Goal: Task Accomplishment & Management: Complete application form

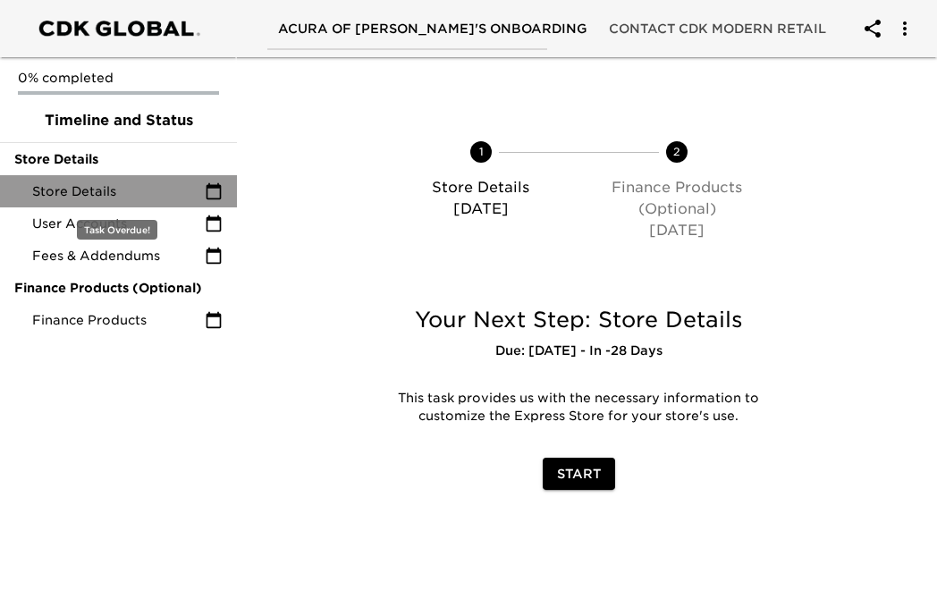
click at [154, 191] on span "Store Details" at bounding box center [118, 191] width 173 height 18
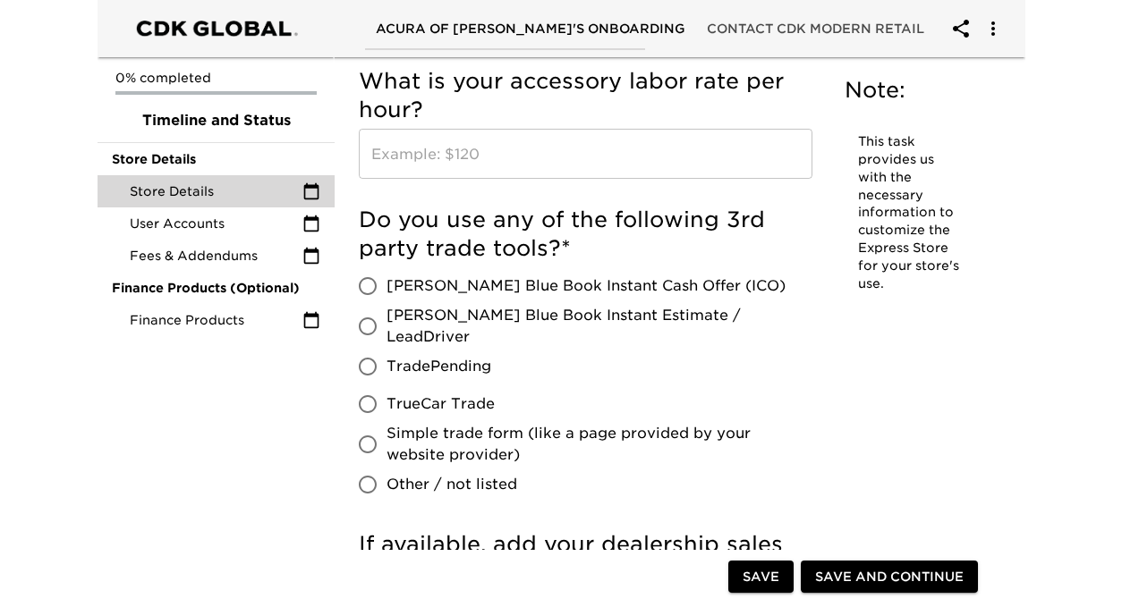
scroll to position [1625, 0]
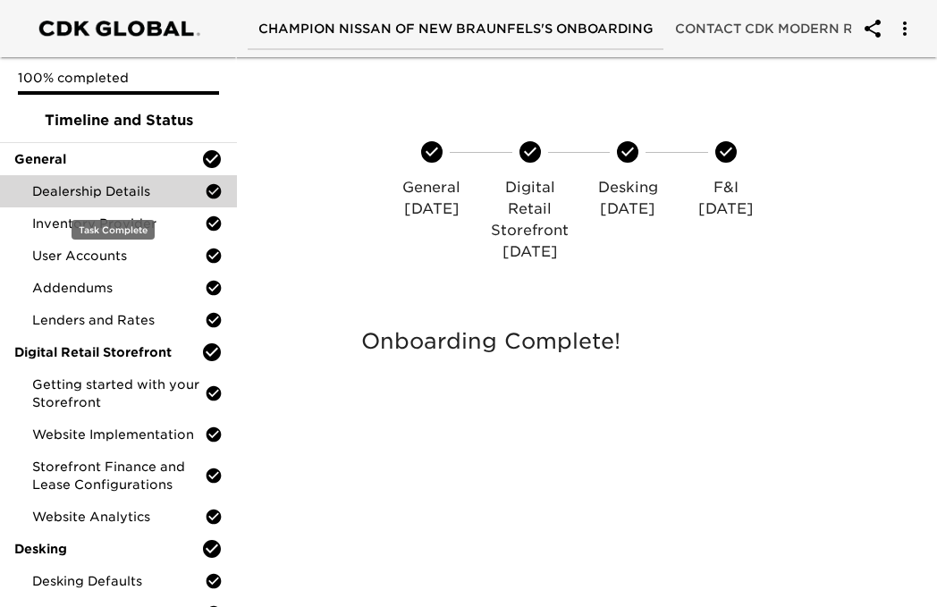
click at [107, 175] on div "Dealership Details" at bounding box center [118, 191] width 237 height 32
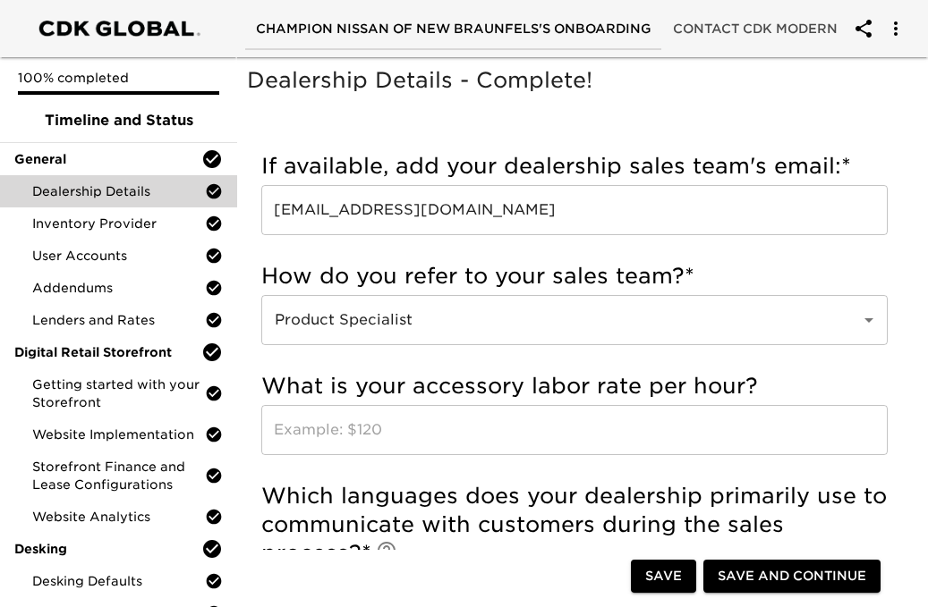
scroll to position [73, 0]
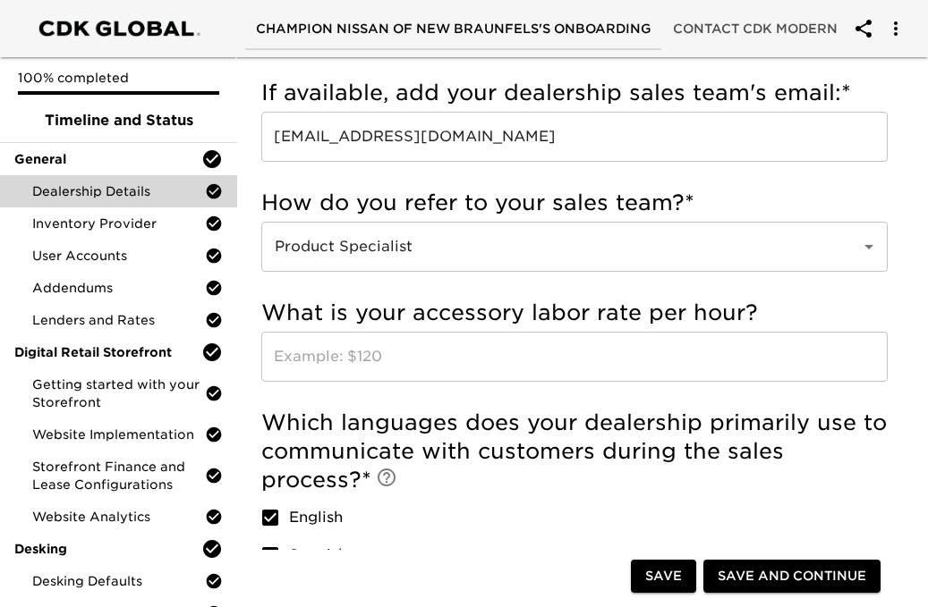
click at [552, 127] on input "championnissanindy@crm.eautodealerhub.com" at bounding box center [574, 137] width 626 height 50
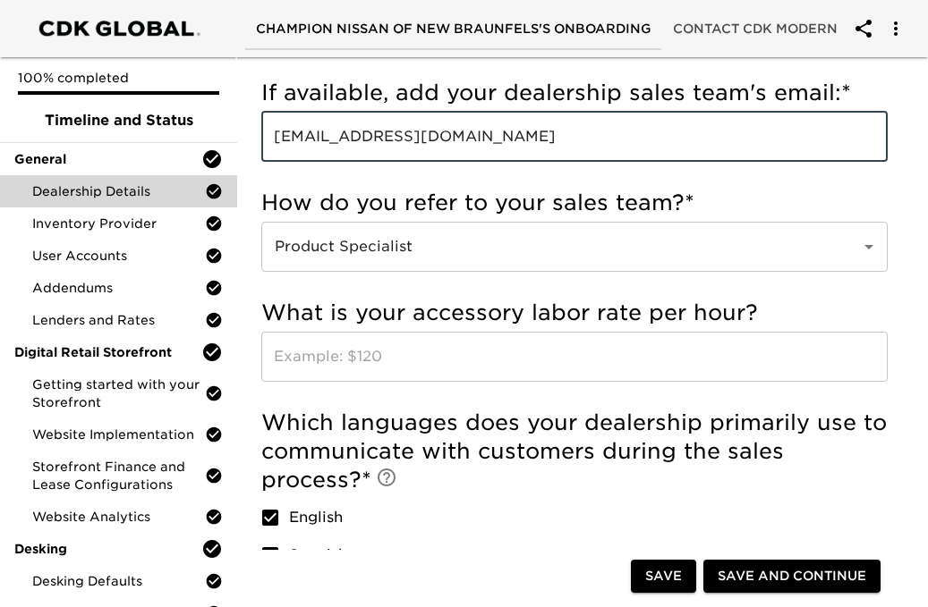
click at [552, 127] on input "championnissanindy@crm.eautodealerhub.com" at bounding box center [574, 137] width 626 height 50
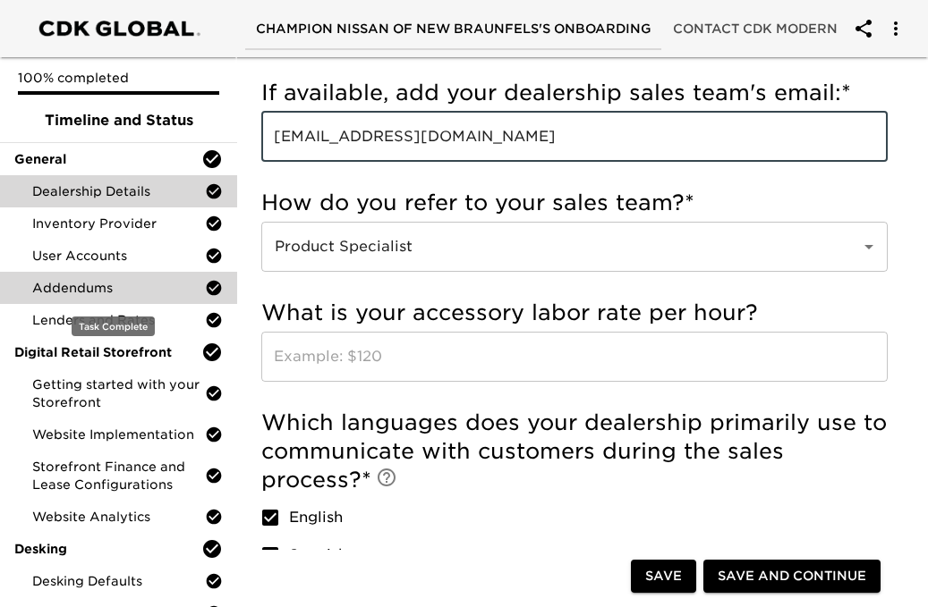
click at [148, 277] on div "Addendums" at bounding box center [118, 288] width 237 height 32
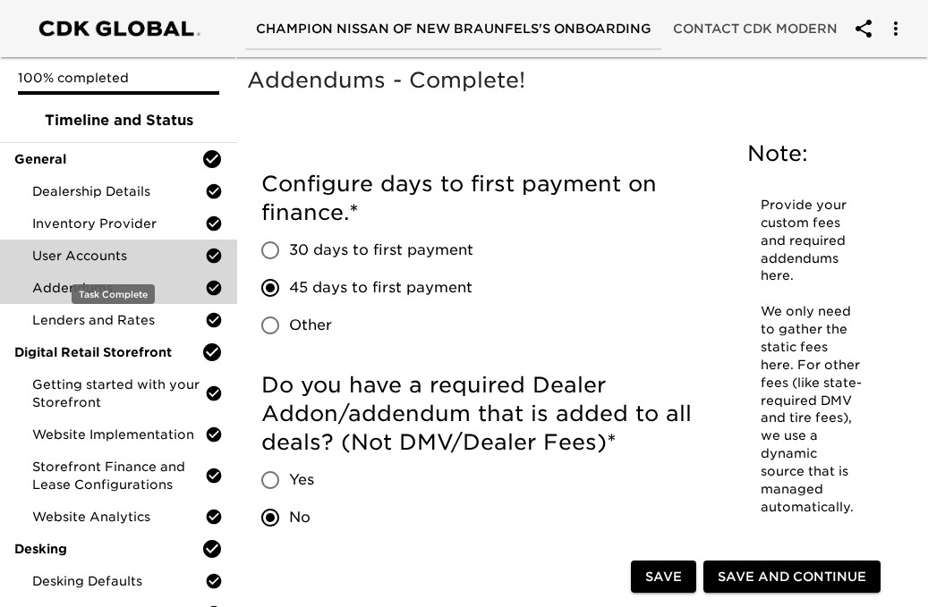
click at [148, 263] on span "User Accounts" at bounding box center [118, 256] width 173 height 18
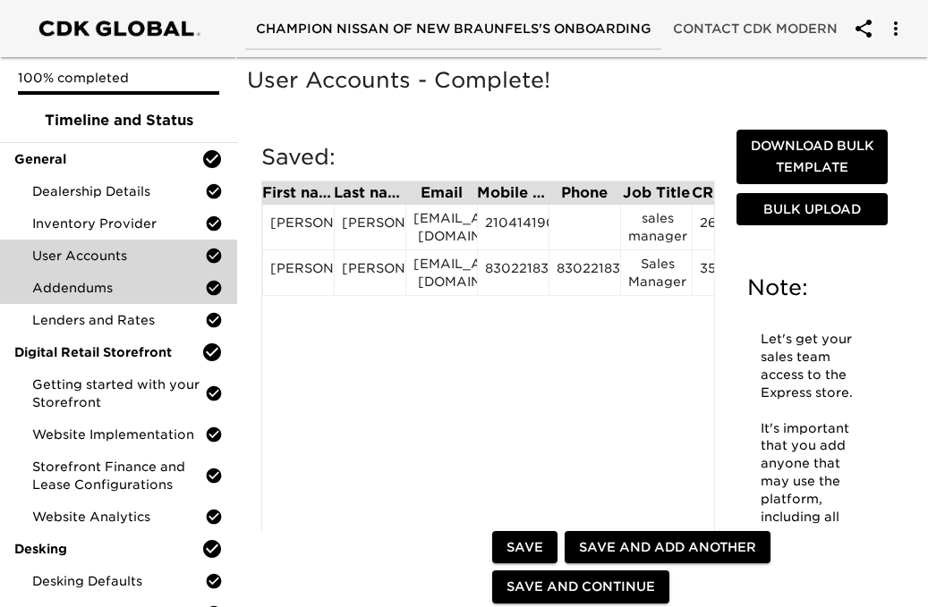
click at [140, 293] on span "Addendums" at bounding box center [118, 288] width 173 height 18
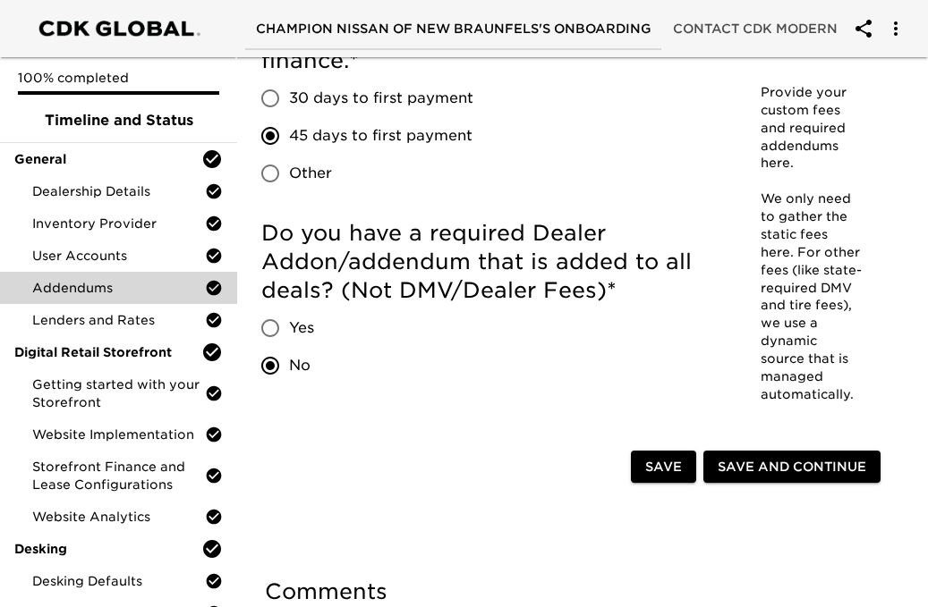
scroll to position [299, 0]
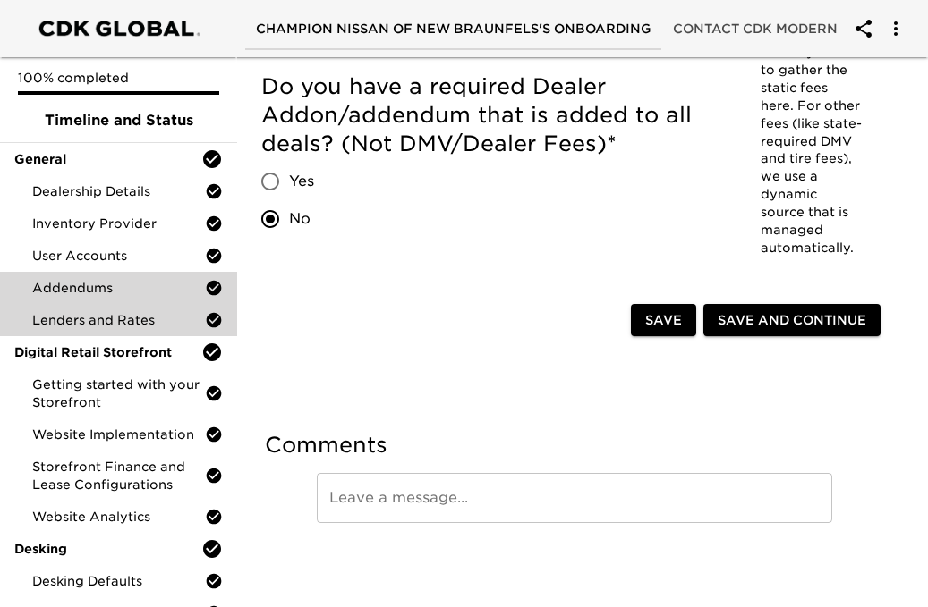
click at [139, 316] on span "Lenders and Rates" at bounding box center [118, 320] width 173 height 18
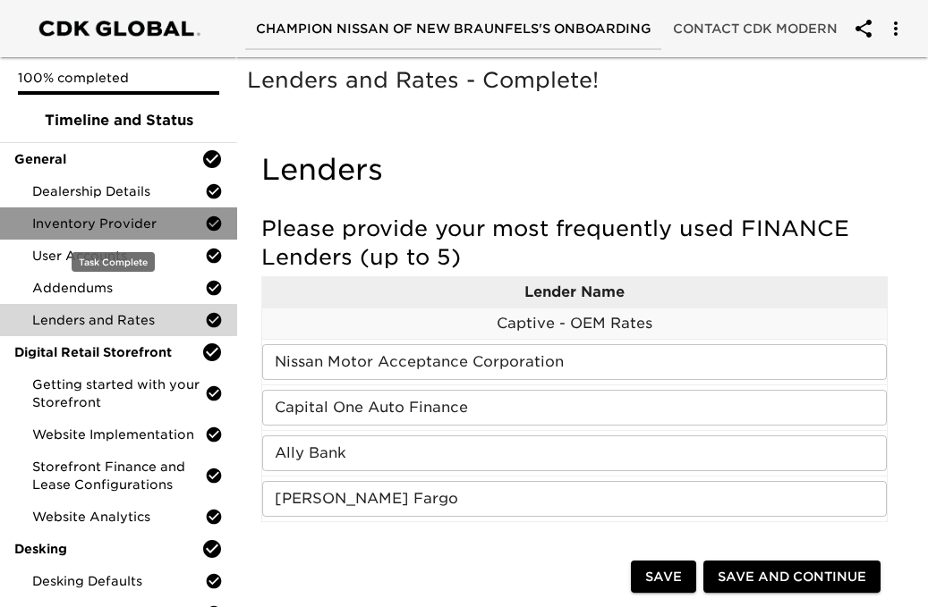
click at [118, 230] on span "Inventory Provider" at bounding box center [118, 224] width 173 height 18
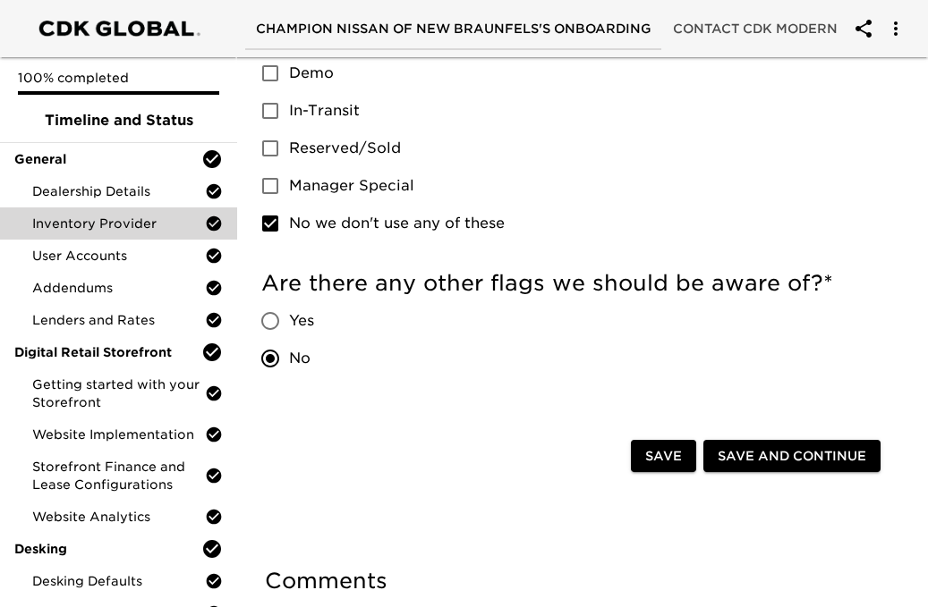
scroll to position [1199, 0]
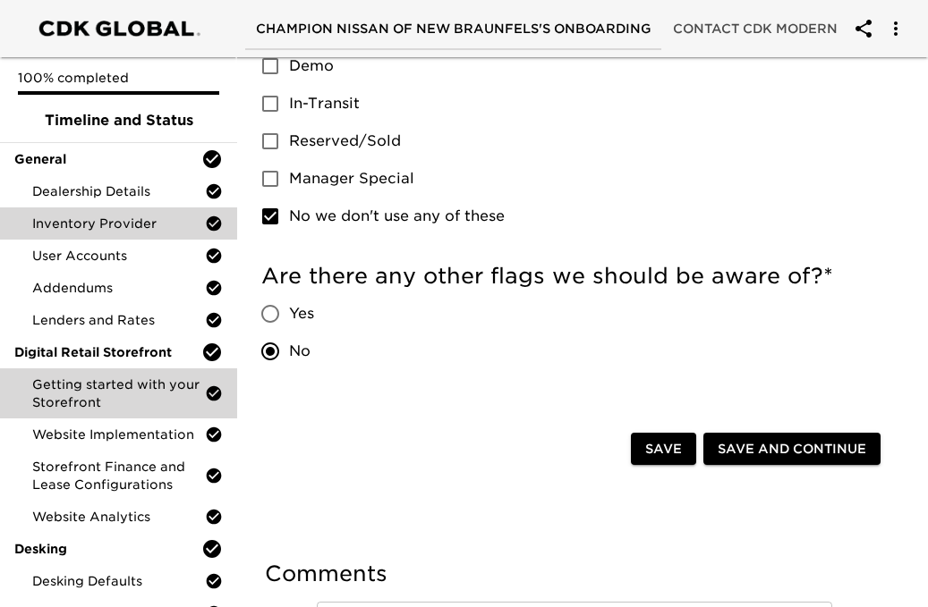
click at [113, 393] on span "Getting started with your Storefront" at bounding box center [118, 394] width 173 height 36
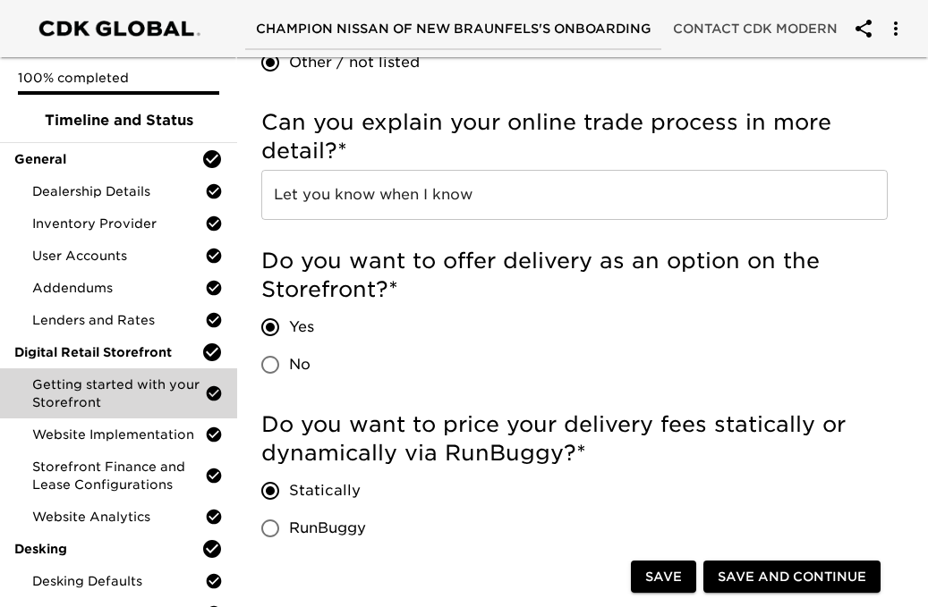
scroll to position [1208, 0]
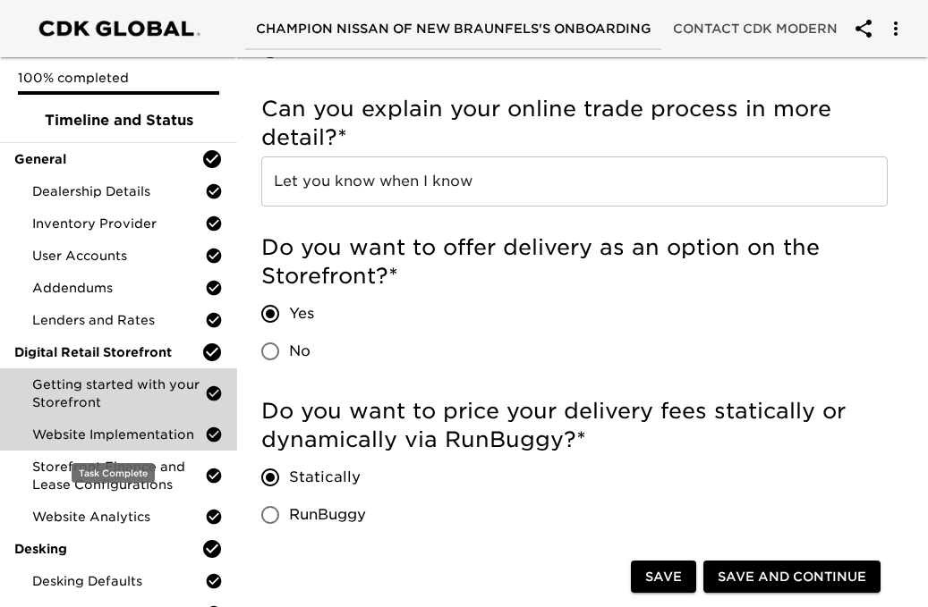
click at [121, 435] on span "Website Implementation" at bounding box center [118, 435] width 173 height 18
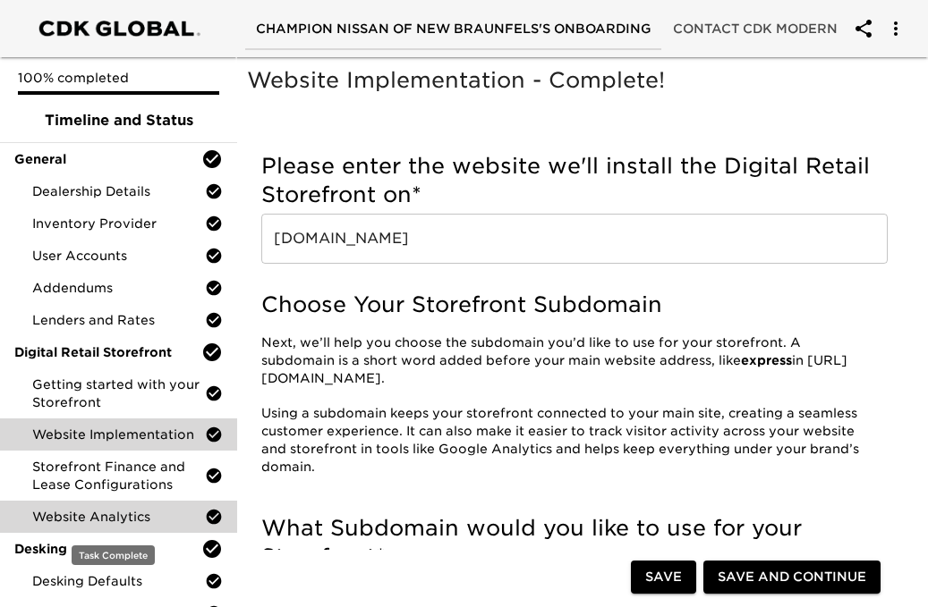
click at [114, 512] on span "Website Analytics" at bounding box center [118, 517] width 173 height 18
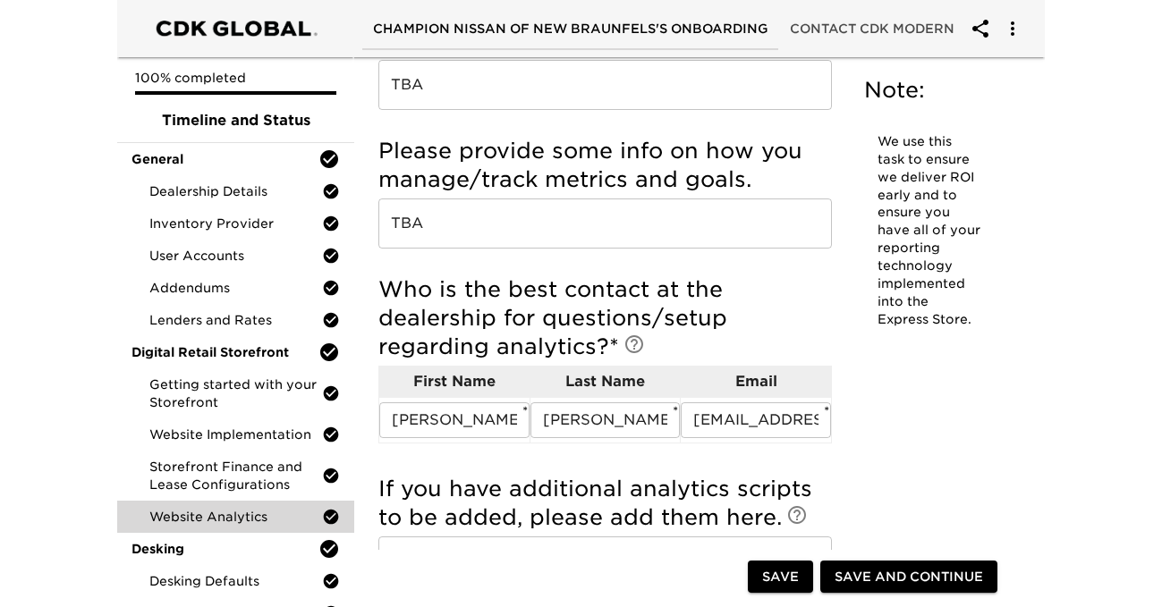
scroll to position [490, 0]
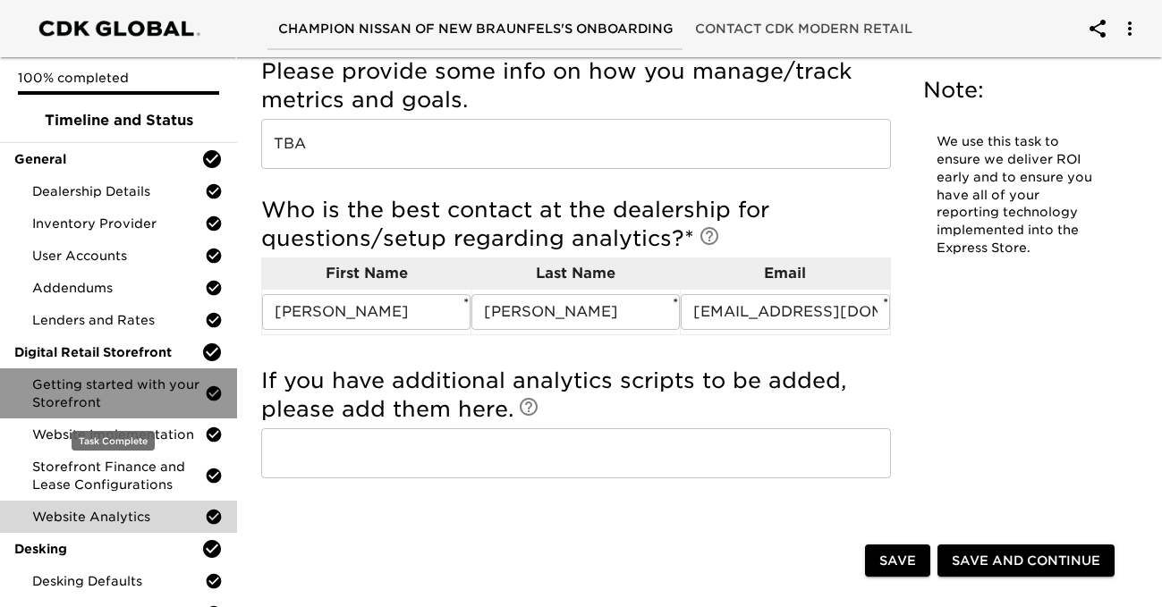
click at [149, 388] on span "Getting started with your Storefront" at bounding box center [118, 394] width 173 height 36
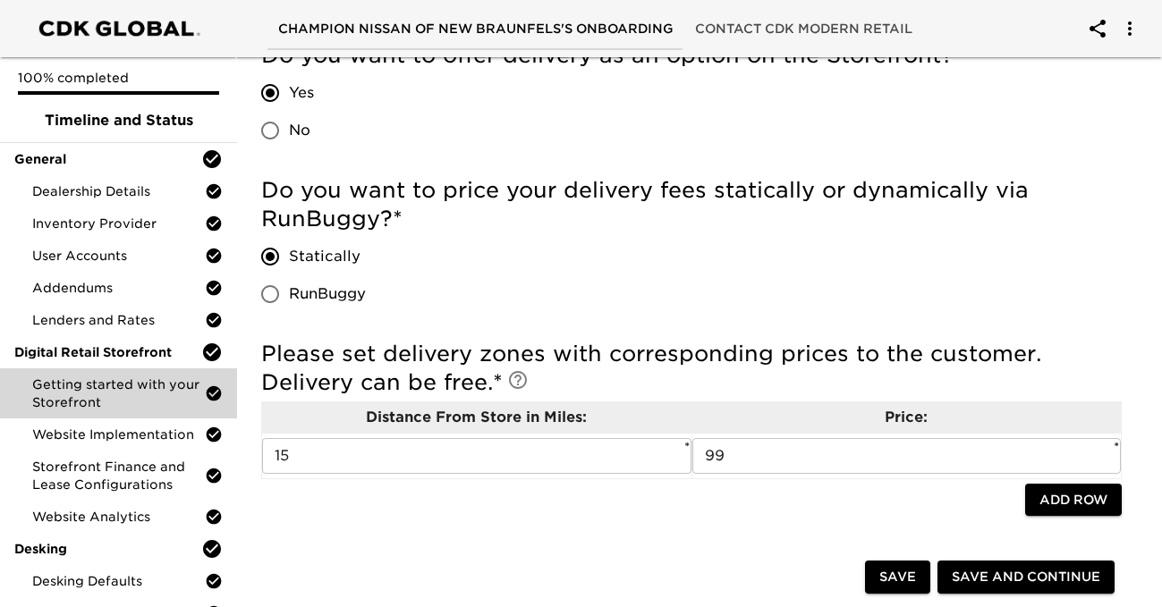
scroll to position [1327, 0]
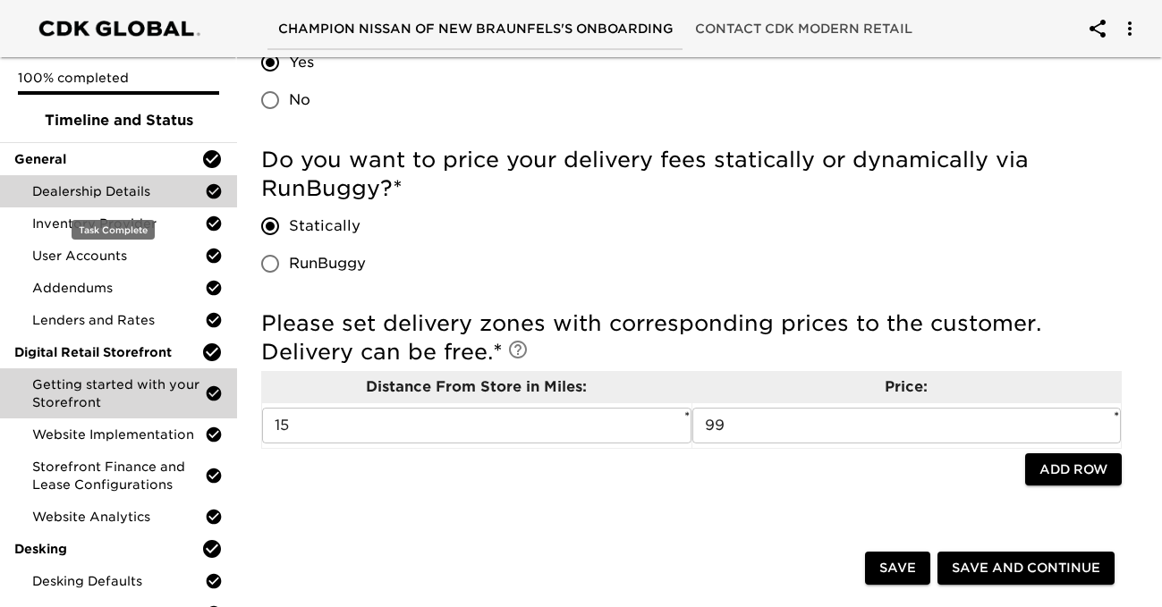
click at [152, 191] on span "Dealership Details" at bounding box center [118, 191] width 173 height 18
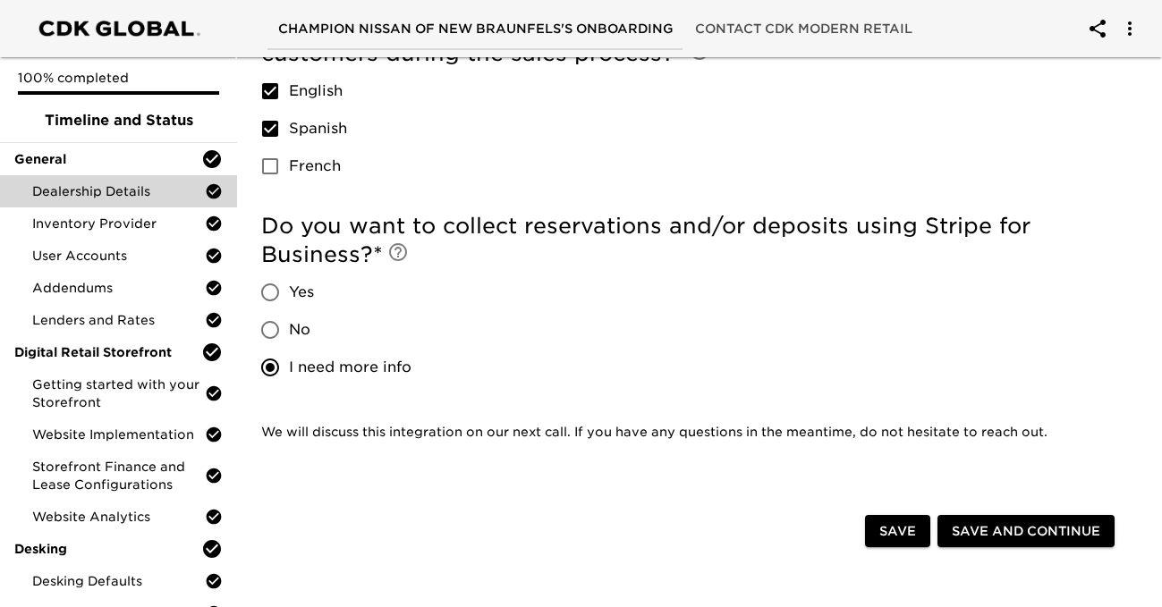
scroll to position [484, 0]
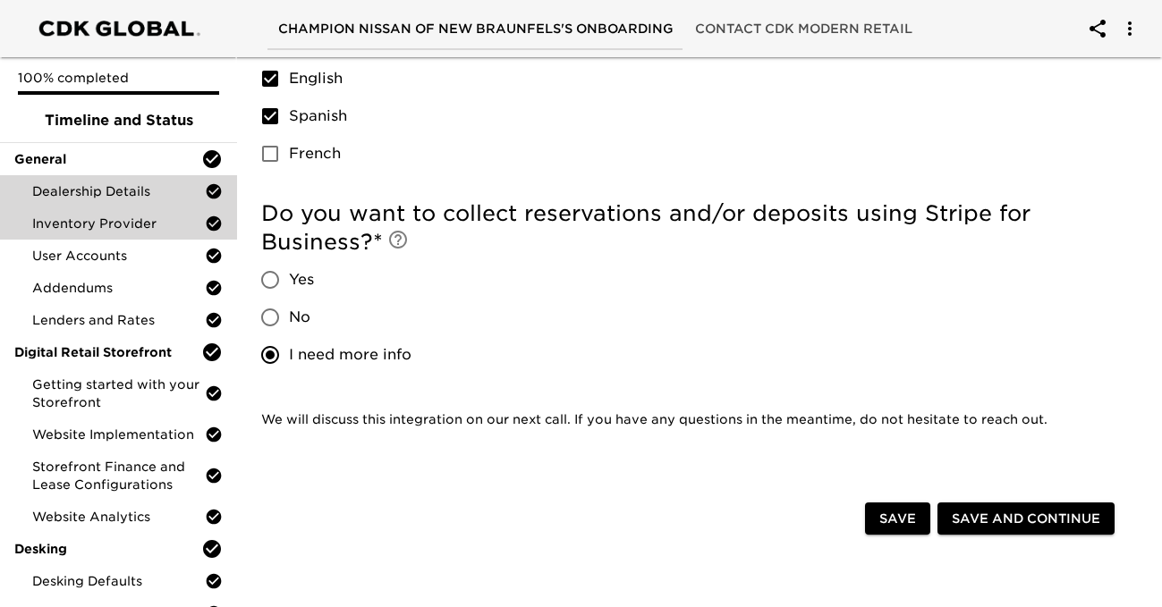
click at [124, 220] on span "Inventory Provider" at bounding box center [118, 224] width 173 height 18
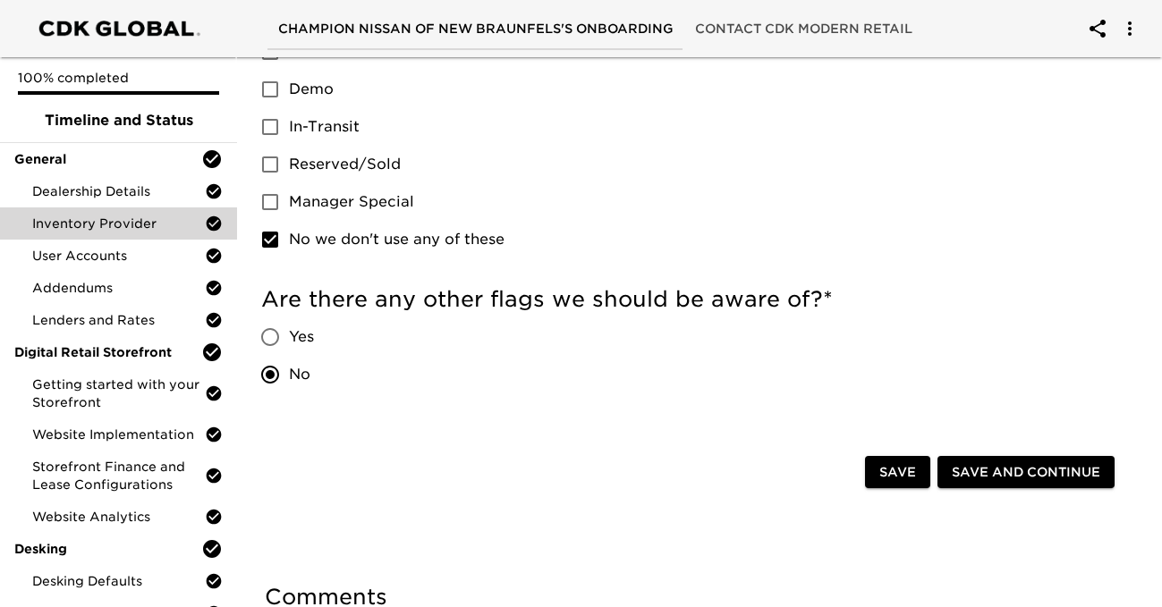
scroll to position [1145, 0]
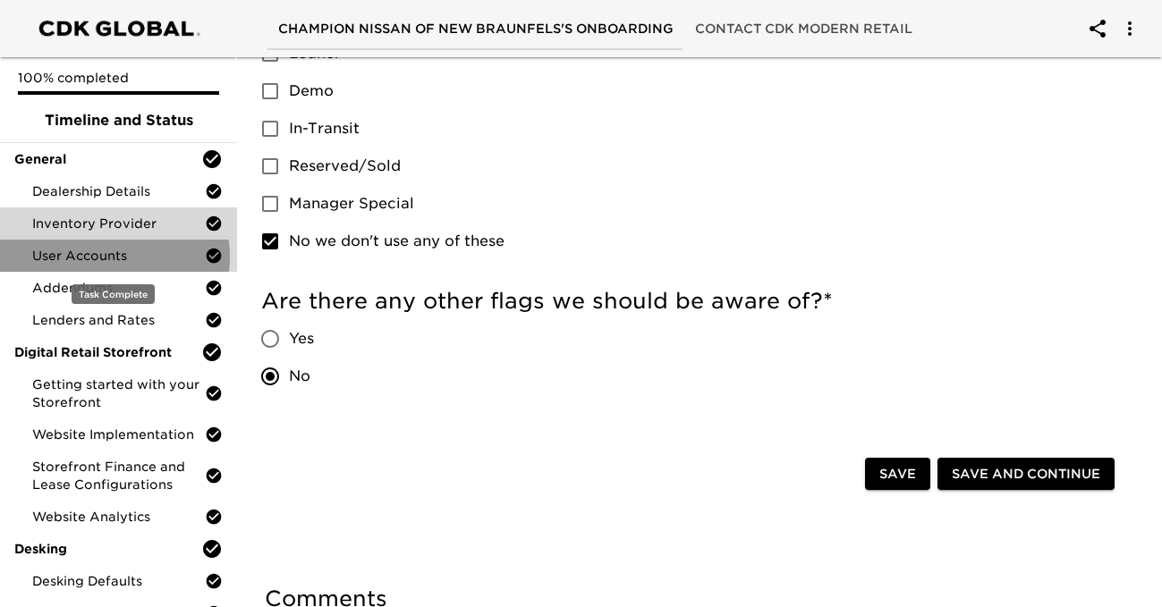
click at [109, 257] on span "User Accounts" at bounding box center [118, 256] width 173 height 18
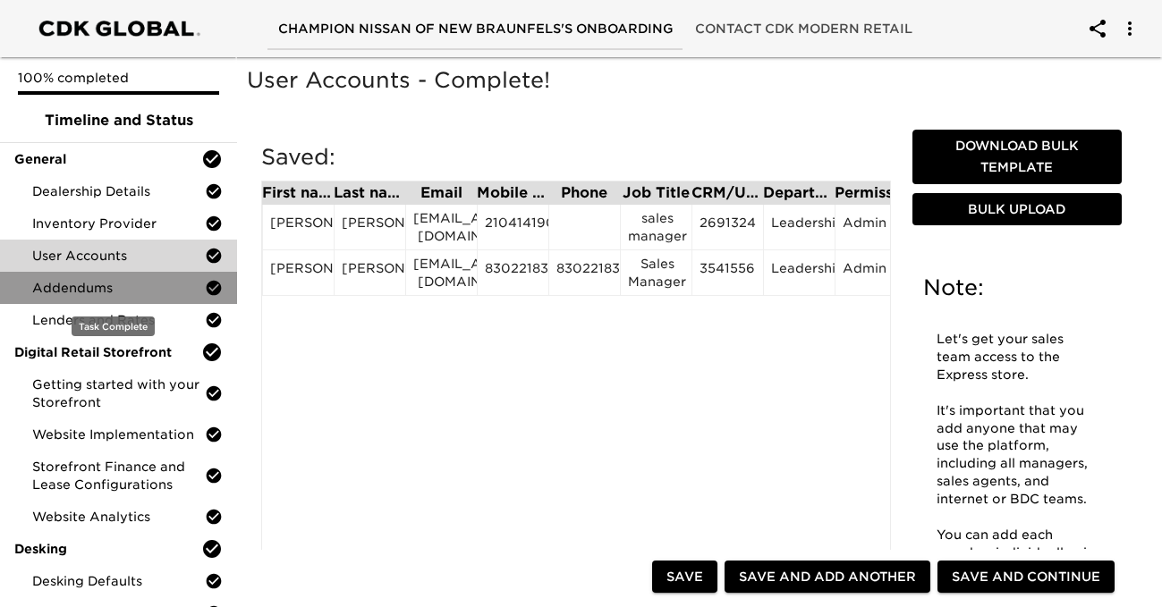
click at [140, 284] on span "Addendums" at bounding box center [118, 288] width 173 height 18
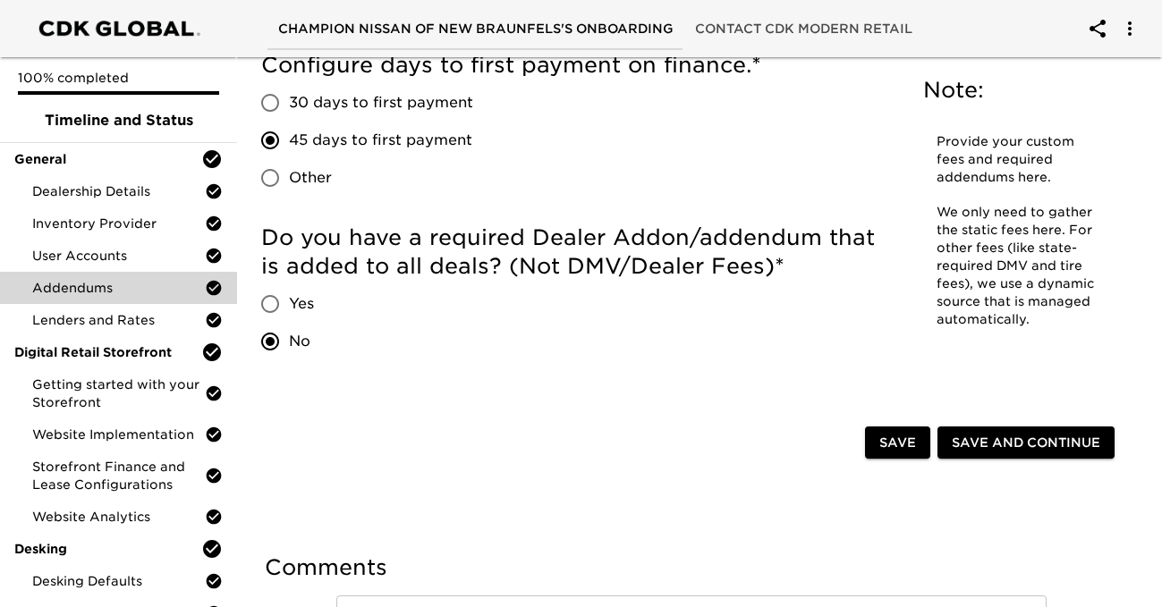
scroll to position [134, 0]
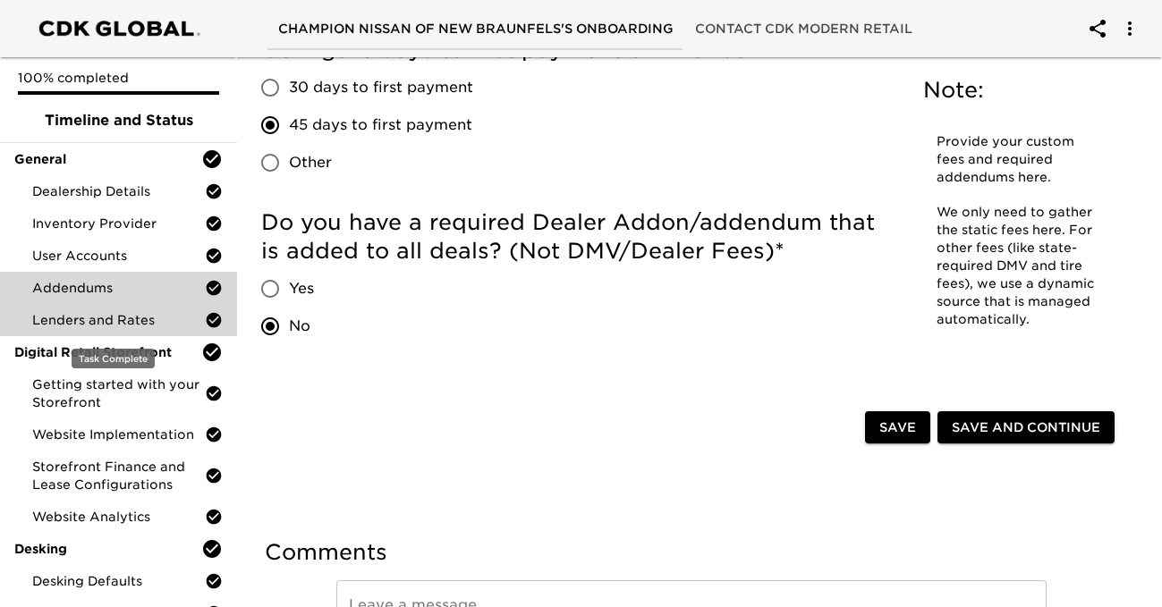
click at [157, 329] on div "Lenders and Rates" at bounding box center [118, 320] width 237 height 32
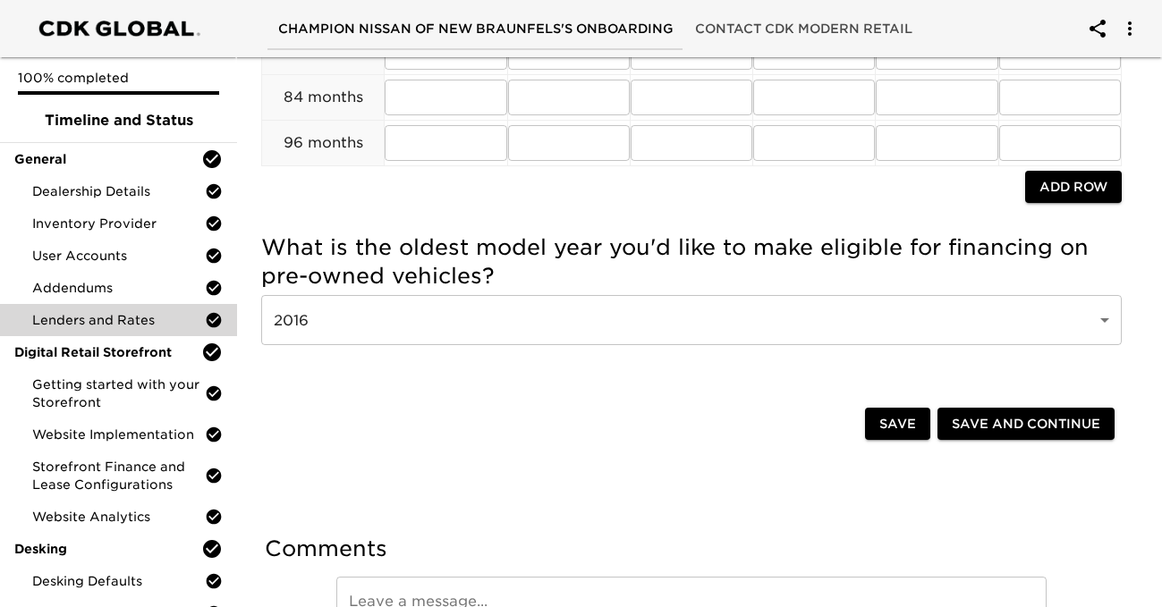
scroll to position [2329, 0]
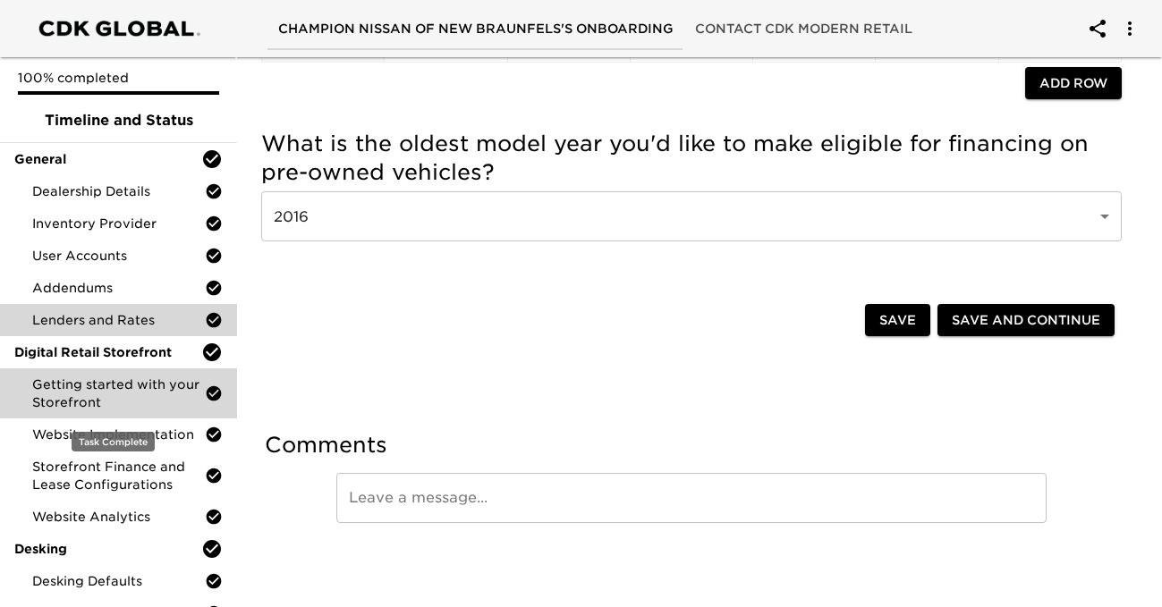
click at [133, 378] on span "Getting started with your Storefront" at bounding box center [118, 394] width 173 height 36
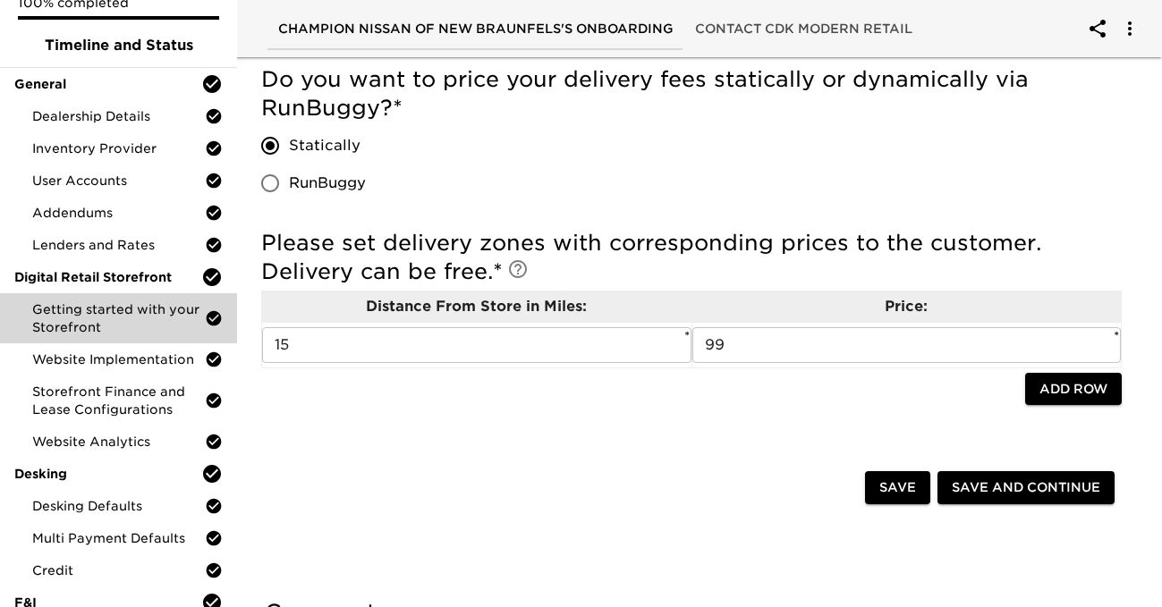
scroll to position [1410, 0]
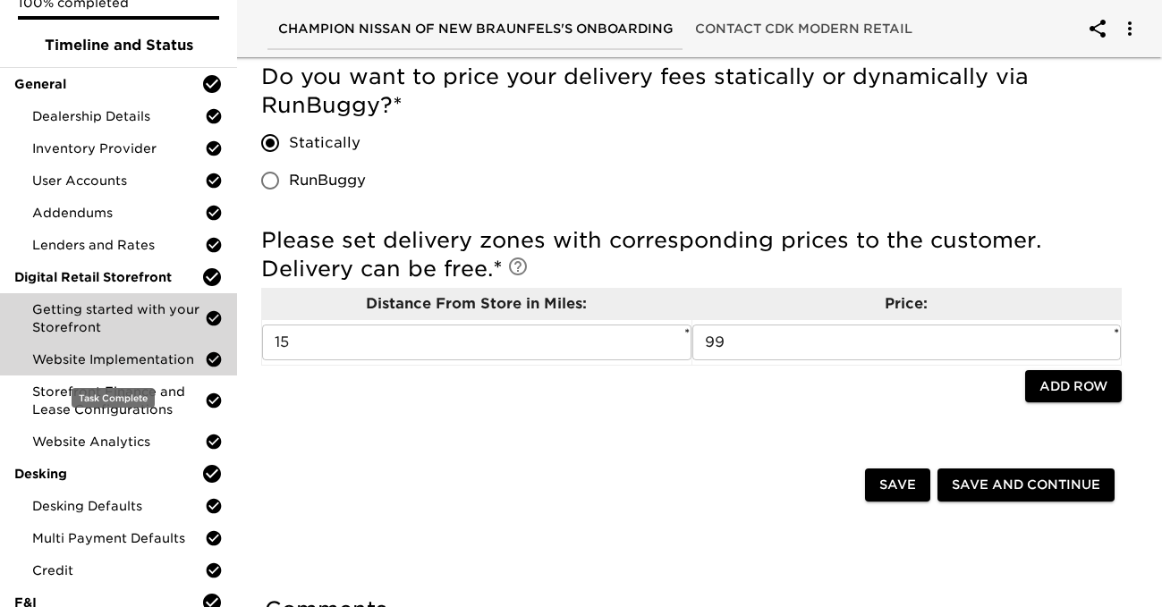
click at [138, 372] on div "Website Implementation" at bounding box center [118, 360] width 237 height 32
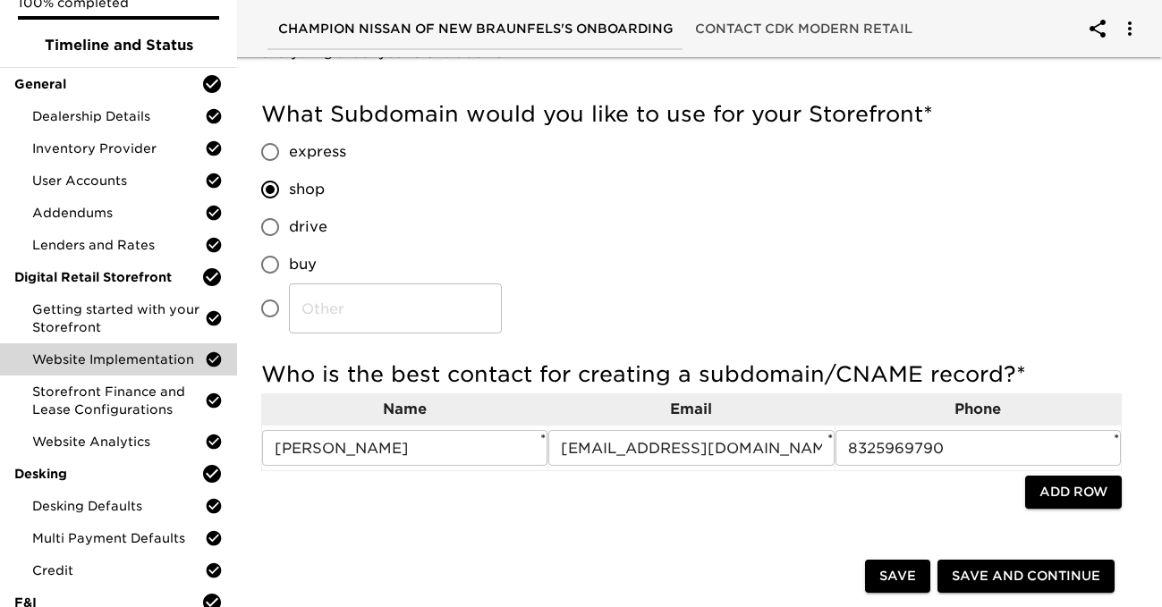
scroll to position [387, 0]
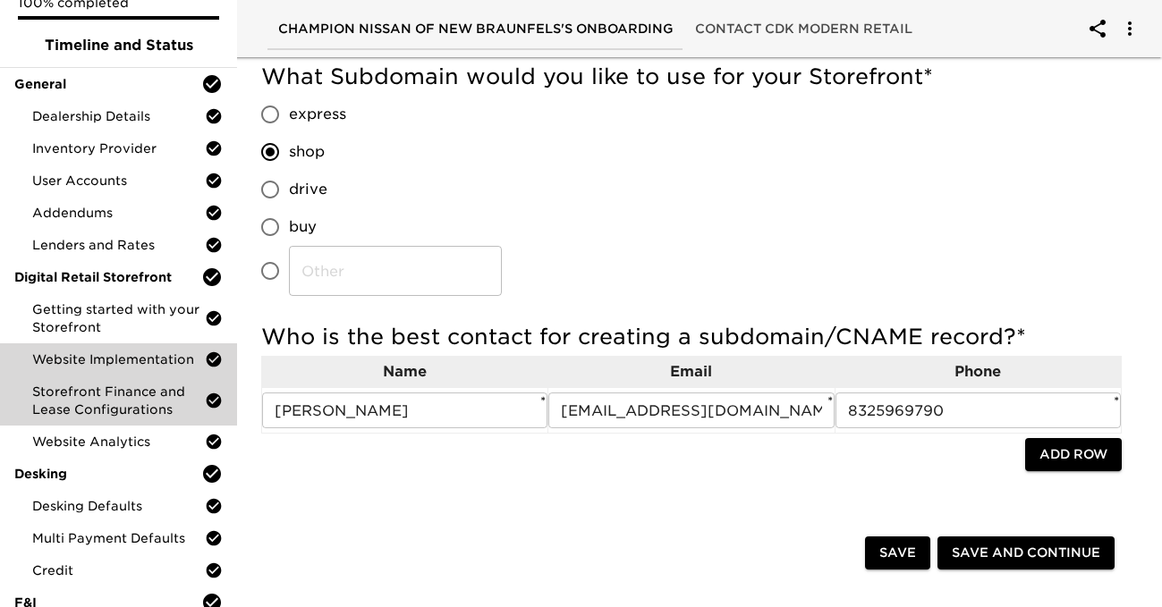
click at [162, 394] on span "Storefront Finance and Lease Configurations" at bounding box center [118, 401] width 173 height 36
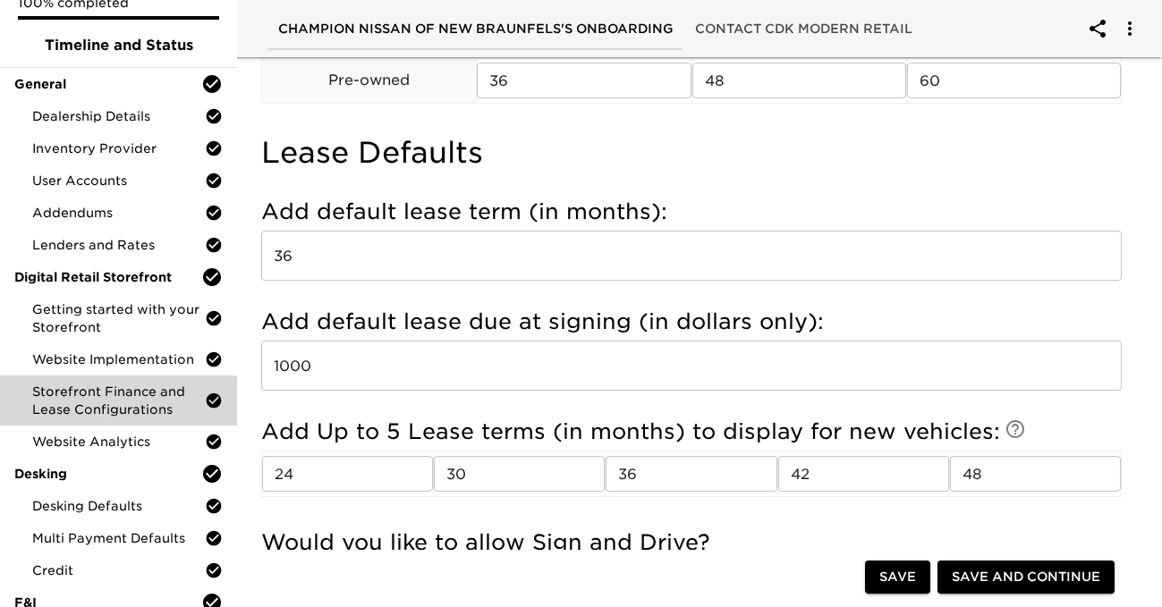
scroll to position [537, 0]
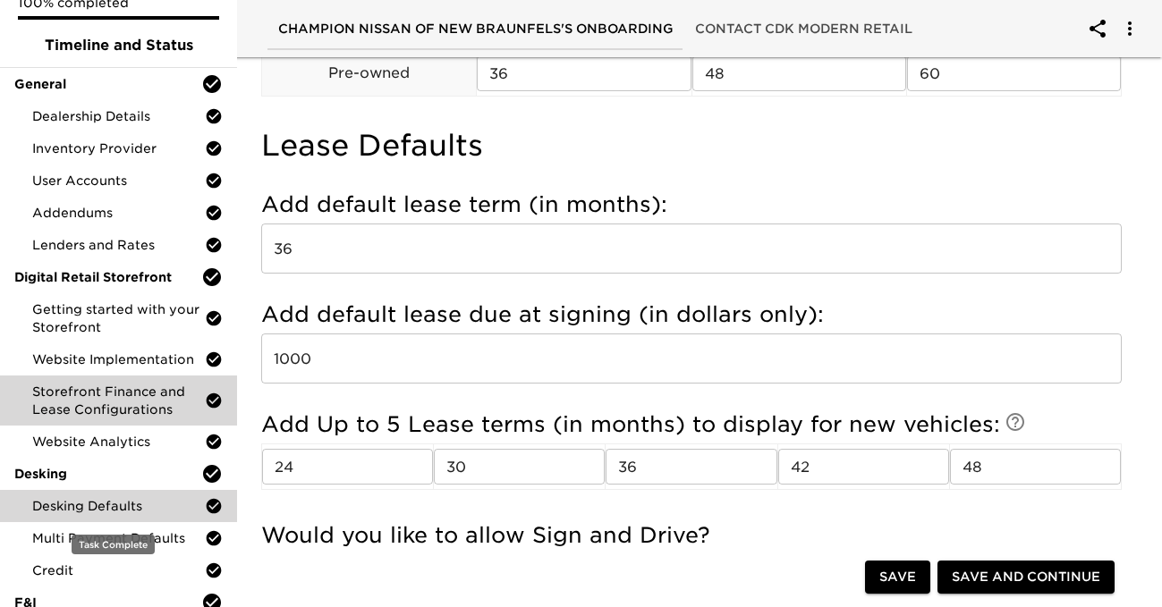
click at [153, 504] on span "Desking Defaults" at bounding box center [118, 506] width 173 height 18
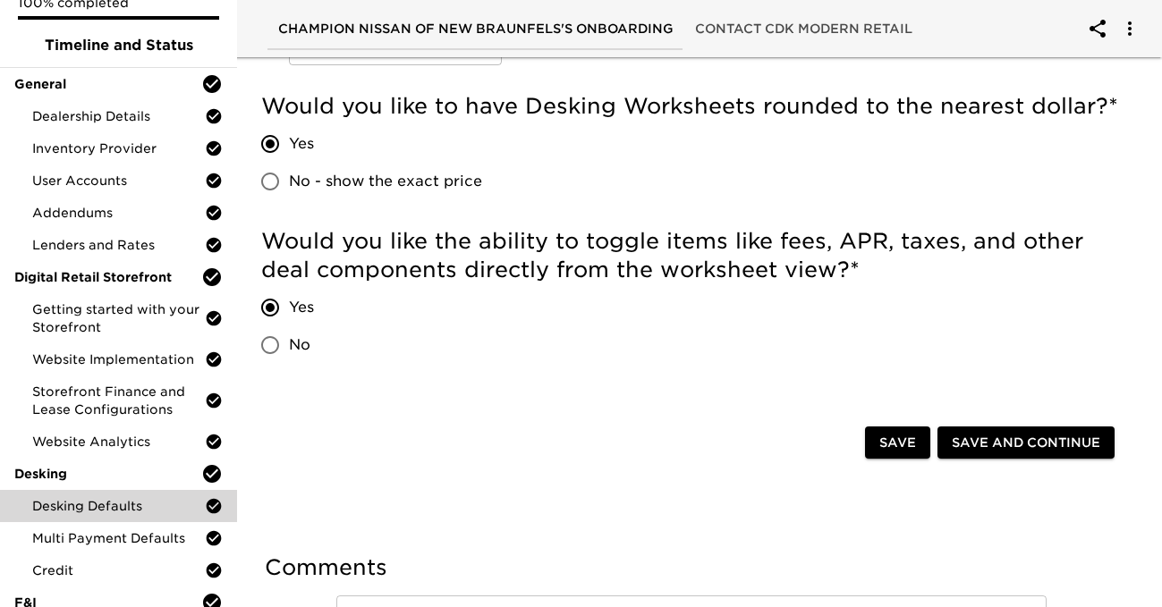
scroll to position [620, 0]
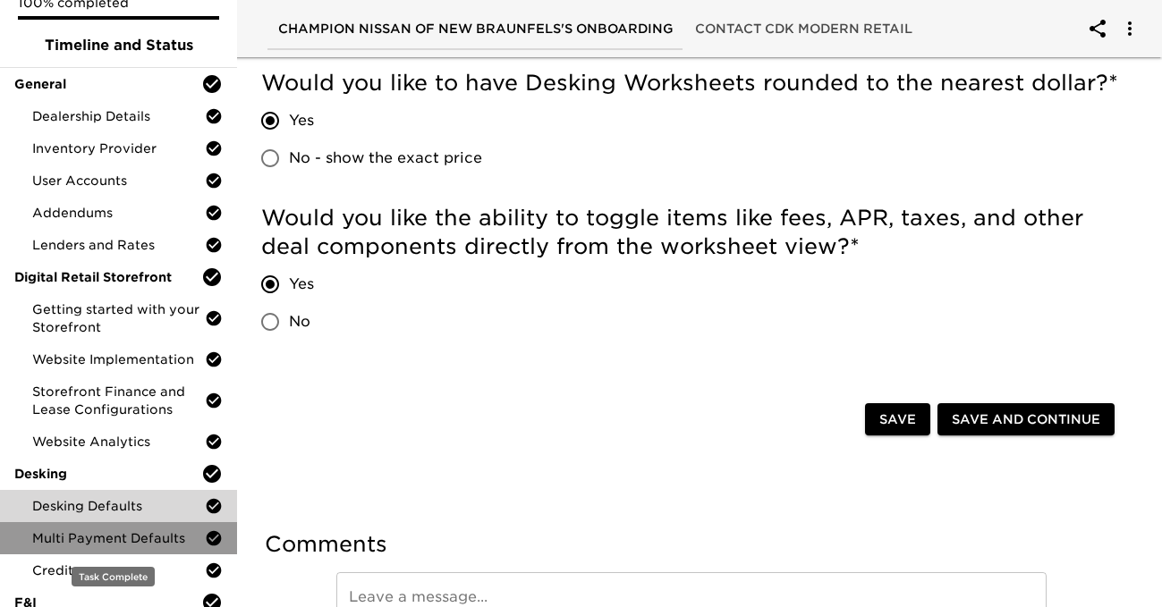
click at [122, 542] on span "Multi Payment Defaults" at bounding box center [118, 539] width 173 height 18
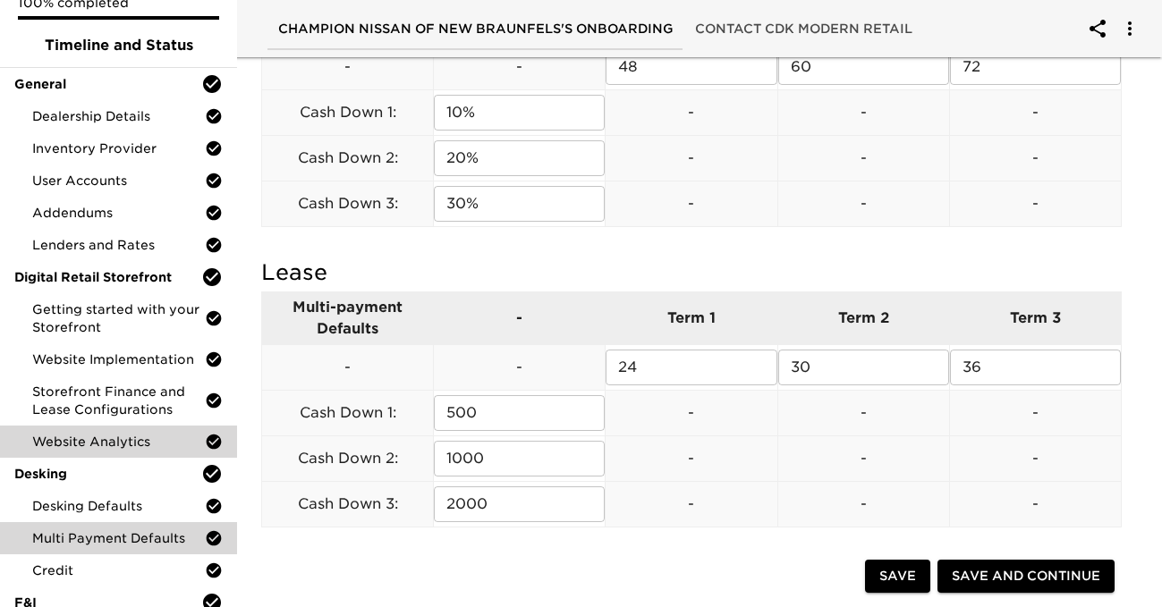
scroll to position [126, 0]
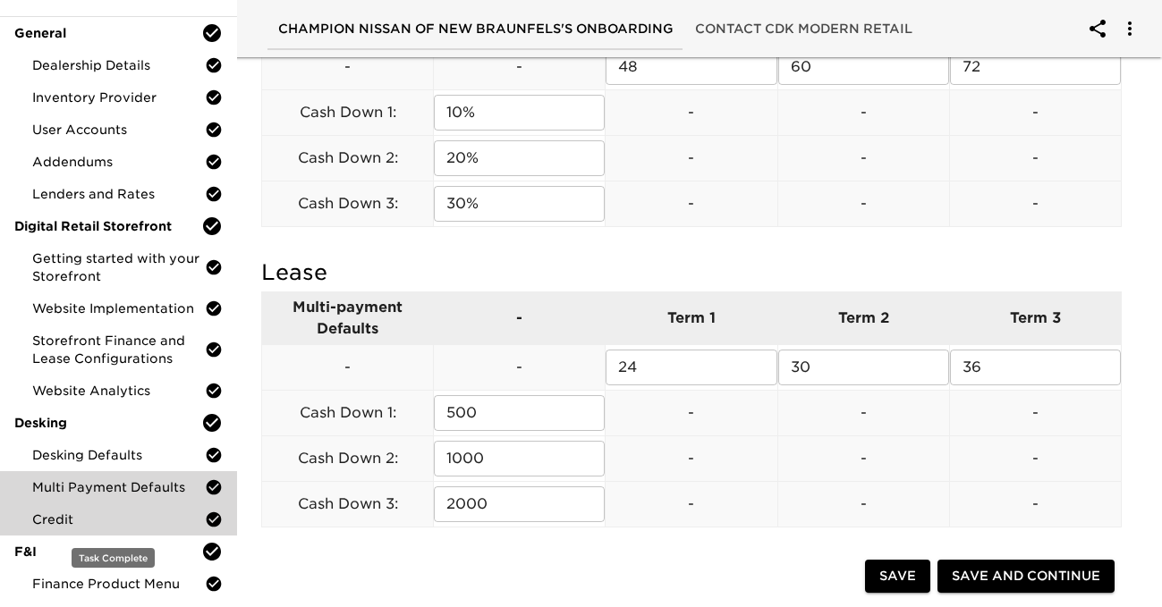
click at [140, 515] on span "Credit" at bounding box center [118, 520] width 173 height 18
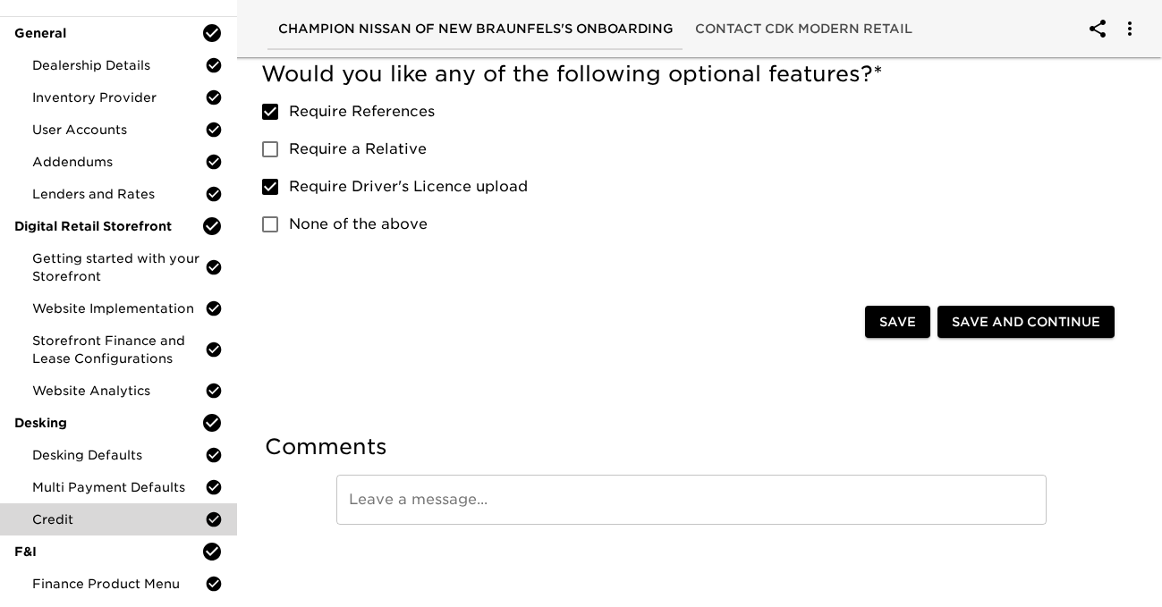
scroll to position [1708, 0]
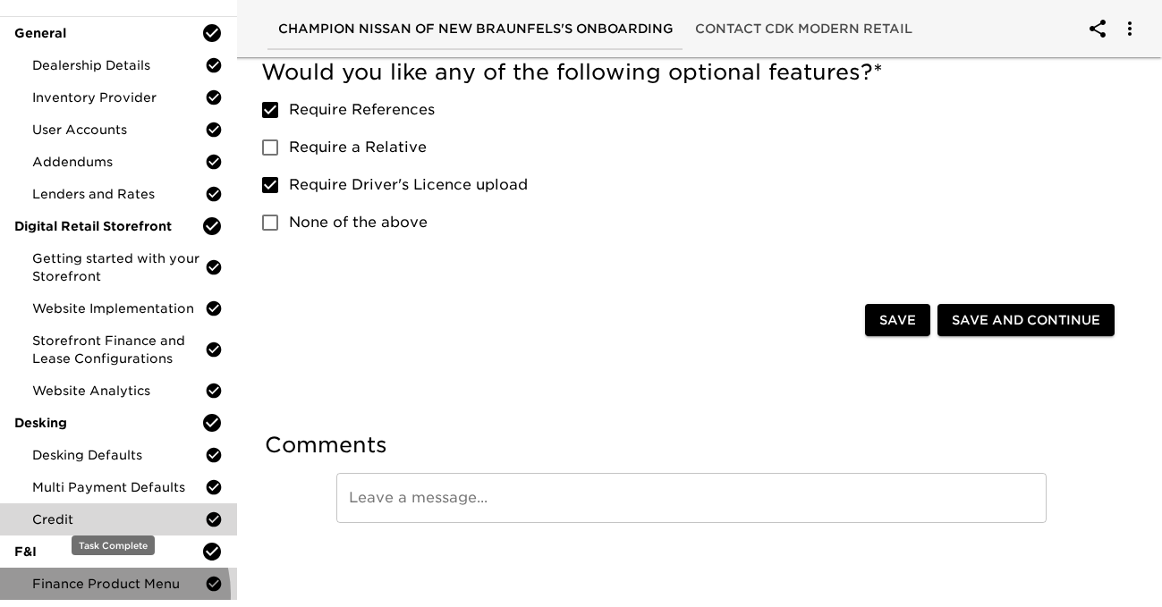
click at [112, 594] on div "Finance Product Menu" at bounding box center [118, 584] width 237 height 32
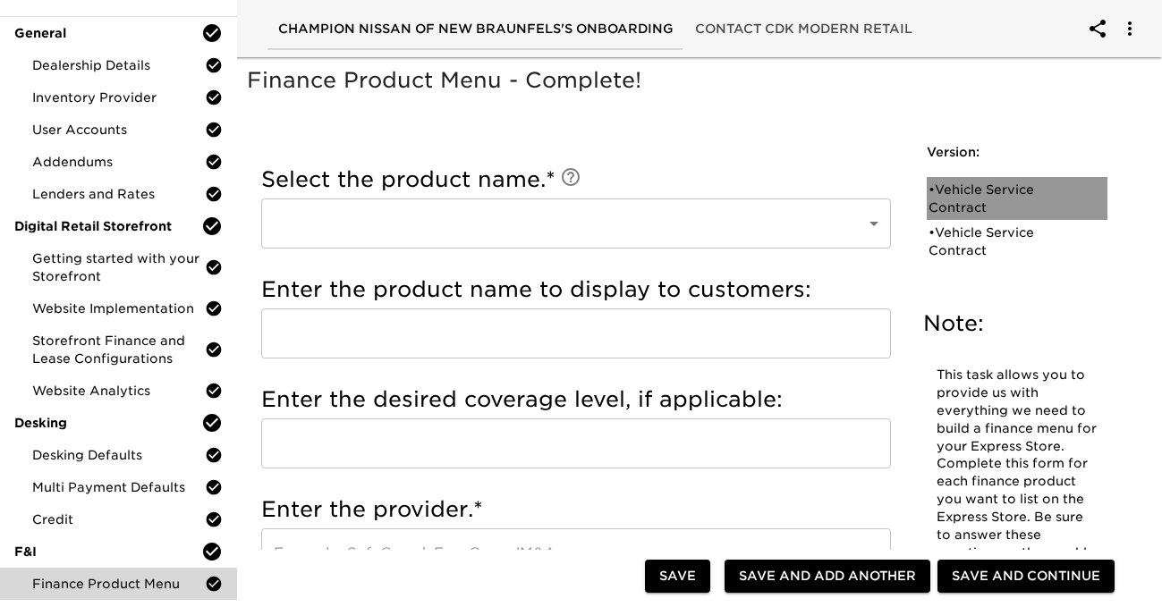
click at [937, 208] on div "• Vehicle Service Contract" at bounding box center [1005, 199] width 153 height 36
type input "Vehicle Service Contract"
type input "Ethos Group"
type input "5 years 60,000 miles"
type input "Ethos Group"
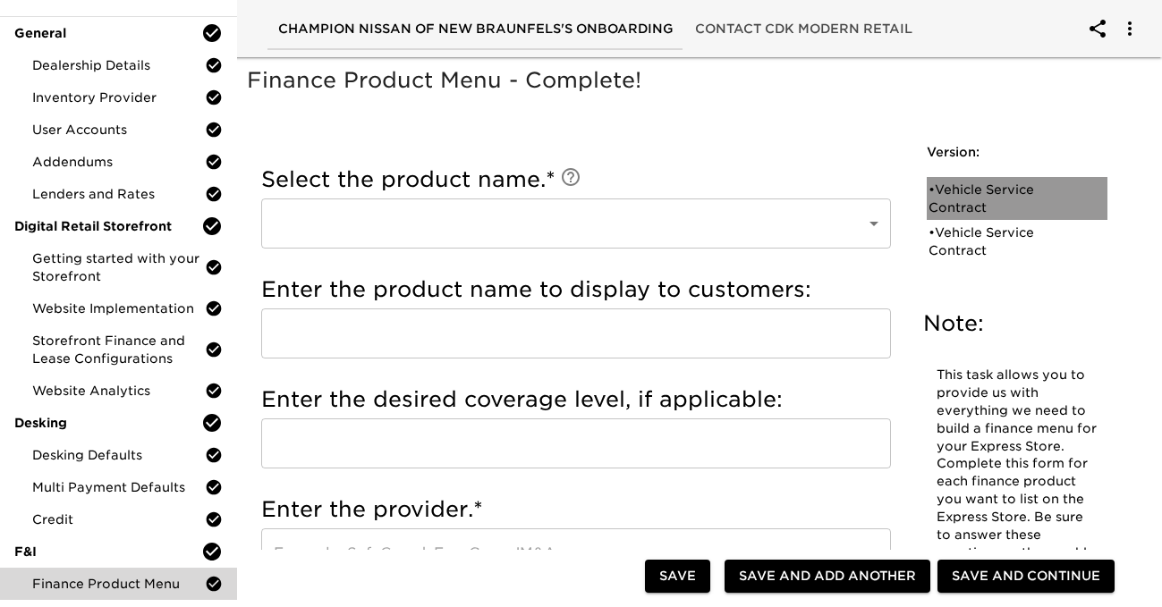
checkbox input "true"
radio input "true"
checkbox input "true"
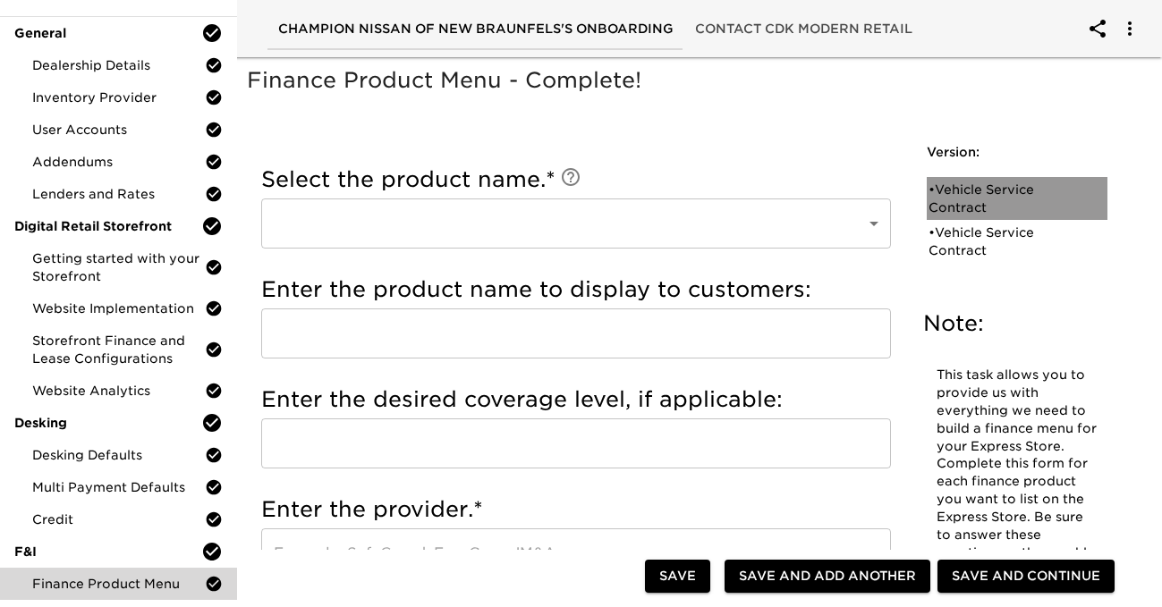
checkbox input "true"
radio input "true"
type input "19473"
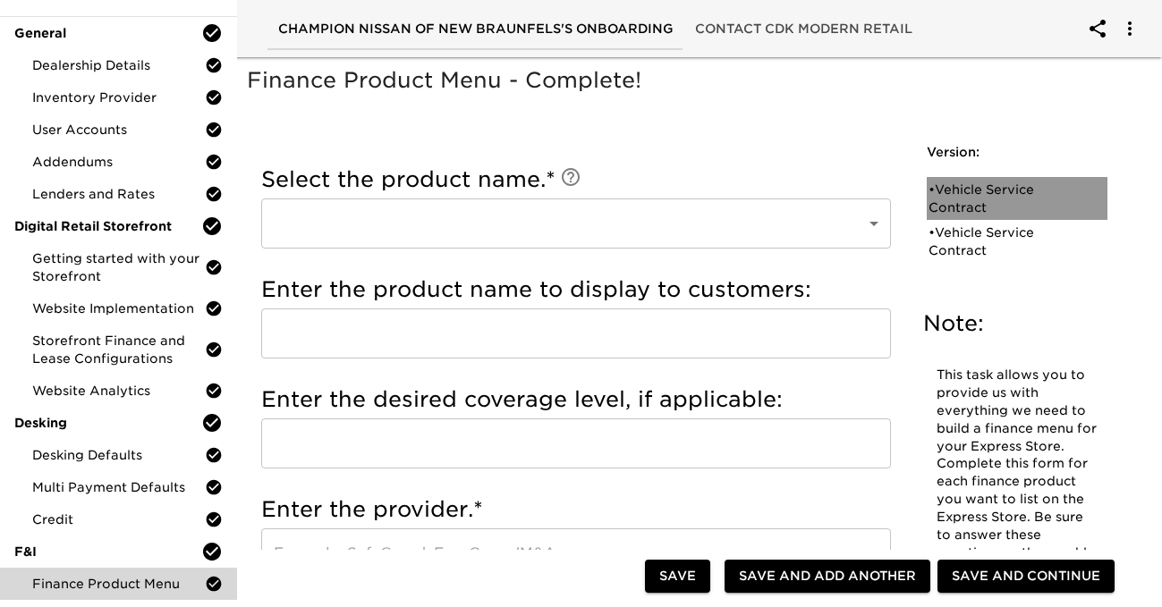
radio input "true"
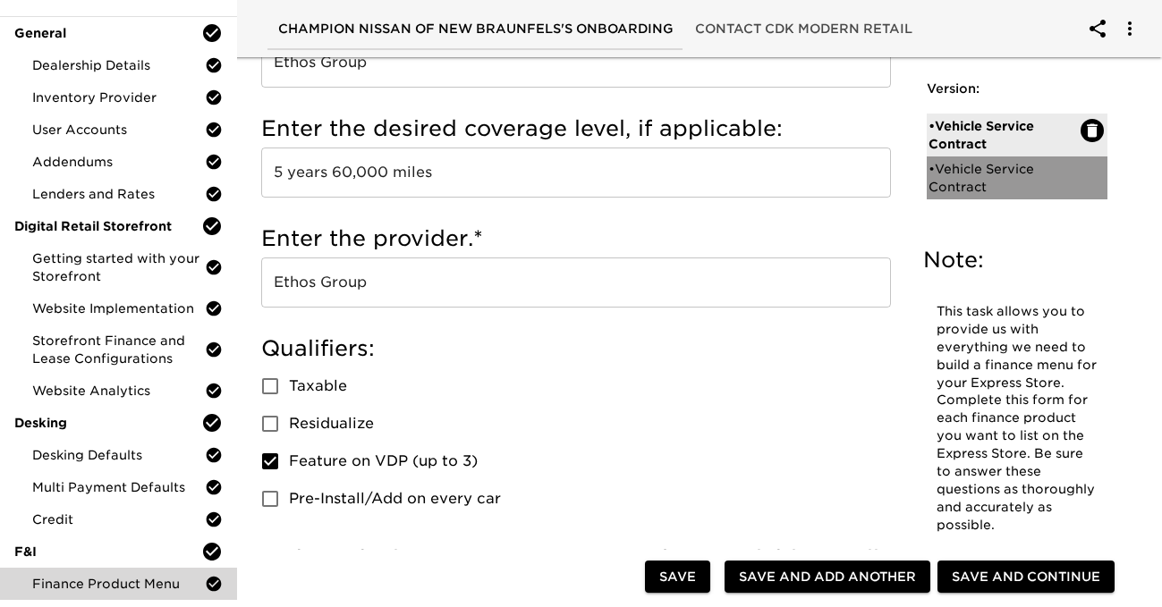
click at [937, 172] on div "• Vehicle Service Contract" at bounding box center [1005, 178] width 153 height 36
checkbox input "false"
radio input "false"
checkbox input "false"
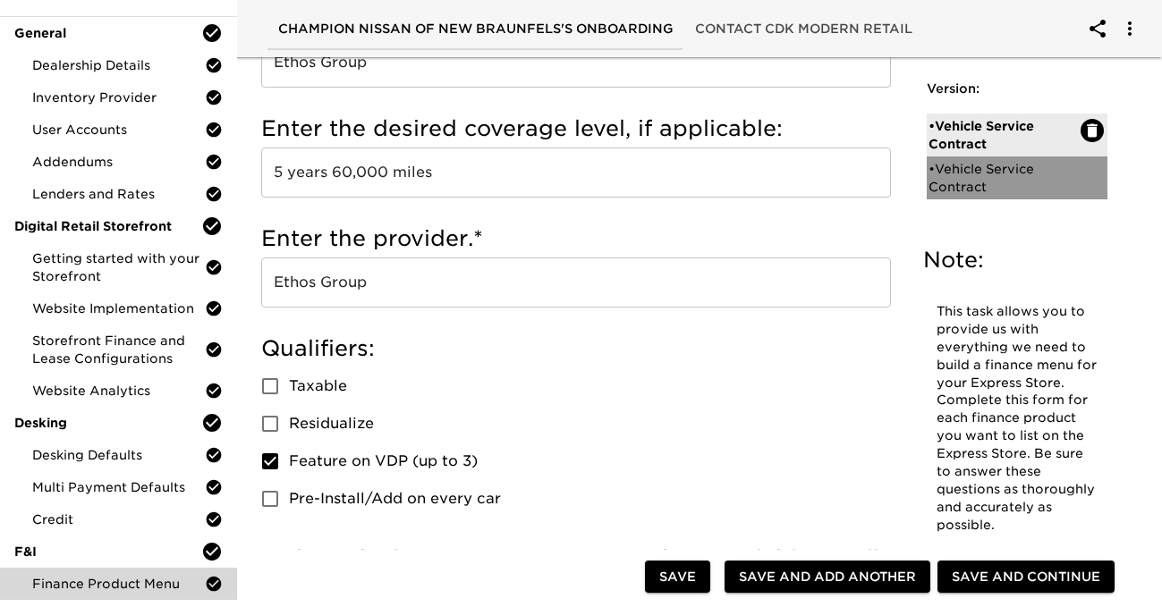
checkbox input "false"
radio input "false"
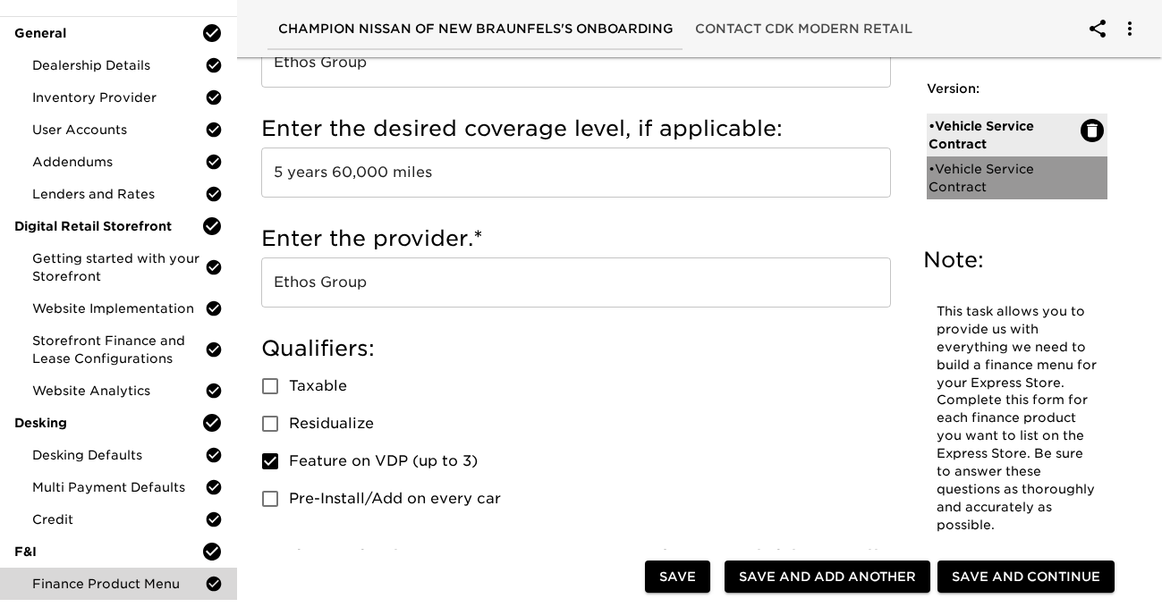
radio input "false"
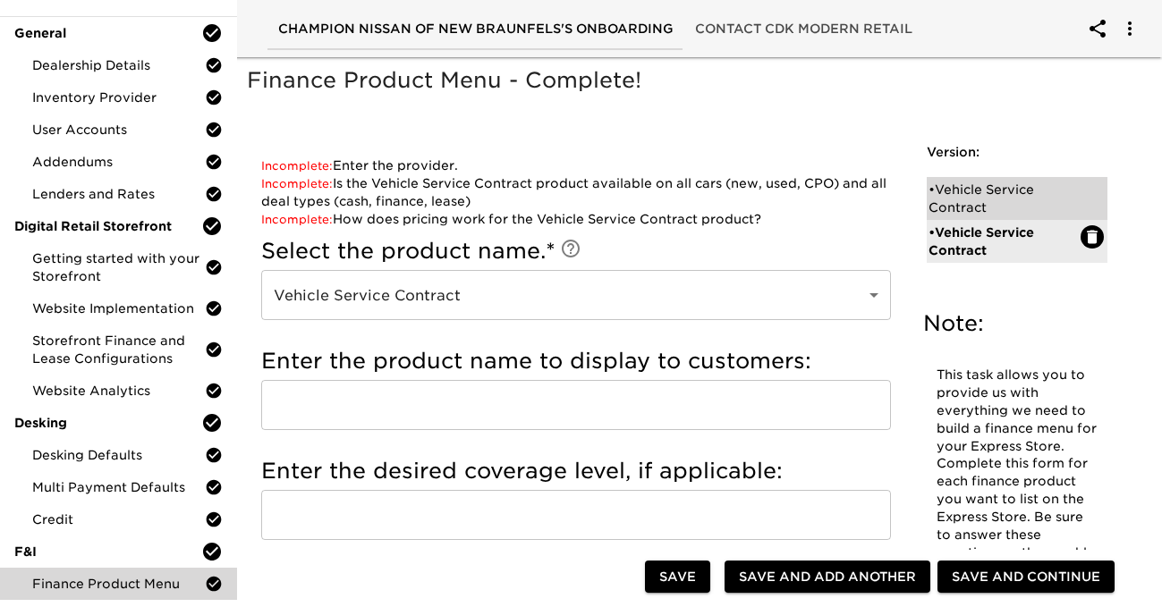
click at [937, 191] on div "• Vehicle Service Contract" at bounding box center [1005, 199] width 153 height 36
type input "Ethos Group"
type input "5 years 60,000 miles"
type input "Ethos Group"
checkbox input "true"
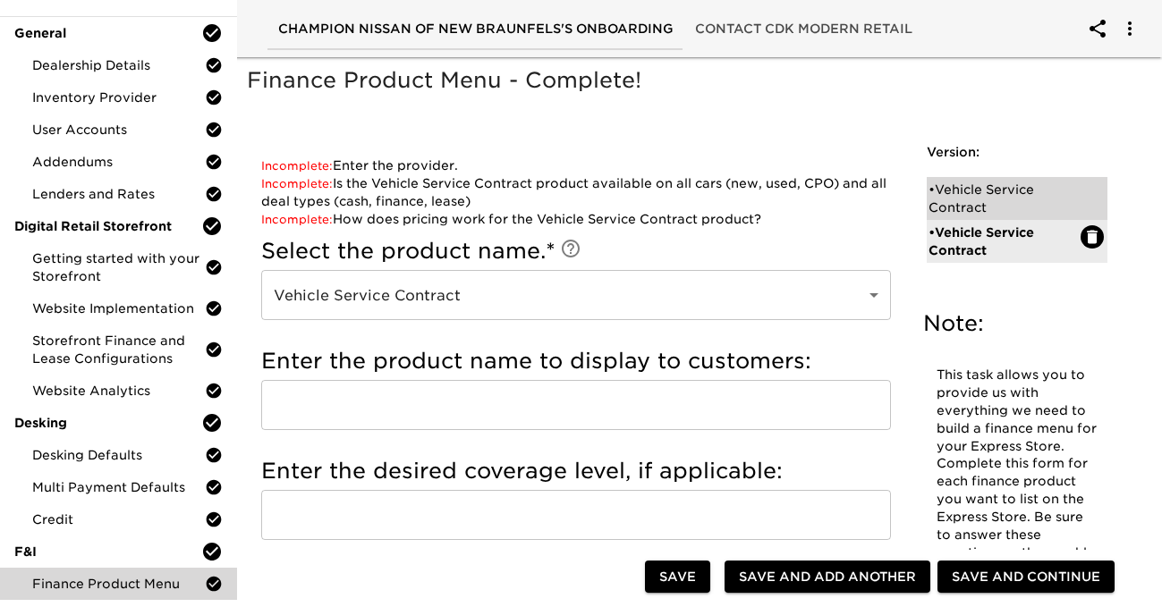
radio input "true"
checkbox input "true"
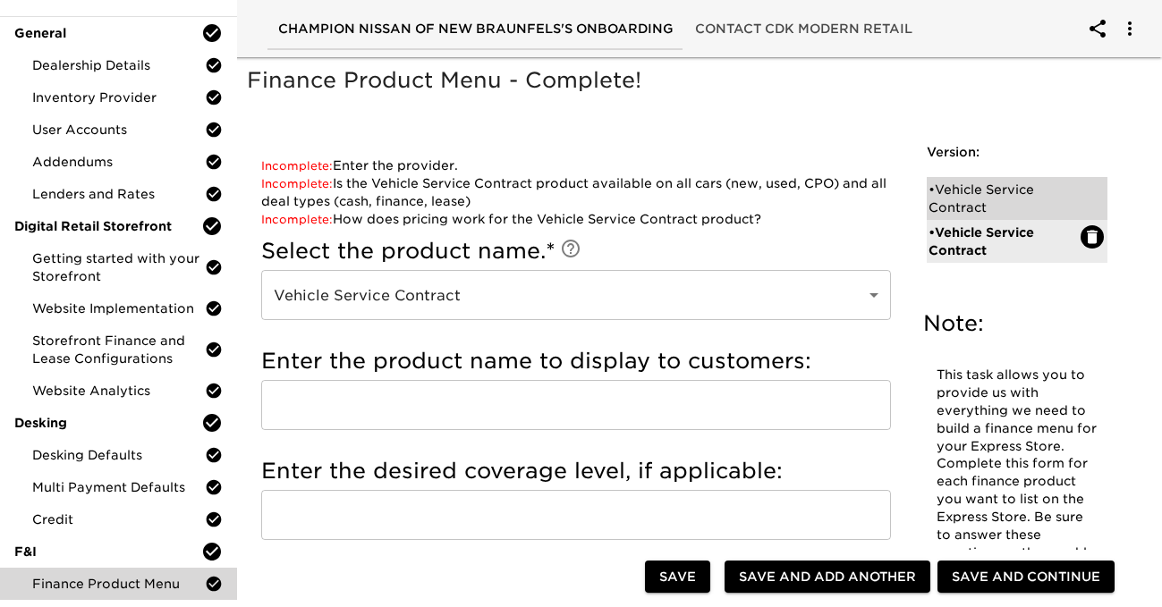
checkbox input "true"
radio input "true"
type input "19473"
radio input "true"
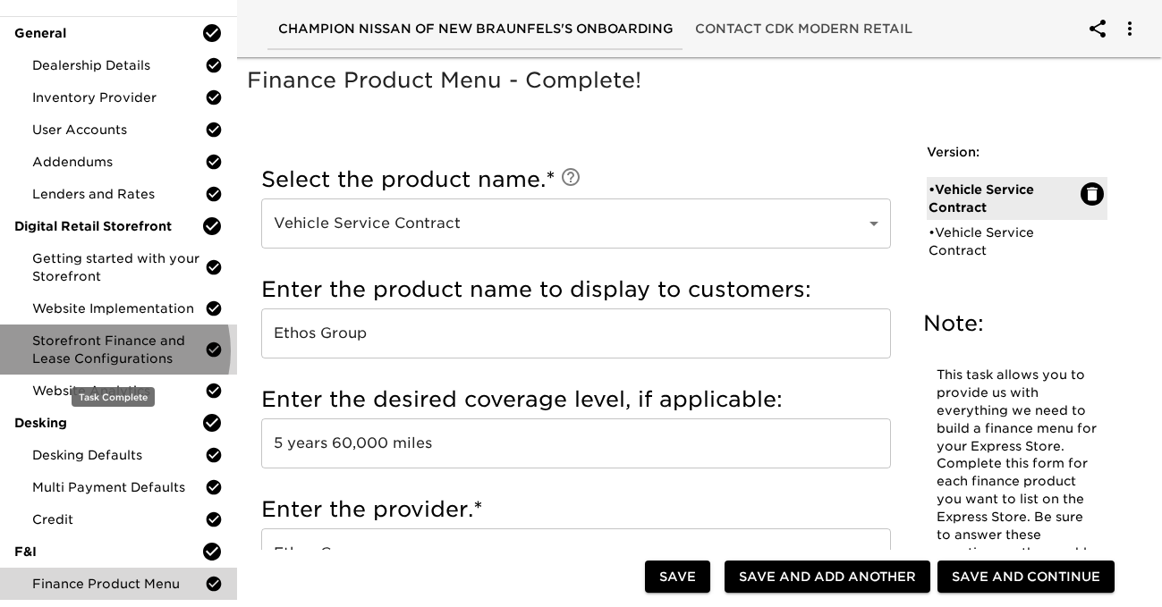
click at [112, 351] on span "Storefront Finance and Lease Configurations" at bounding box center [118, 350] width 173 height 36
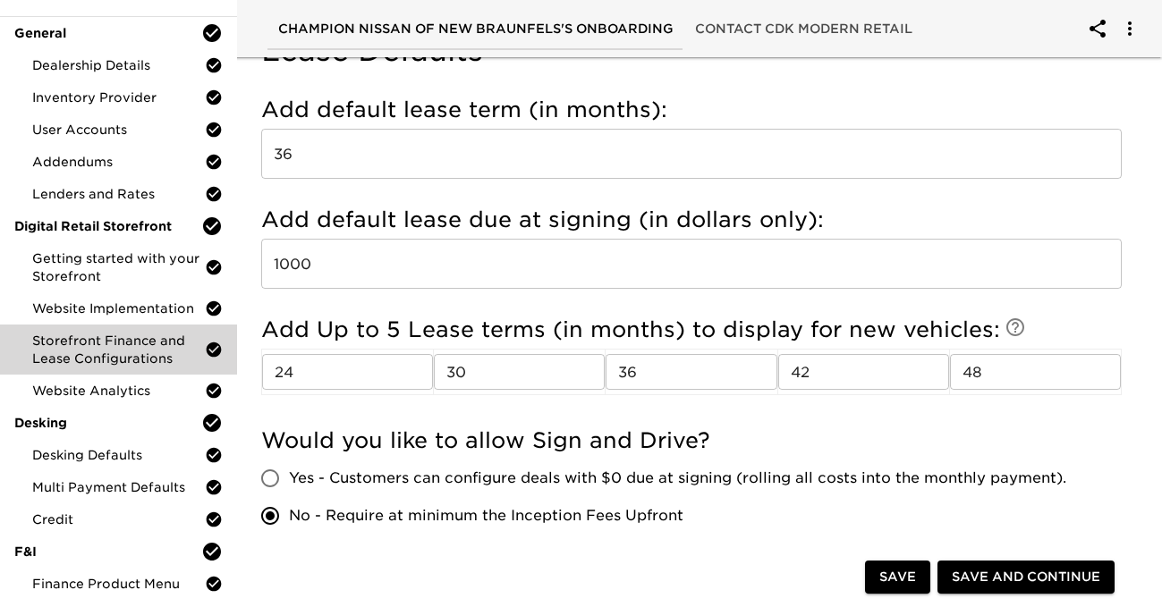
scroll to position [925, 0]
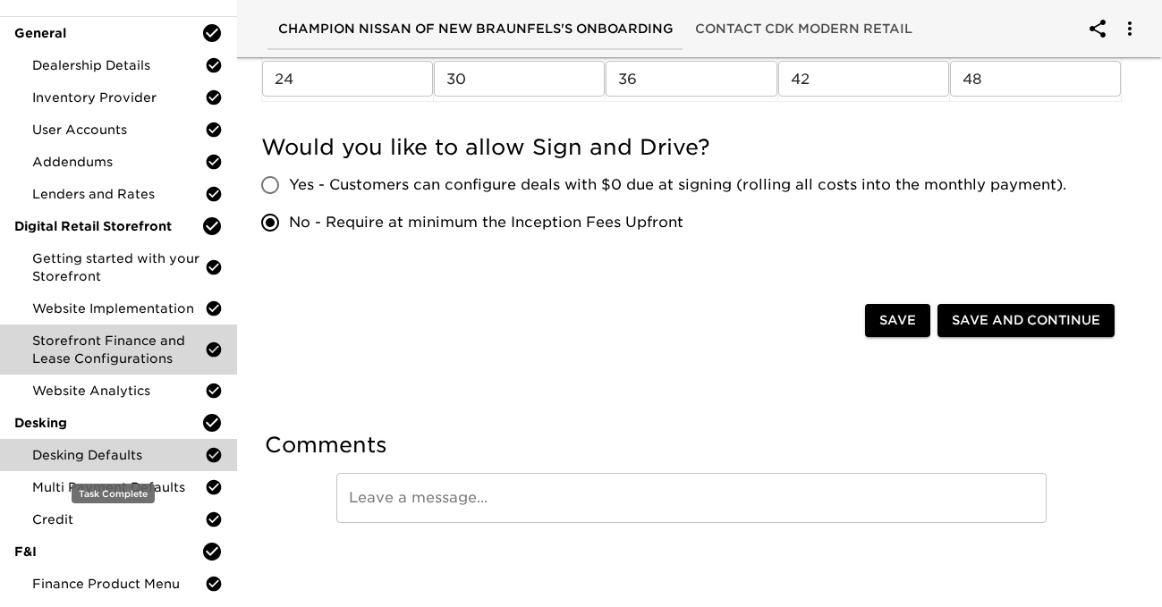
click at [98, 448] on span "Desking Defaults" at bounding box center [118, 455] width 173 height 18
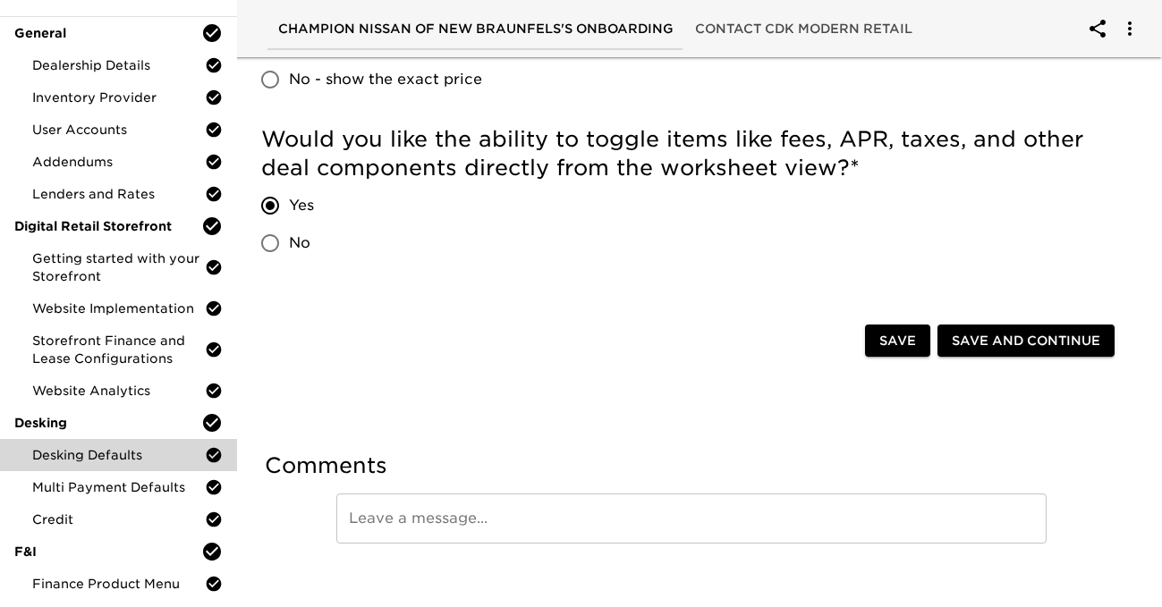
scroll to position [719, 0]
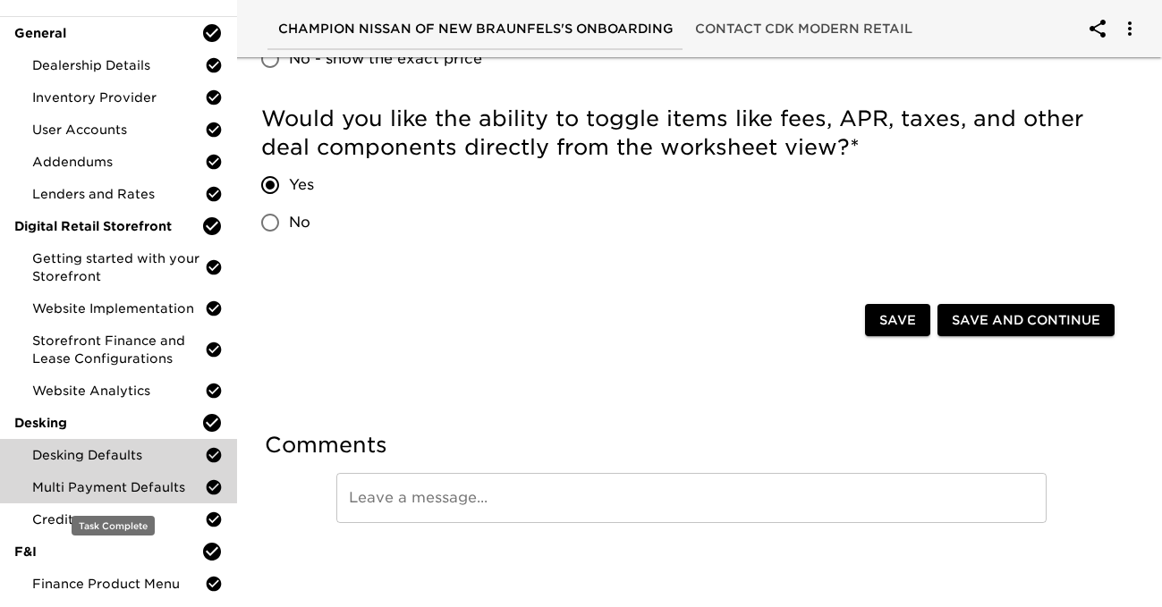
click at [110, 489] on span "Multi Payment Defaults" at bounding box center [118, 488] width 173 height 18
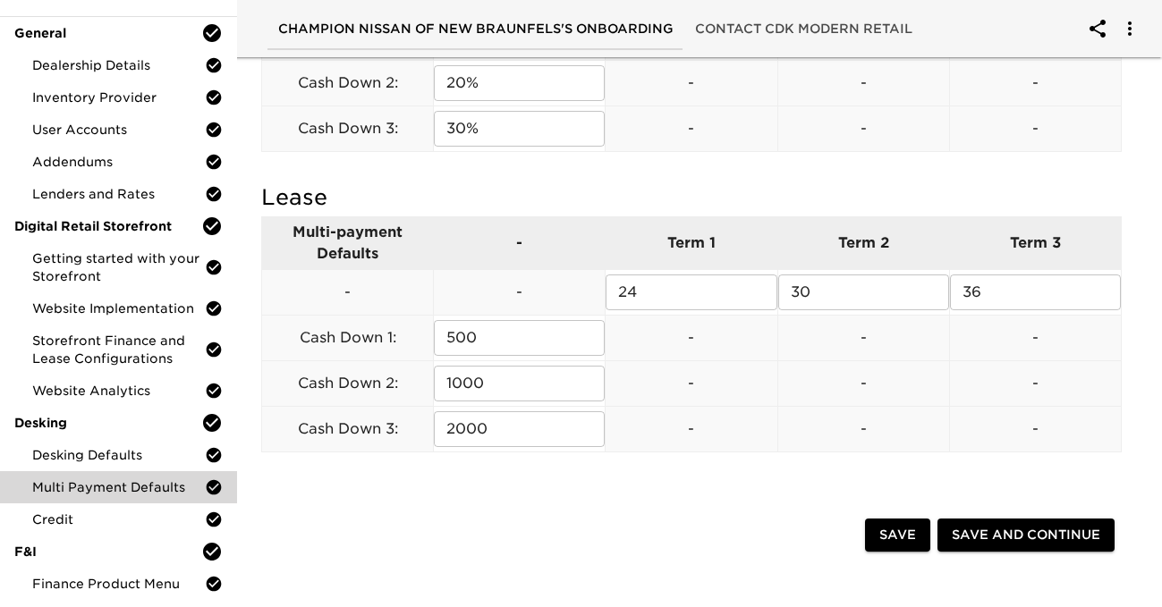
scroll to position [1042, 0]
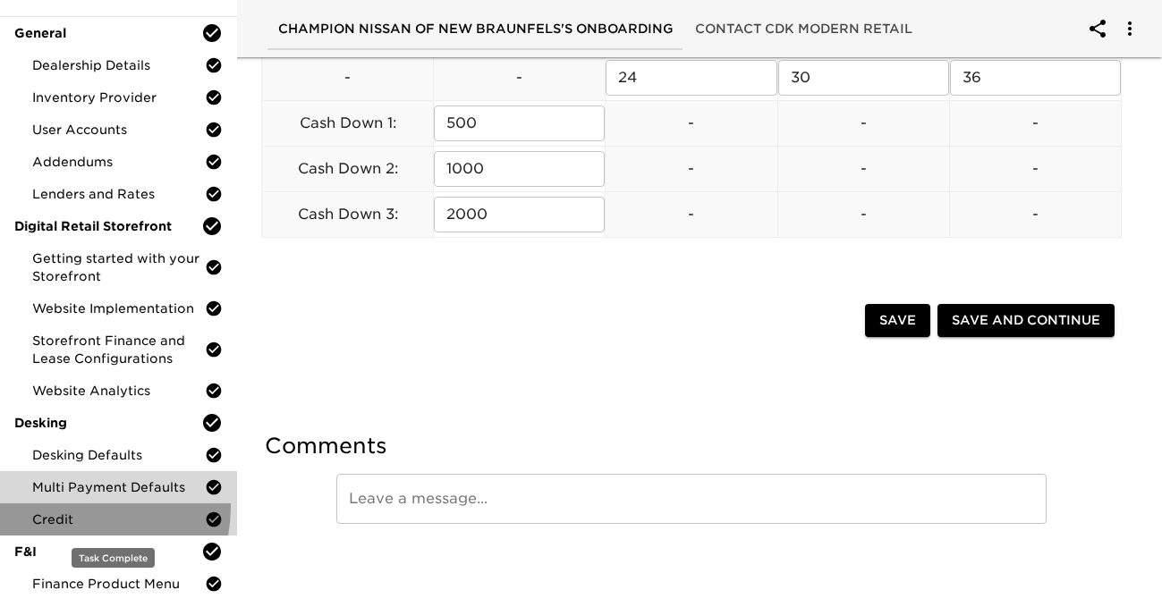
click at [74, 507] on div "Credit" at bounding box center [118, 520] width 237 height 32
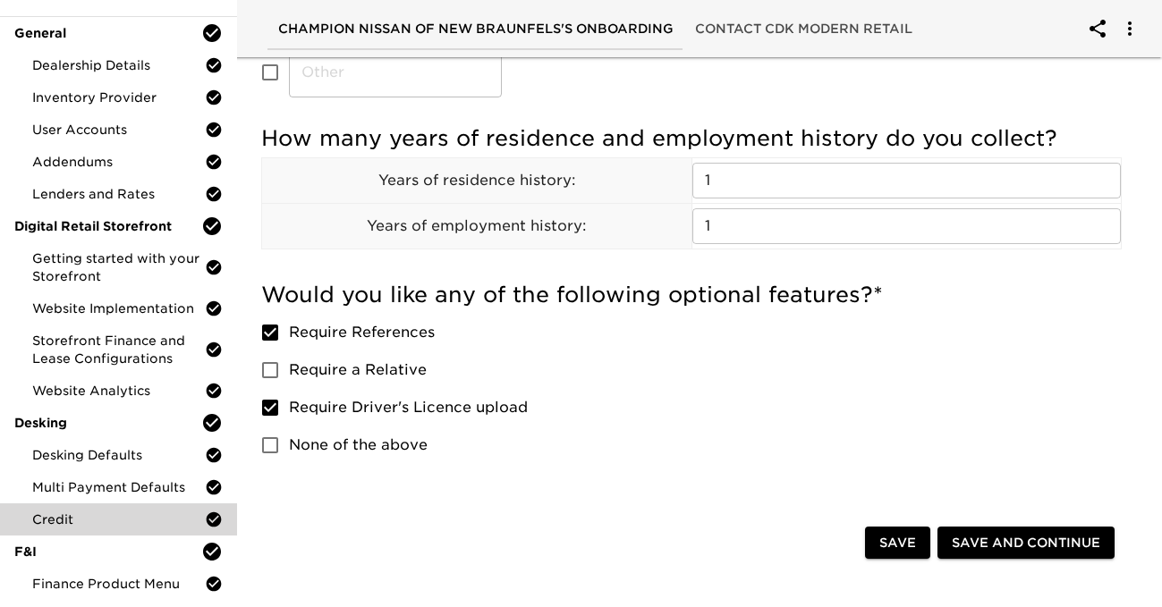
scroll to position [1708, 0]
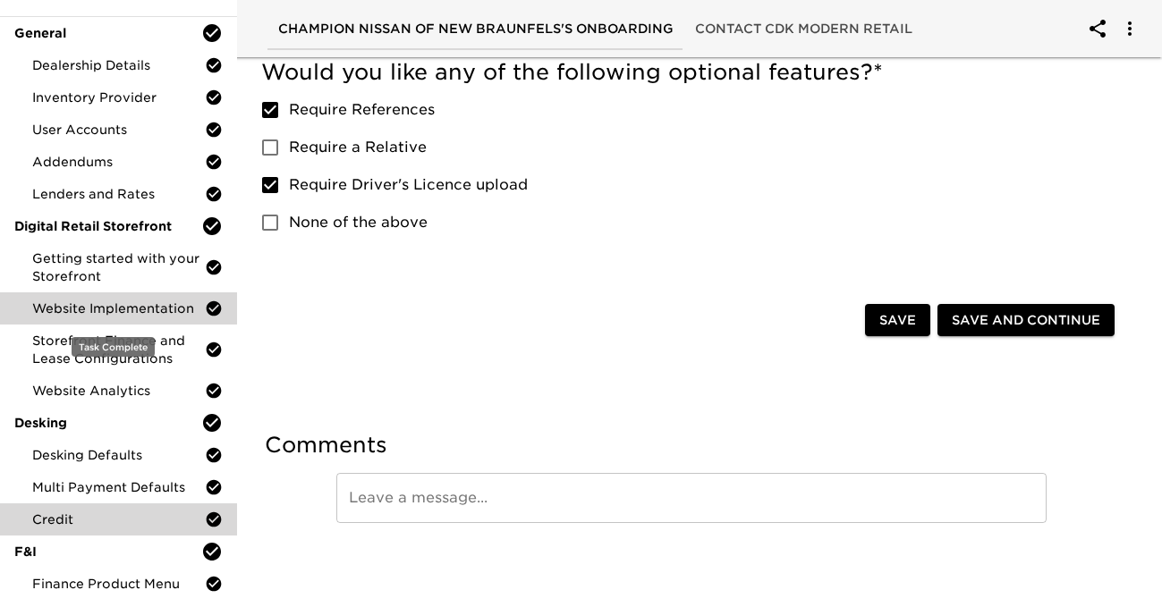
click at [113, 310] on span "Website Implementation" at bounding box center [118, 309] width 173 height 18
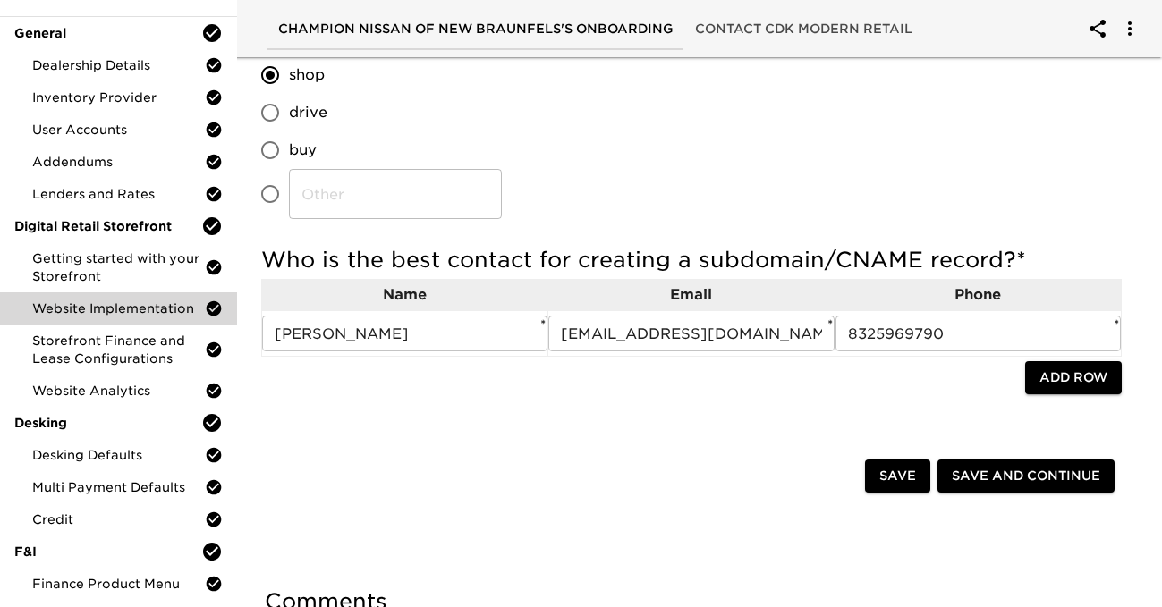
scroll to position [621, 0]
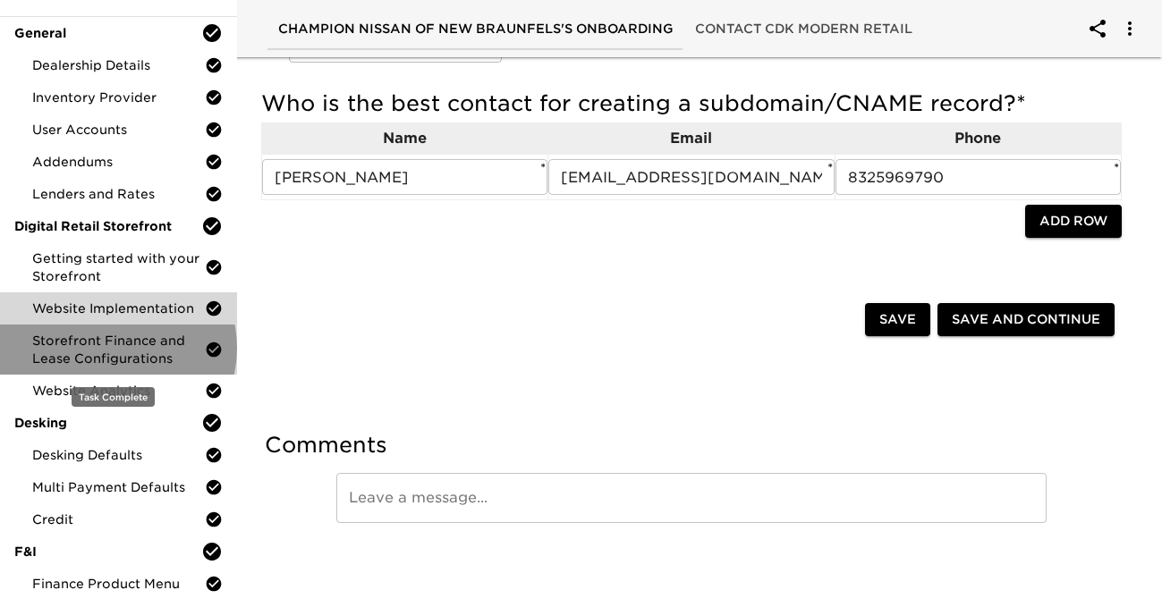
click at [116, 348] on span "Storefront Finance and Lease Configurations" at bounding box center [118, 350] width 173 height 36
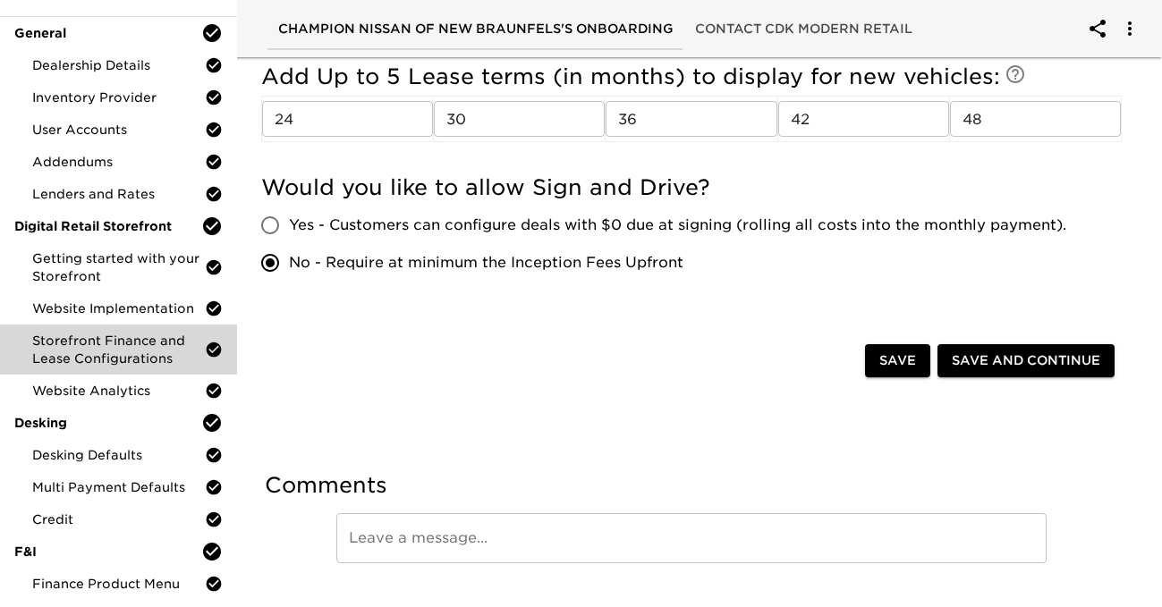
scroll to position [925, 0]
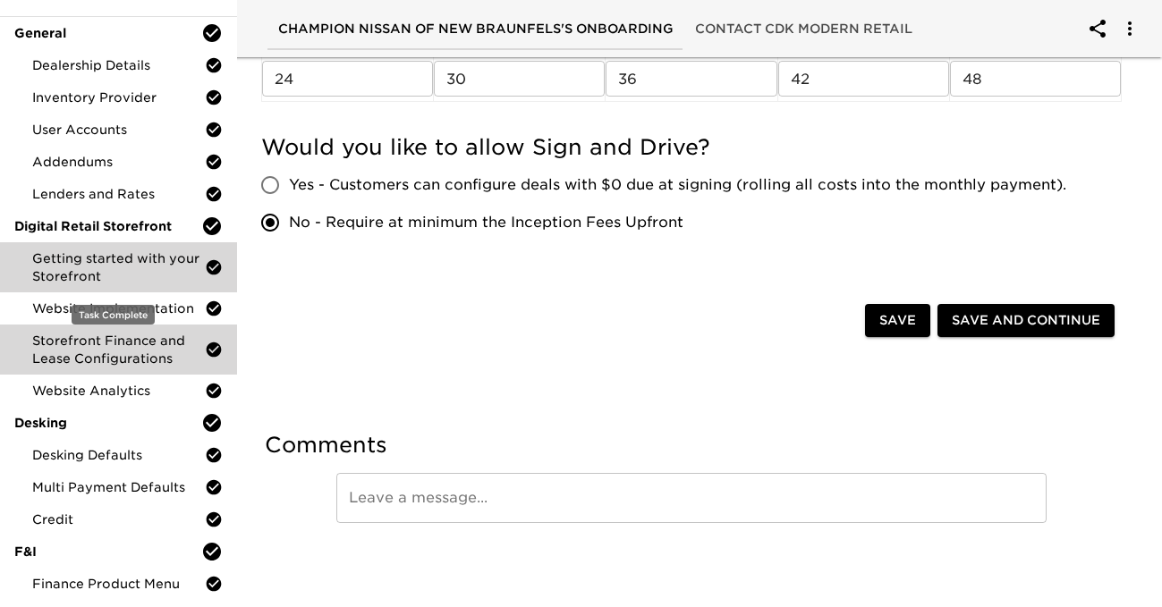
click at [98, 268] on span "Getting started with your Storefront" at bounding box center [118, 268] width 173 height 36
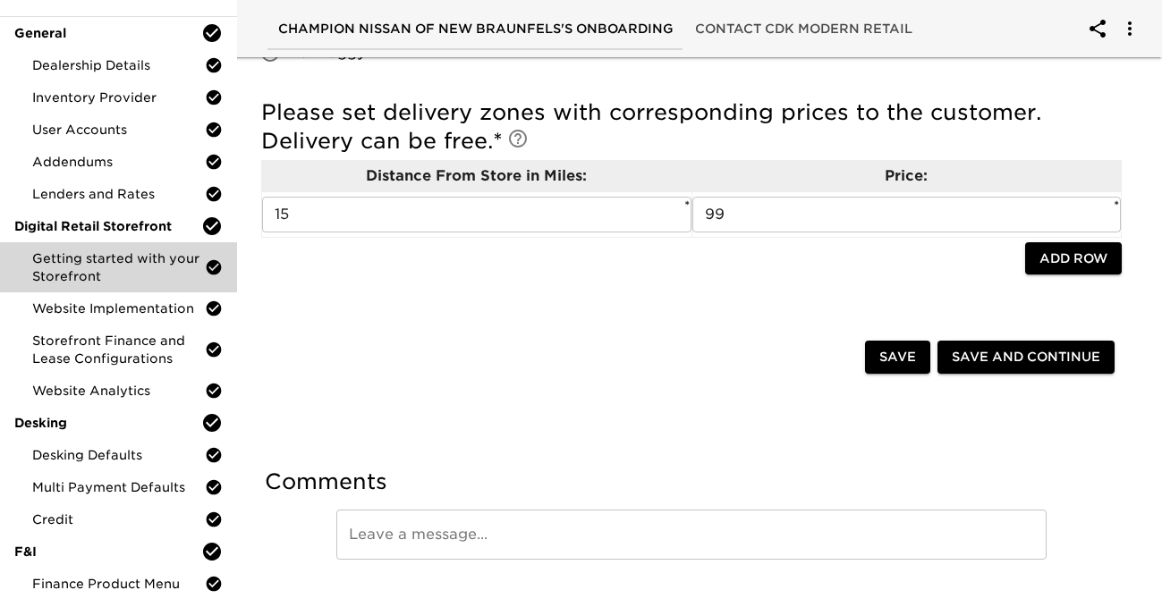
scroll to position [1574, 0]
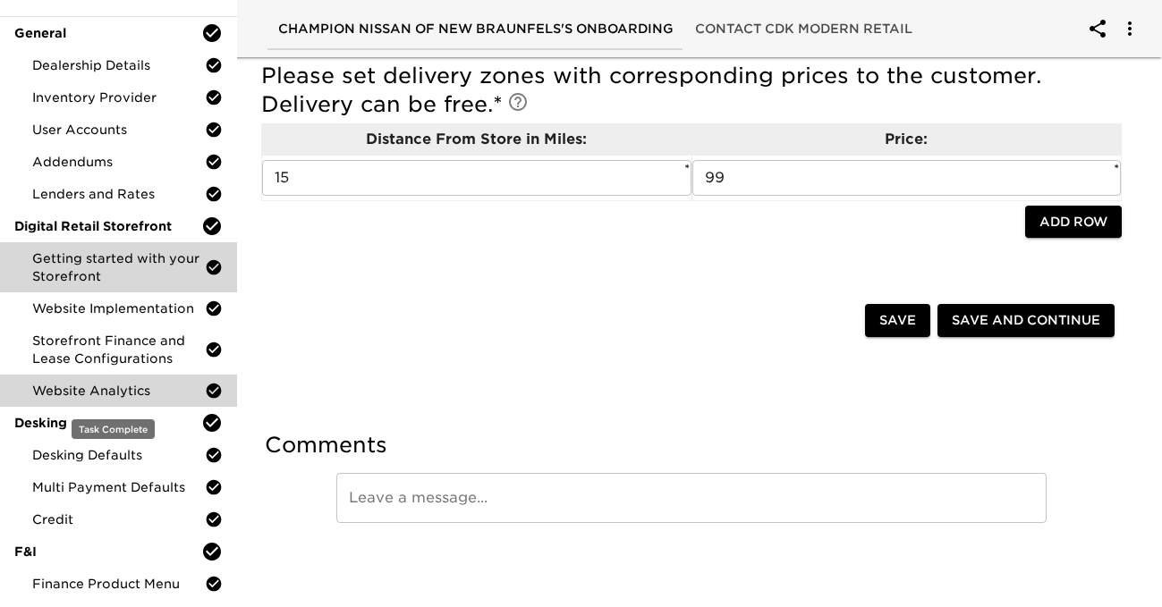
click at [106, 399] on span "Website Analytics" at bounding box center [118, 391] width 173 height 18
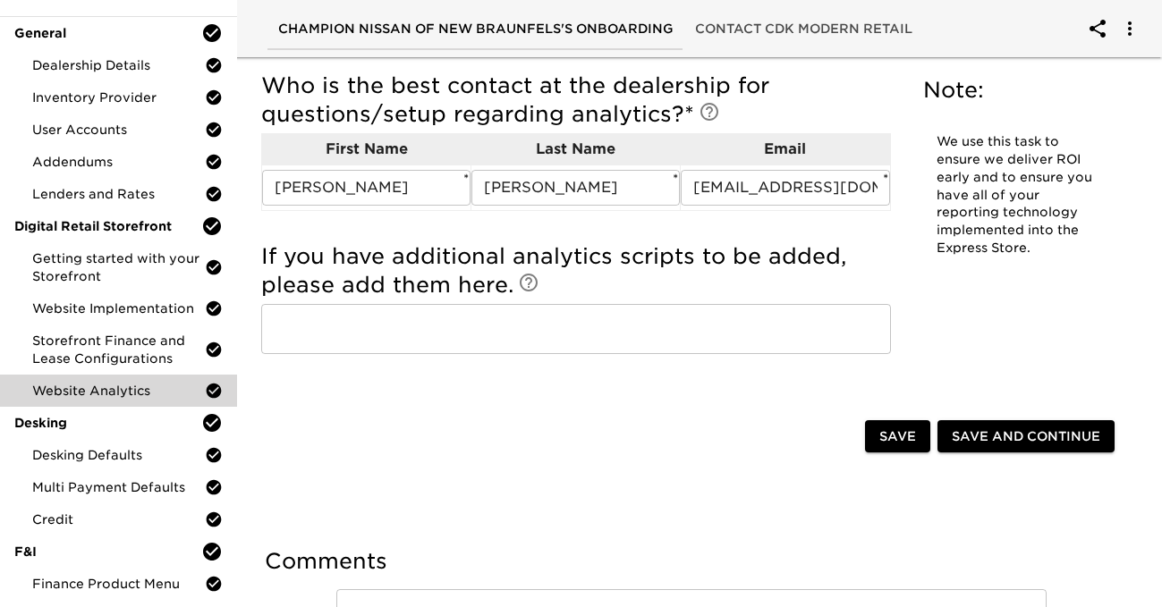
scroll to position [731, 0]
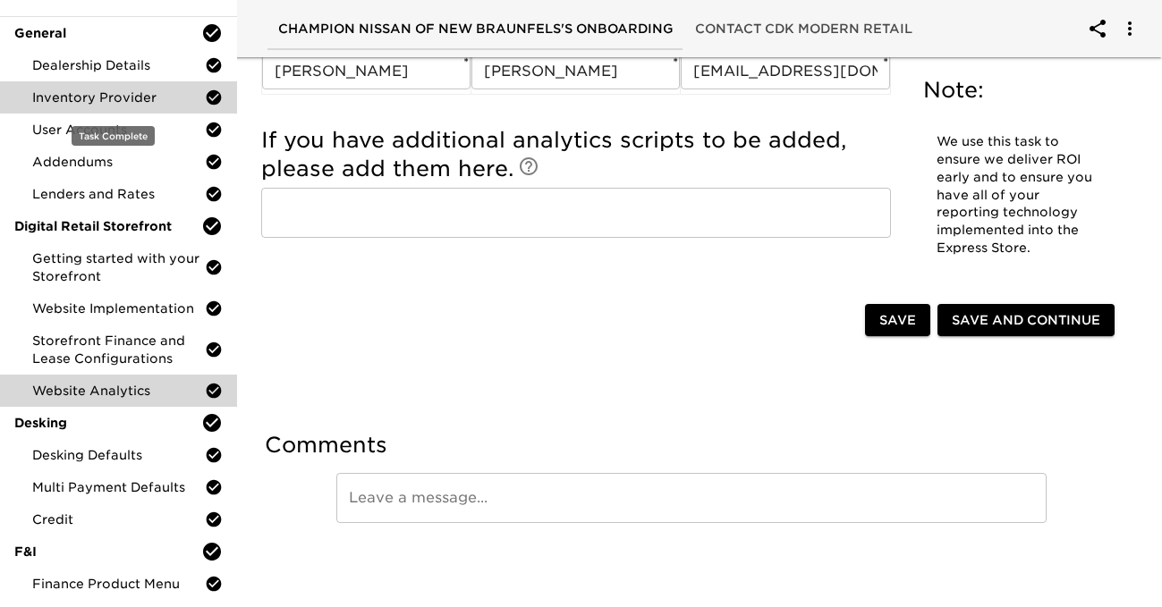
click at [123, 98] on span "Inventory Provider" at bounding box center [118, 98] width 173 height 18
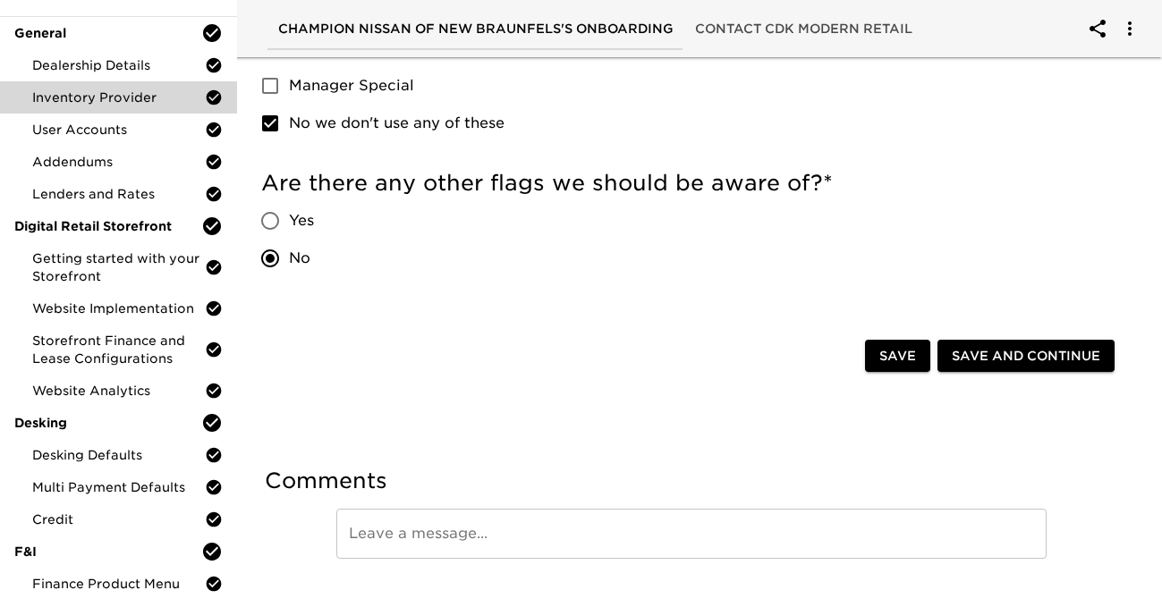
scroll to position [1299, 0]
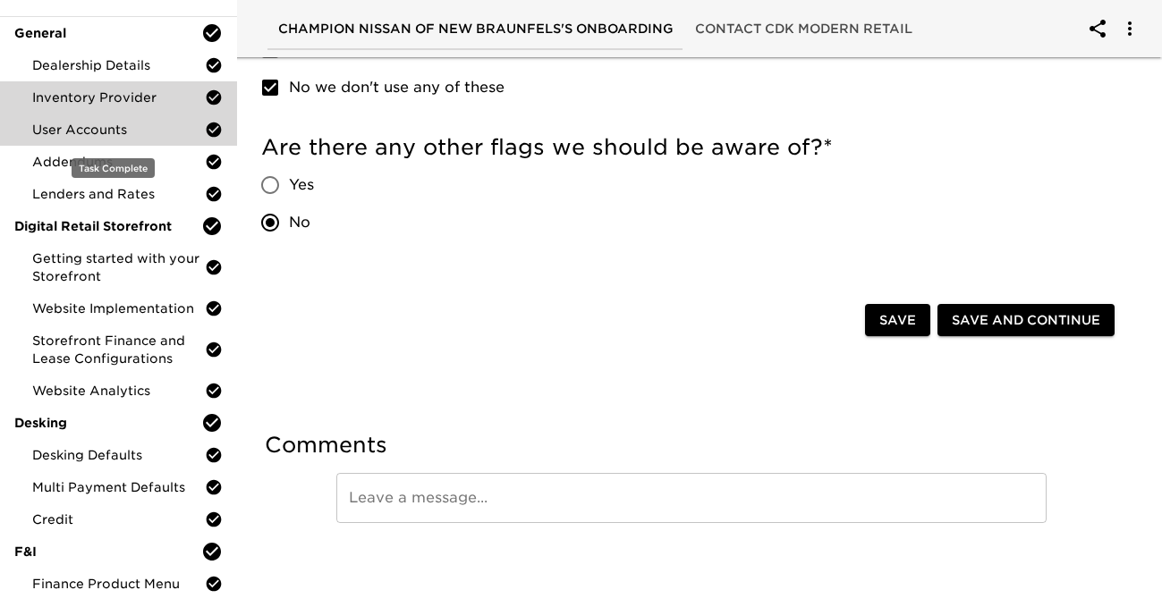
click at [108, 140] on div "User Accounts" at bounding box center [118, 130] width 237 height 32
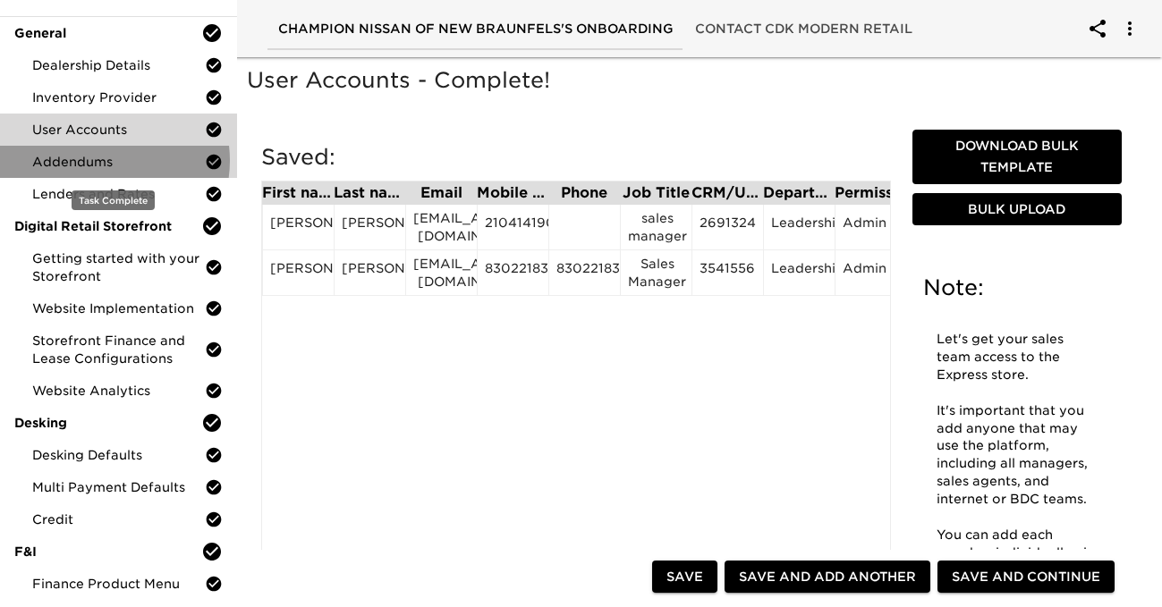
click at [101, 161] on span "Addendums" at bounding box center [118, 162] width 173 height 18
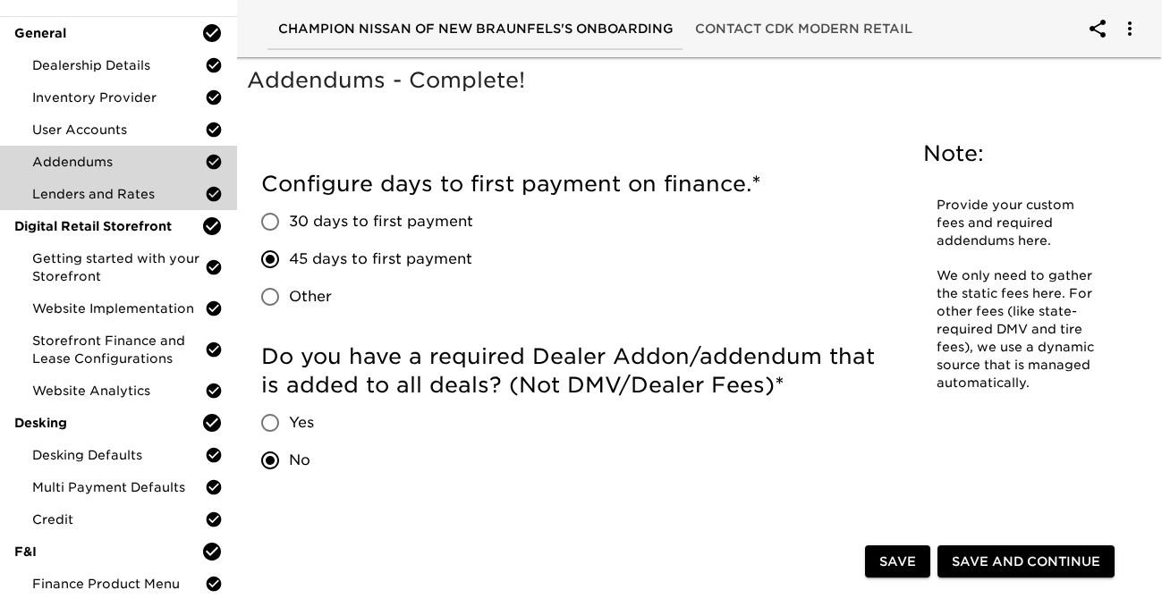
click at [123, 199] on span "Lenders and Rates" at bounding box center [118, 194] width 173 height 18
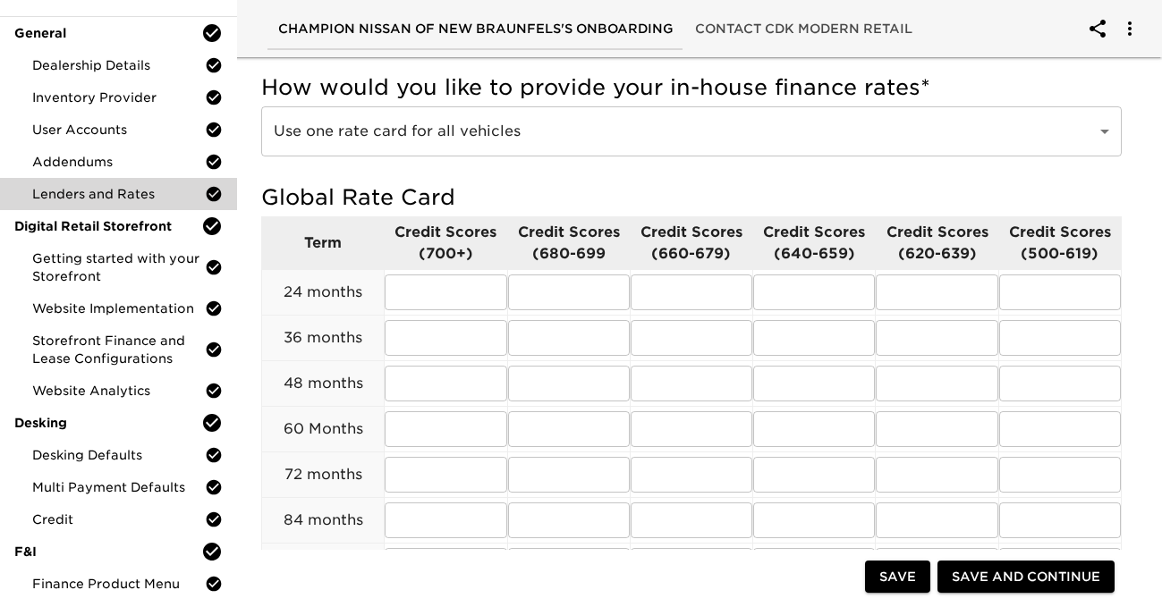
scroll to position [1616, 0]
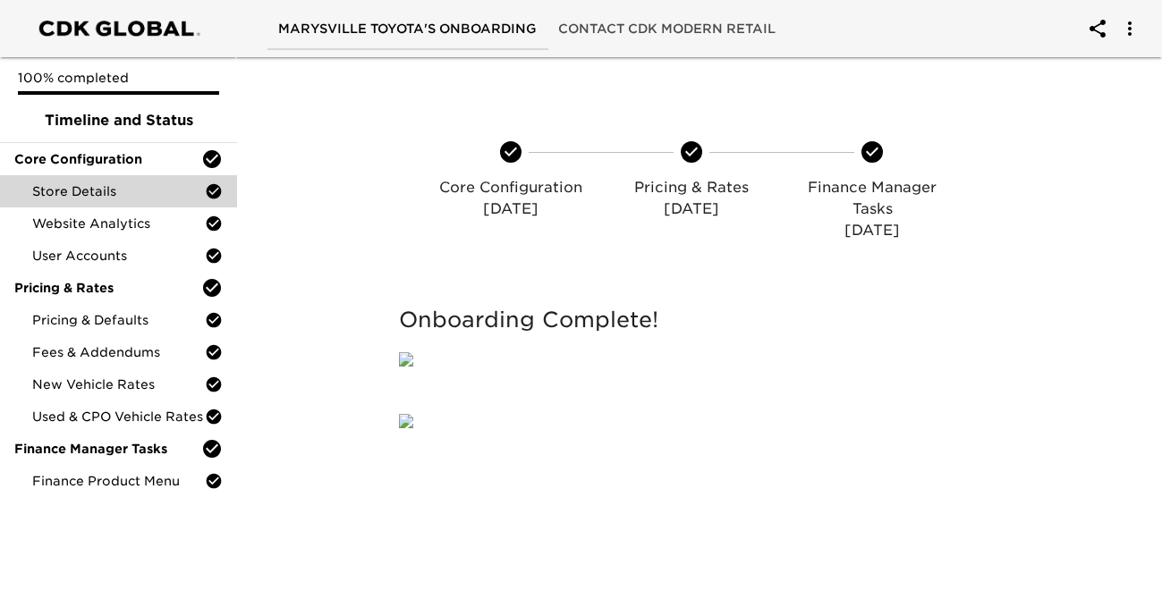
click at [151, 187] on span "Store Details" at bounding box center [118, 191] width 173 height 18
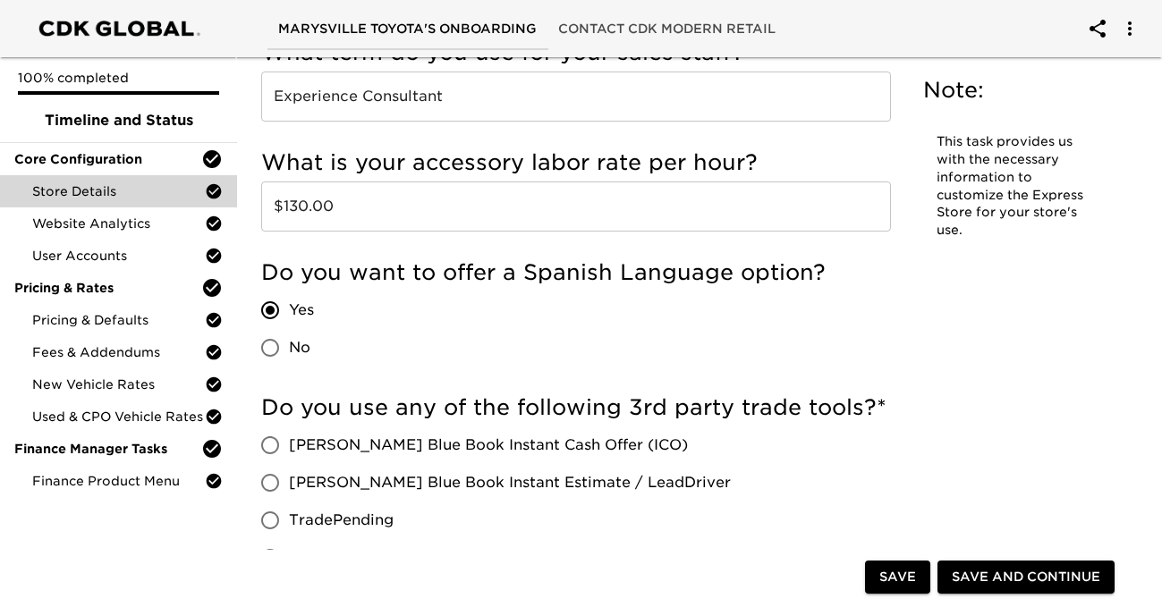
scroll to position [3412, 0]
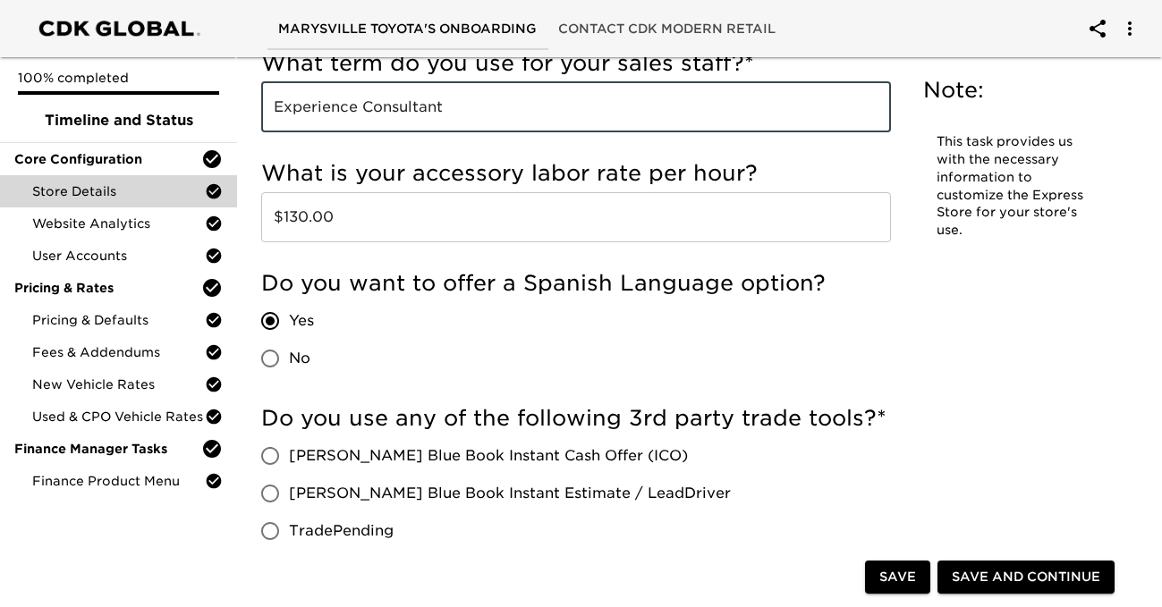
drag, startPoint x: 473, startPoint y: 104, endPoint x: 266, endPoint y: 101, distance: 207.6
click at [266, 101] on input "Experience Consultant" at bounding box center [576, 107] width 630 height 50
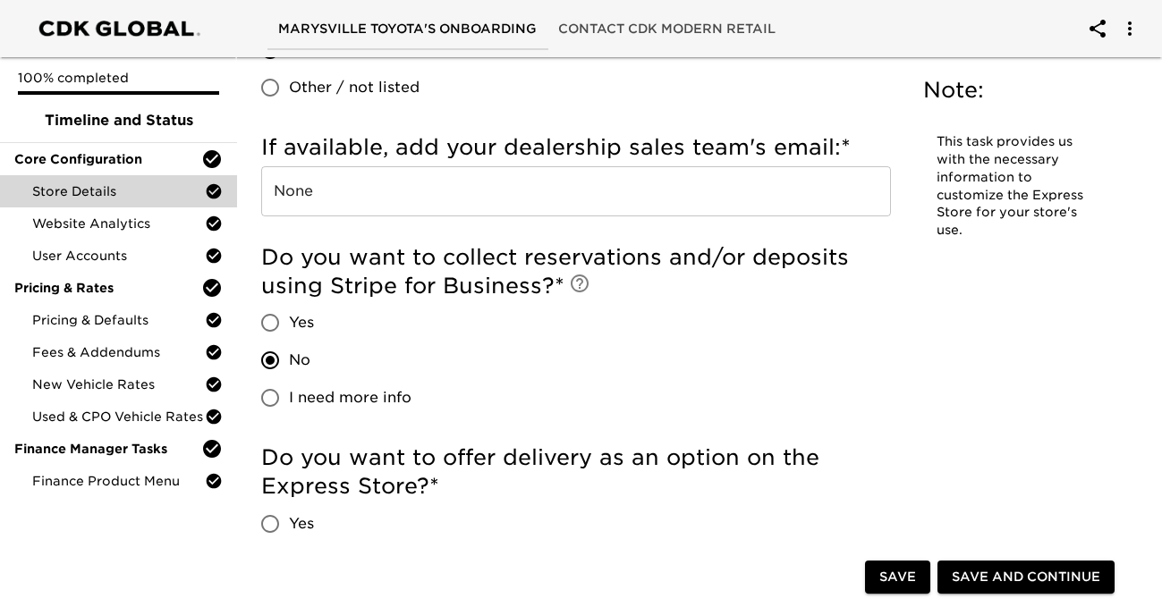
scroll to position [4030, 0]
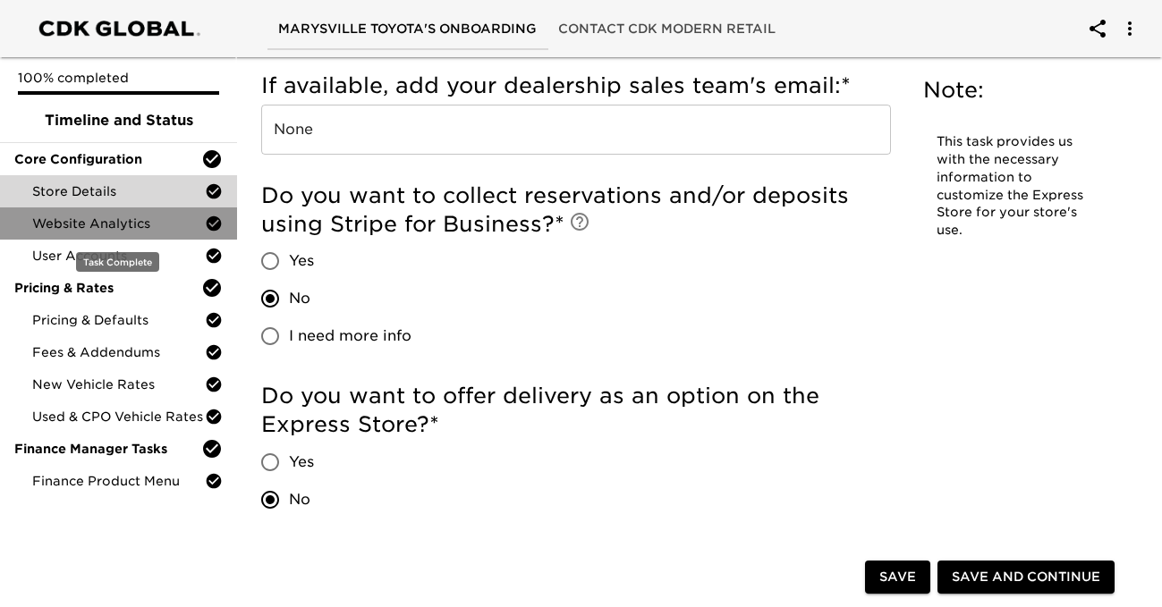
click at [136, 227] on span "Website Analytics" at bounding box center [118, 224] width 173 height 18
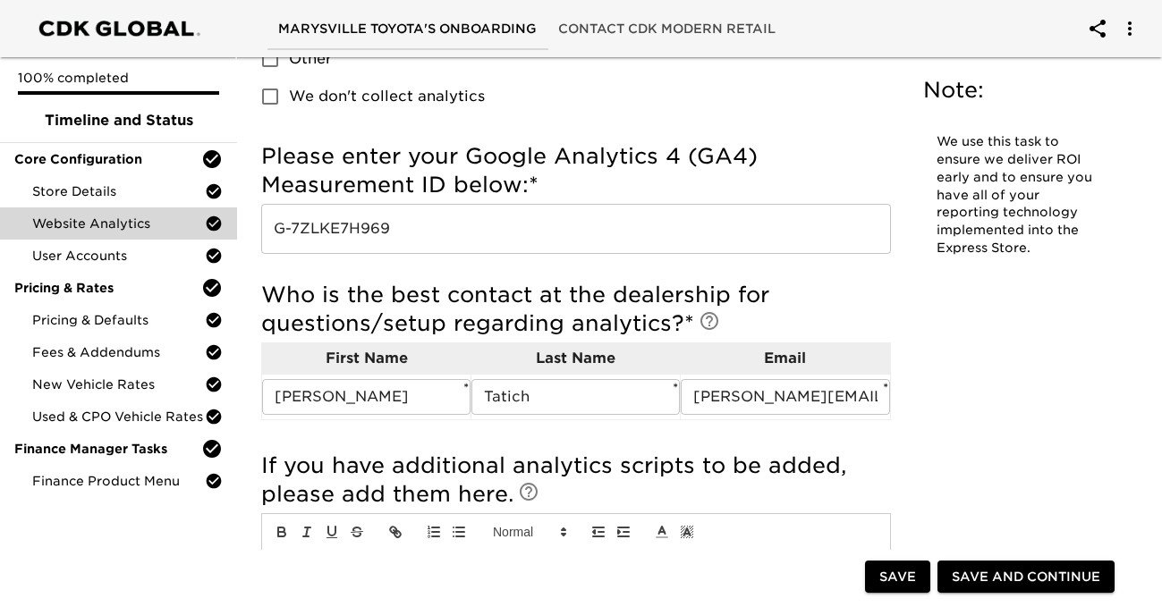
scroll to position [301, 0]
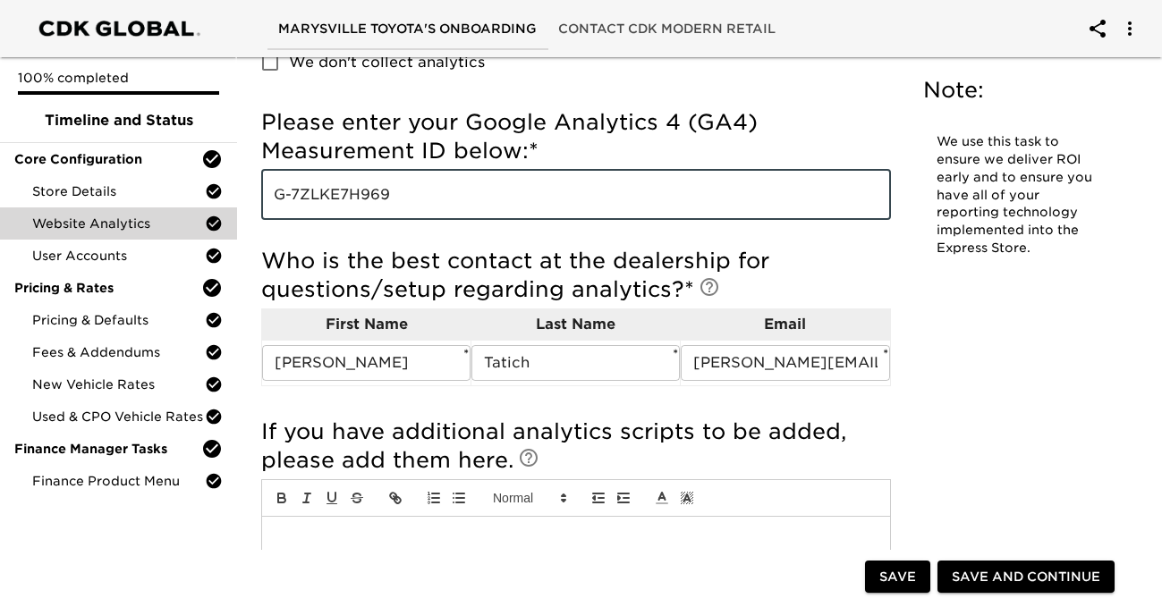
click at [418, 186] on input "G-7ZLKE7H969" at bounding box center [576, 195] width 630 height 50
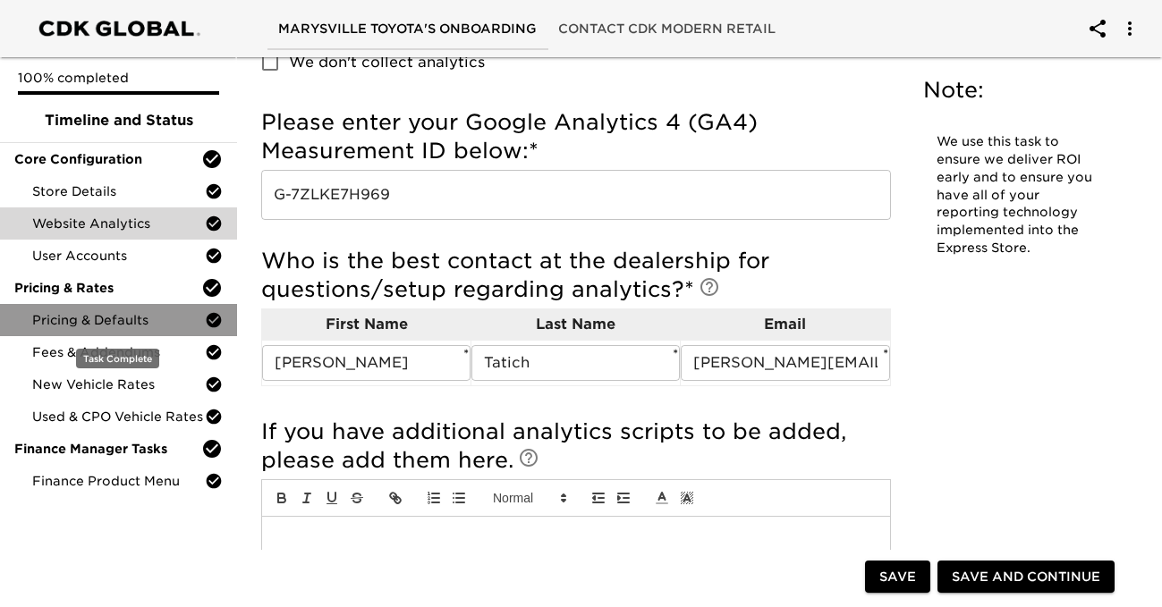
click at [159, 312] on span "Pricing & Defaults" at bounding box center [118, 320] width 173 height 18
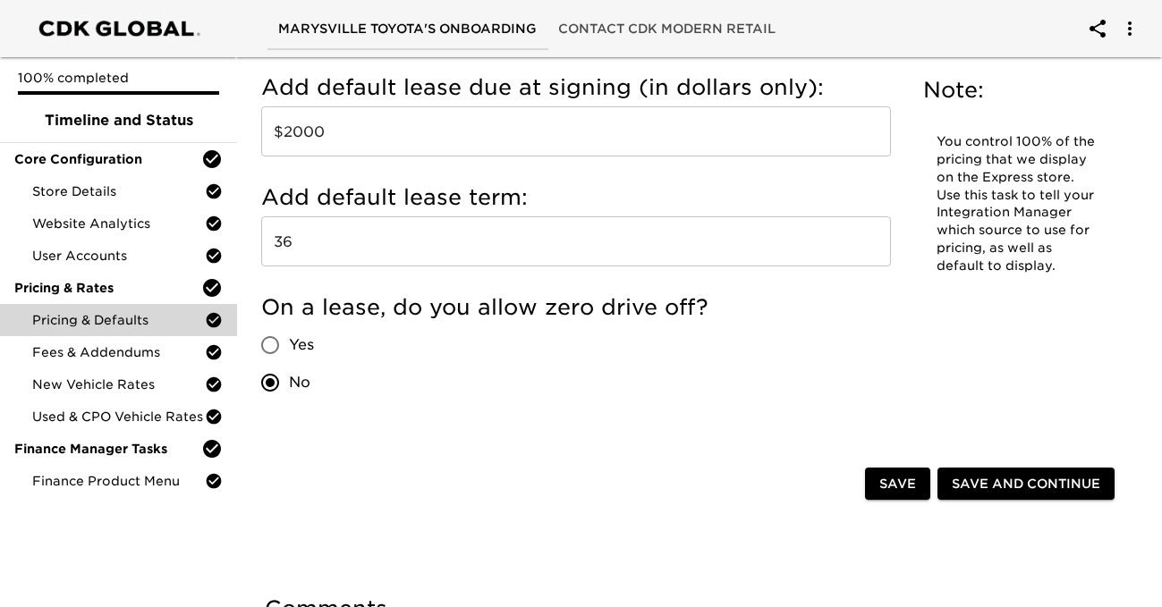
scroll to position [2300, 0]
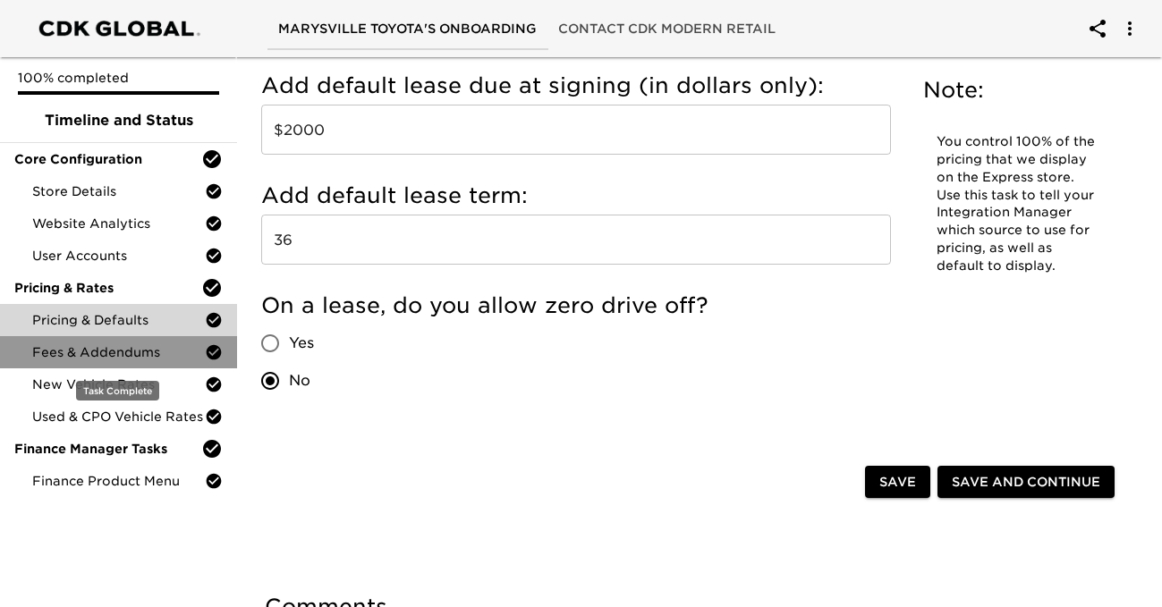
click at [184, 348] on span "Fees & Addendums" at bounding box center [118, 353] width 173 height 18
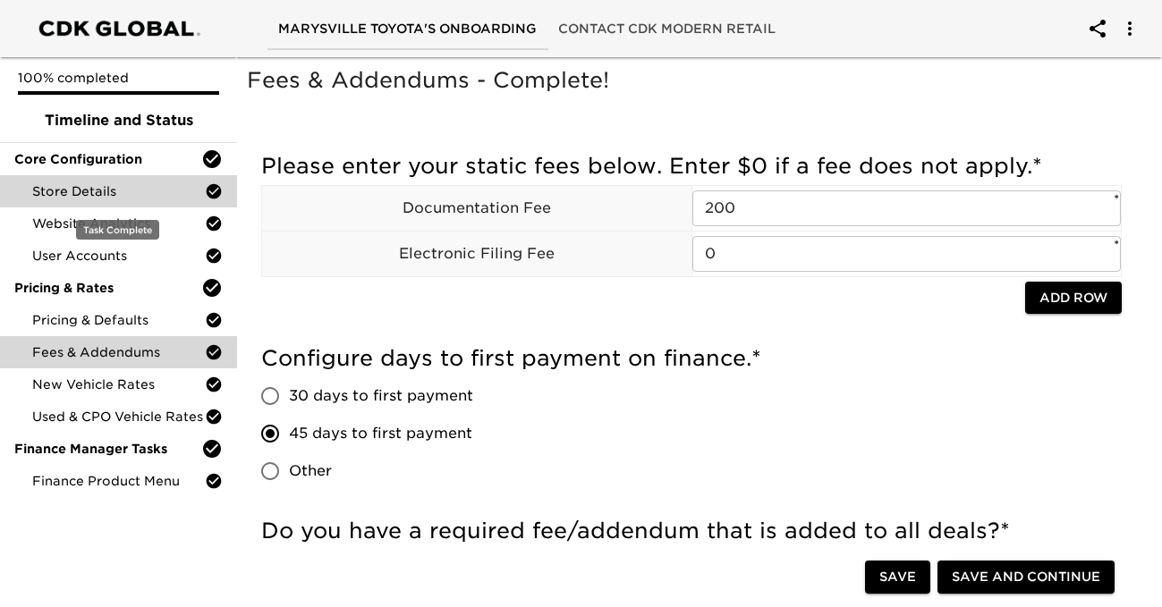
click at [117, 200] on div "Store Details" at bounding box center [118, 191] width 237 height 32
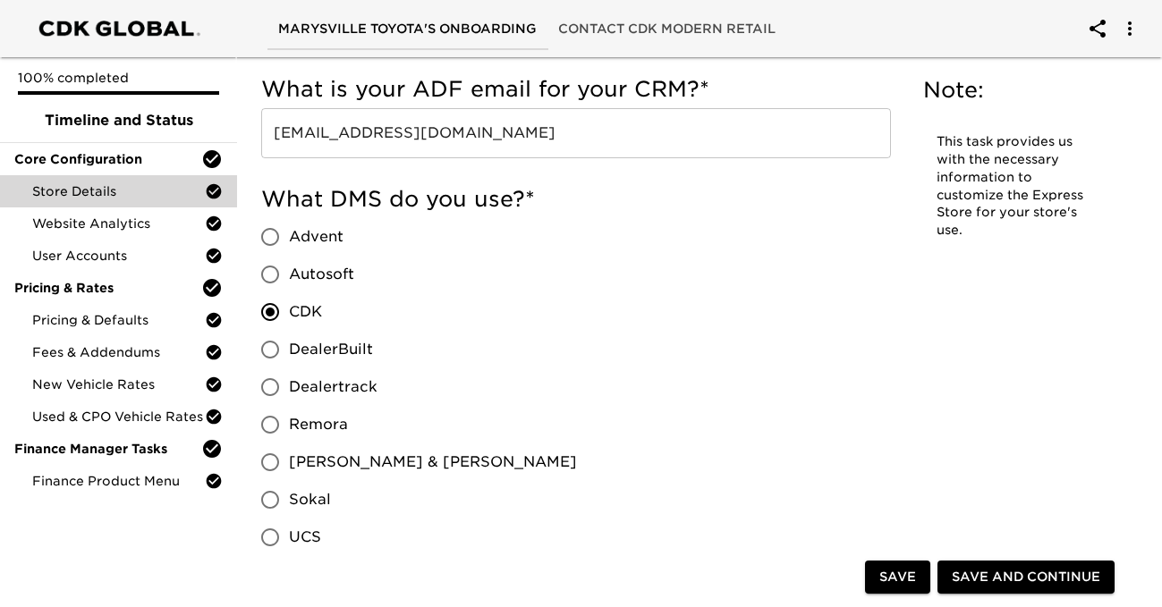
scroll to position [1555, 0]
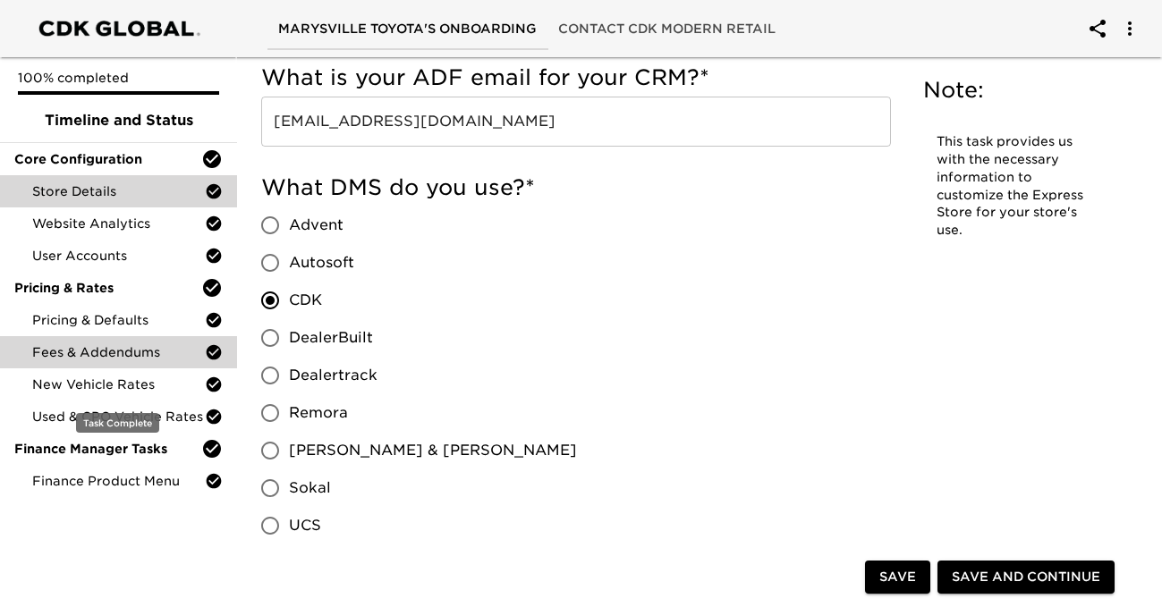
click at [152, 354] on span "Fees & Addendums" at bounding box center [118, 353] width 173 height 18
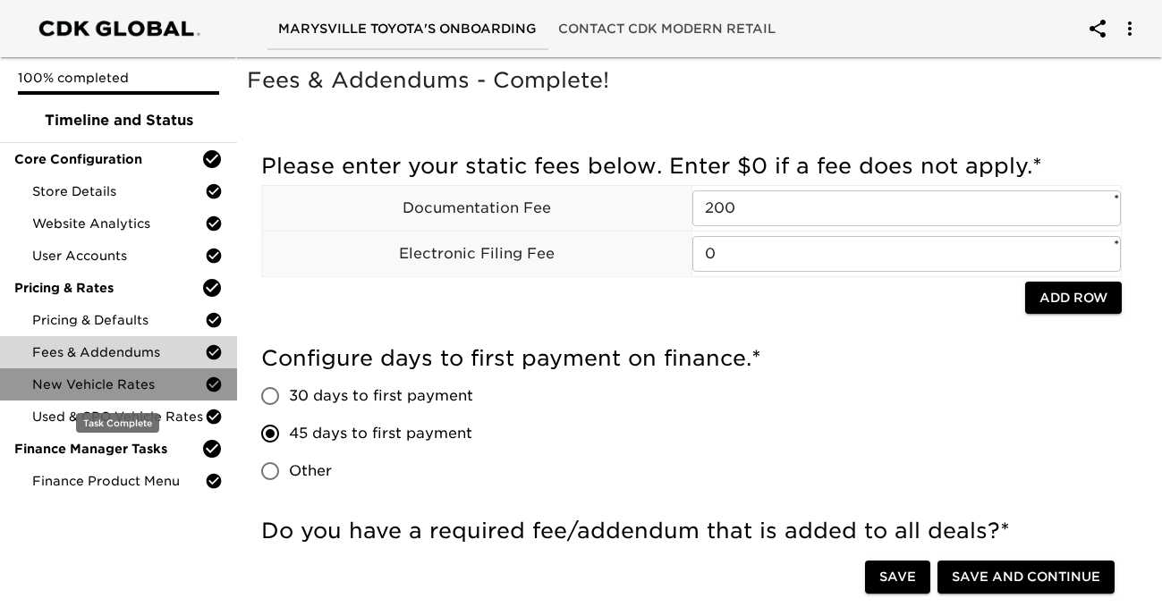
click at [157, 390] on span "New Vehicle Rates" at bounding box center [118, 385] width 173 height 18
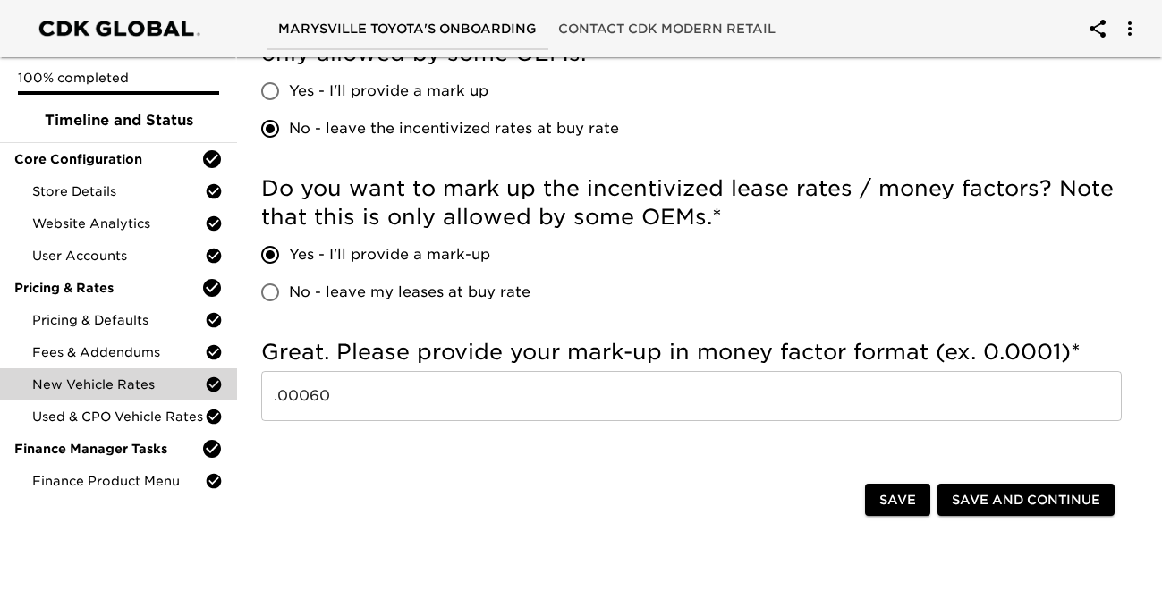
scroll to position [1402, 0]
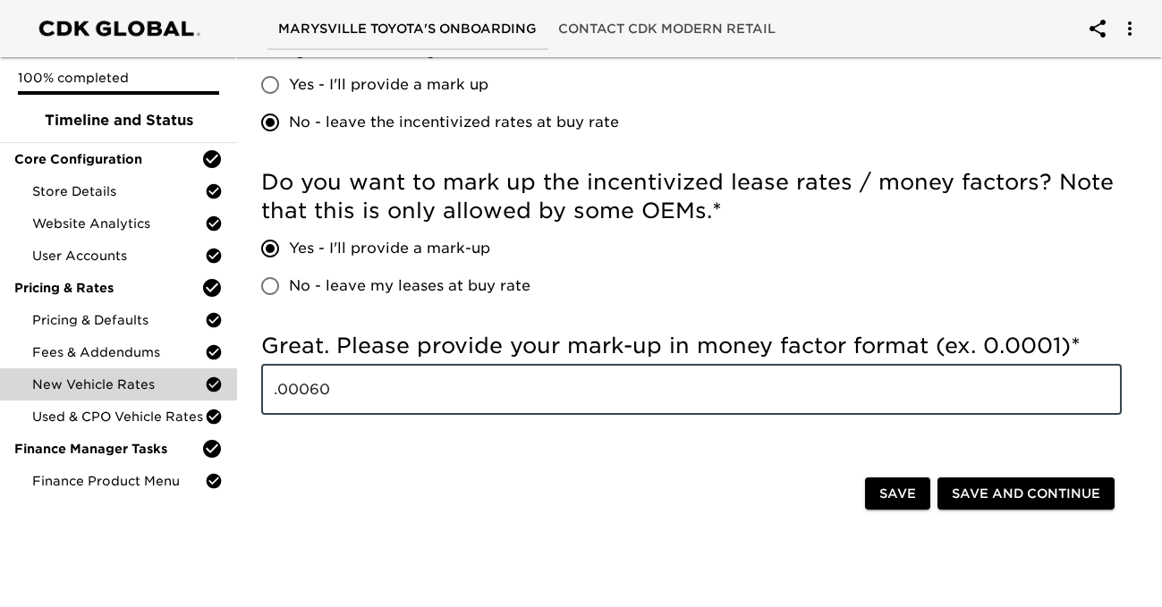
click at [384, 411] on input ".00060" at bounding box center [691, 390] width 861 height 50
drag, startPoint x: 394, startPoint y: 393, endPoint x: 251, endPoint y: 389, distance: 142.3
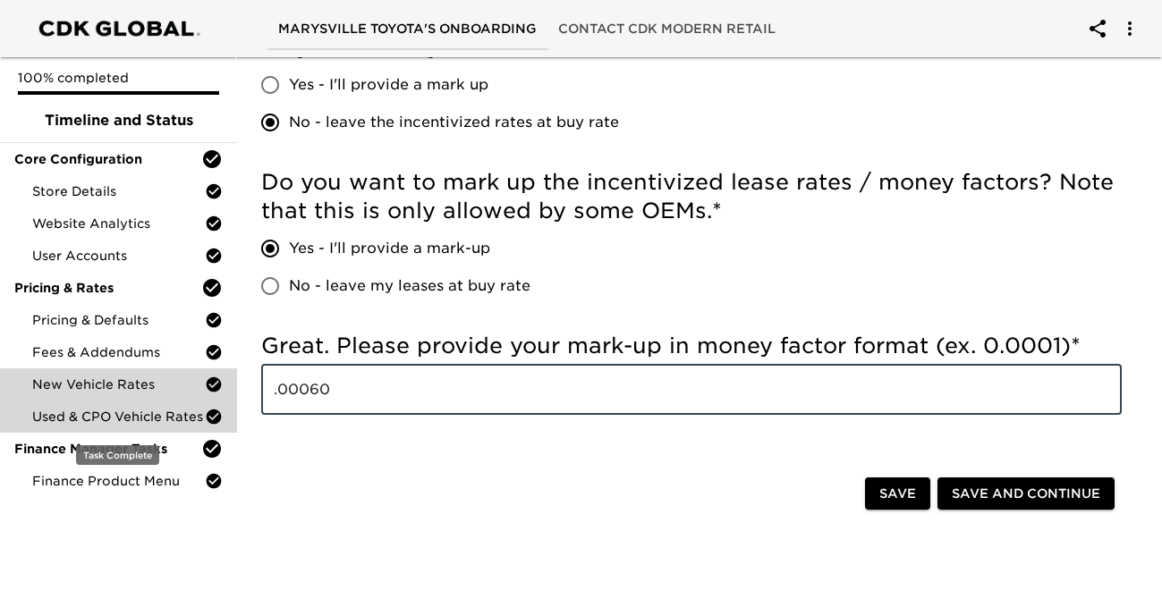
click at [106, 417] on span "Used & CPO Vehicle Rates" at bounding box center [118, 417] width 173 height 18
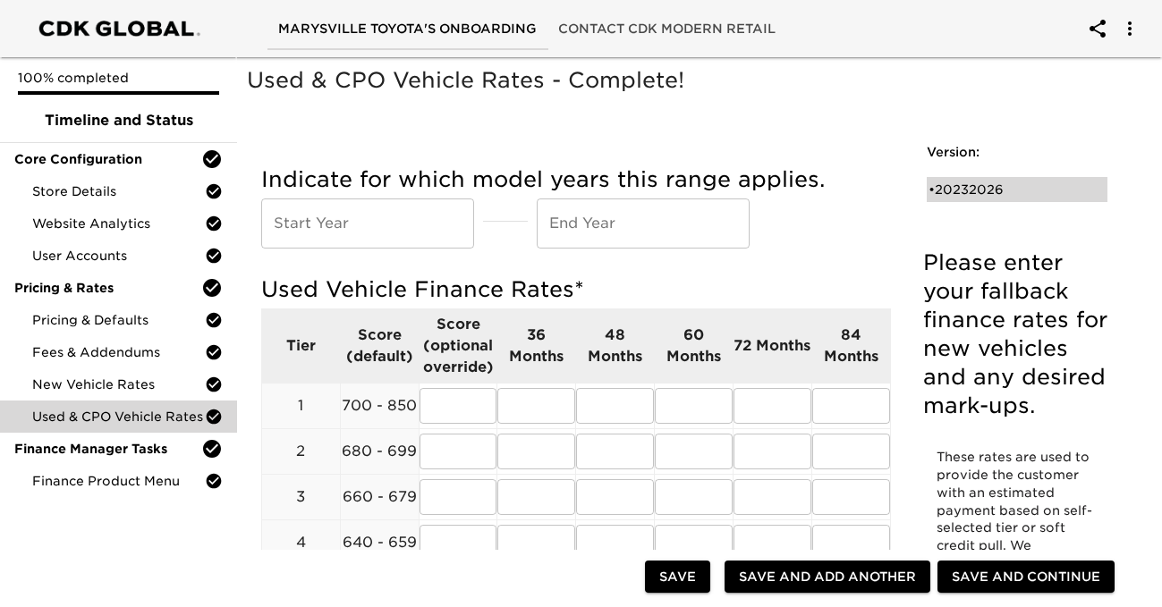
click at [999, 179] on div "• 20232026" at bounding box center [1018, 189] width 182 height 25
type input "2023"
type input "2026"
radio input "true"
type input "1.0%"
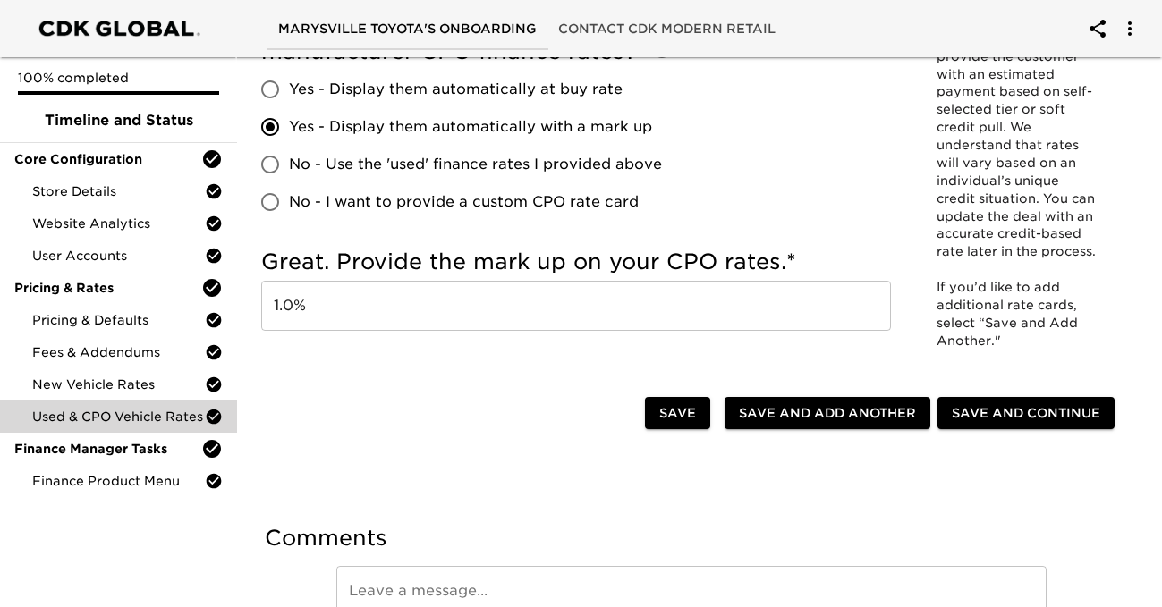
scroll to position [687, 0]
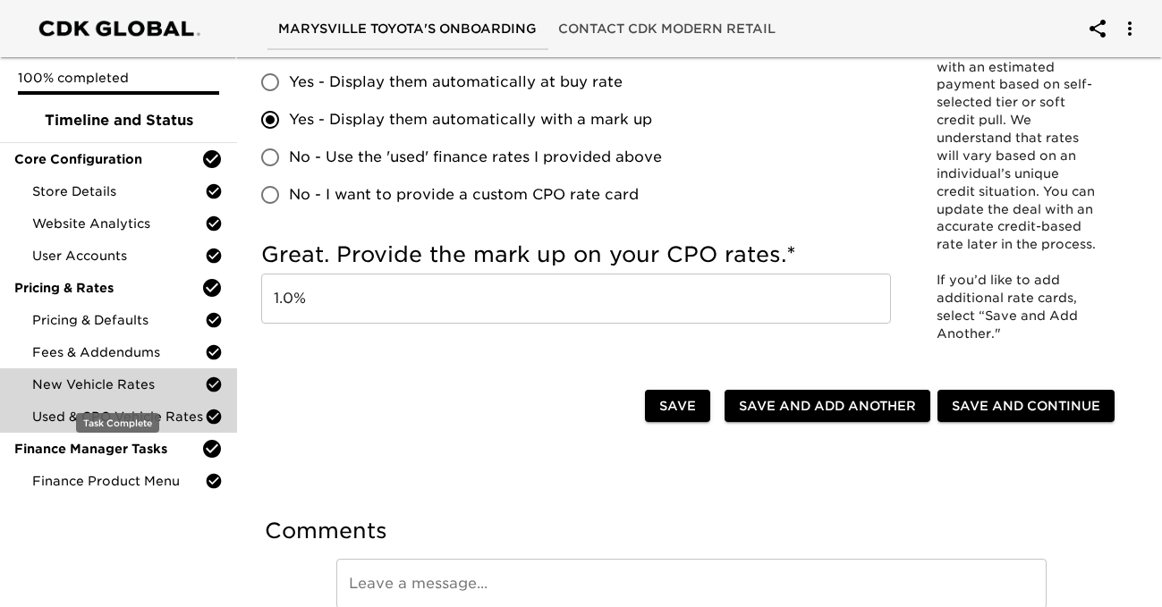
click at [117, 393] on span "New Vehicle Rates" at bounding box center [118, 385] width 173 height 18
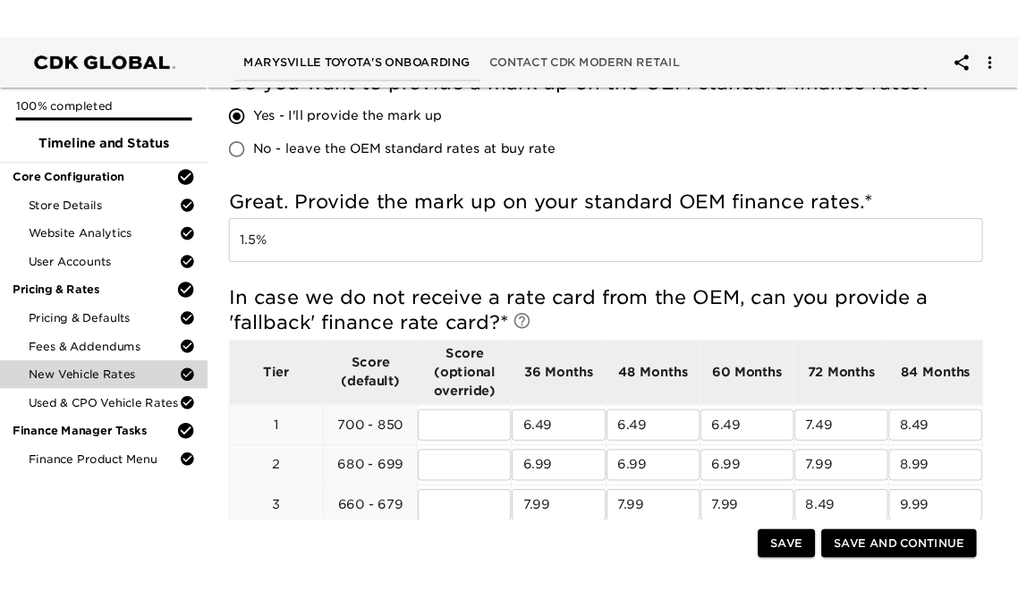
scroll to position [716, 0]
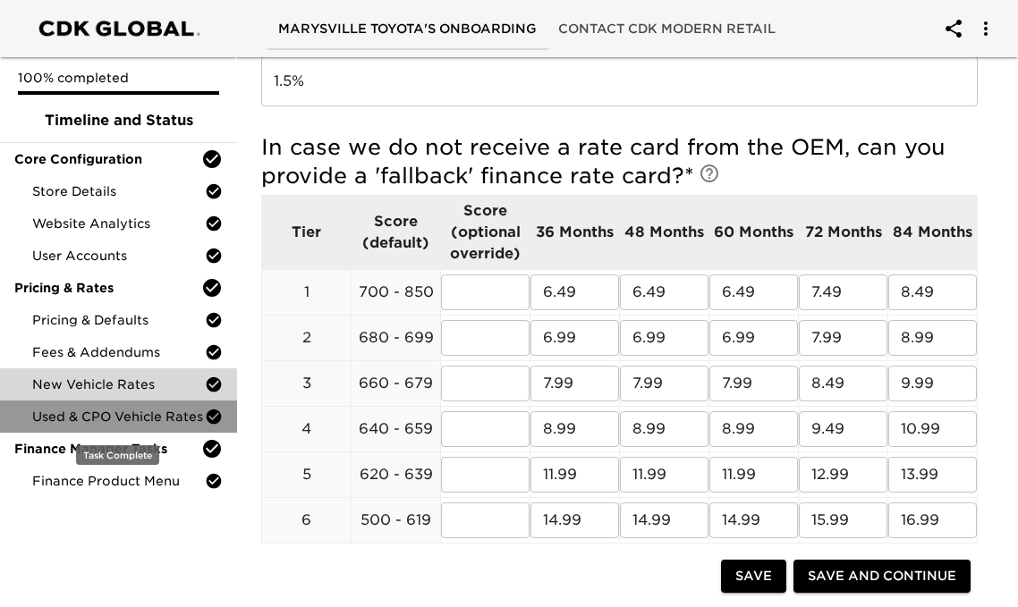
click at [174, 422] on span "Used & CPO Vehicle Rates" at bounding box center [118, 417] width 173 height 18
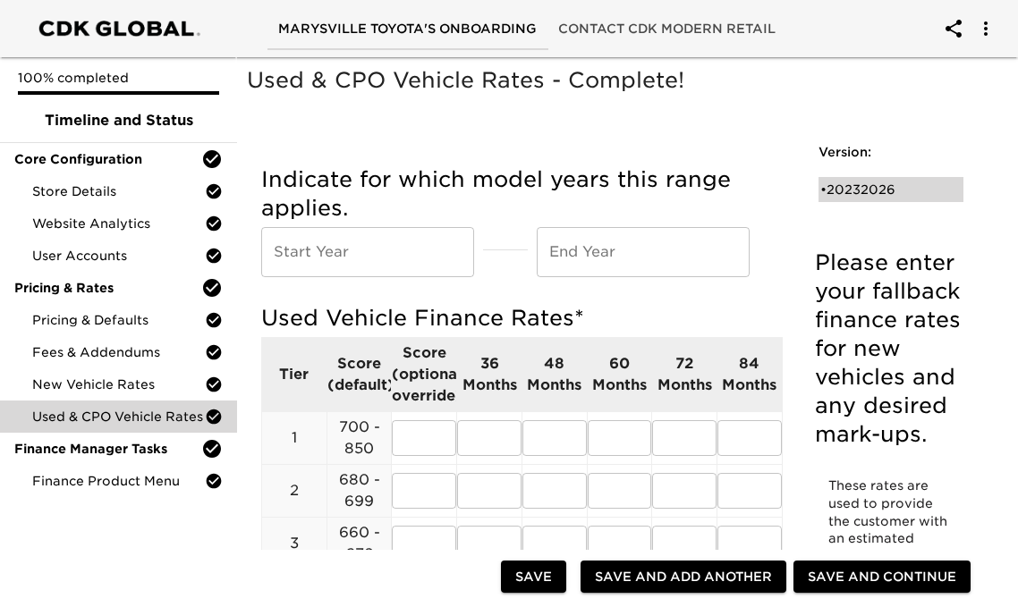
click at [875, 190] on div "• 20232026" at bounding box center [878, 190] width 116 height 18
type input "2023"
type input "2026"
radio input "true"
type input "1.0%"
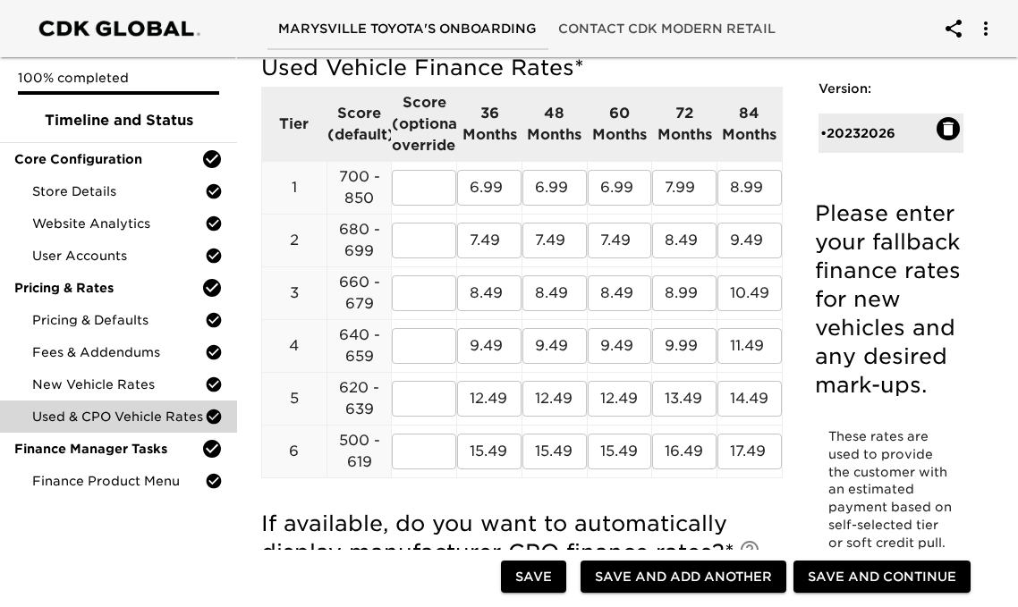
scroll to position [254, 0]
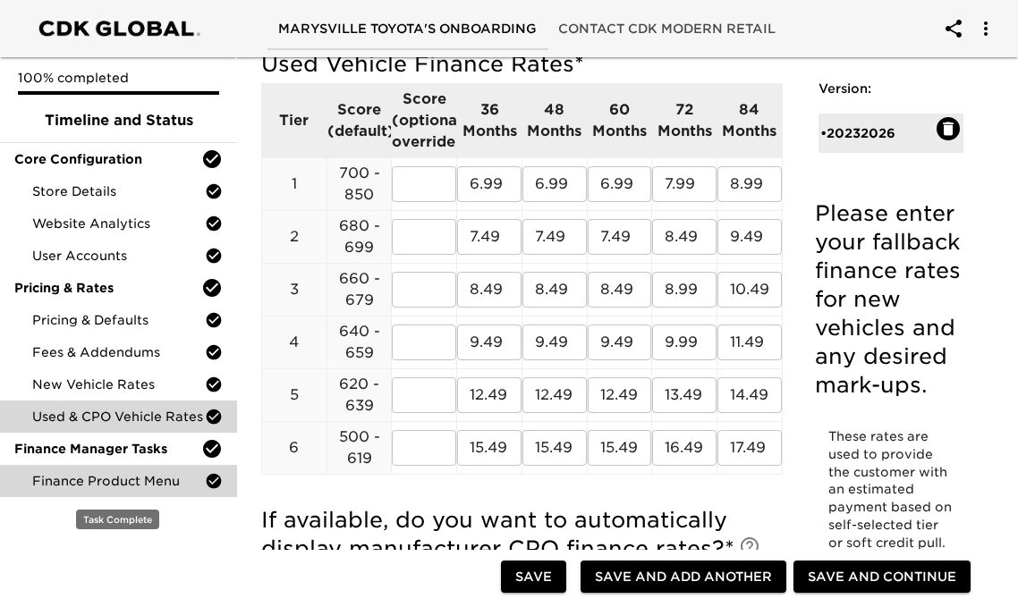
click at [152, 473] on span "Finance Product Menu" at bounding box center [118, 481] width 173 height 18
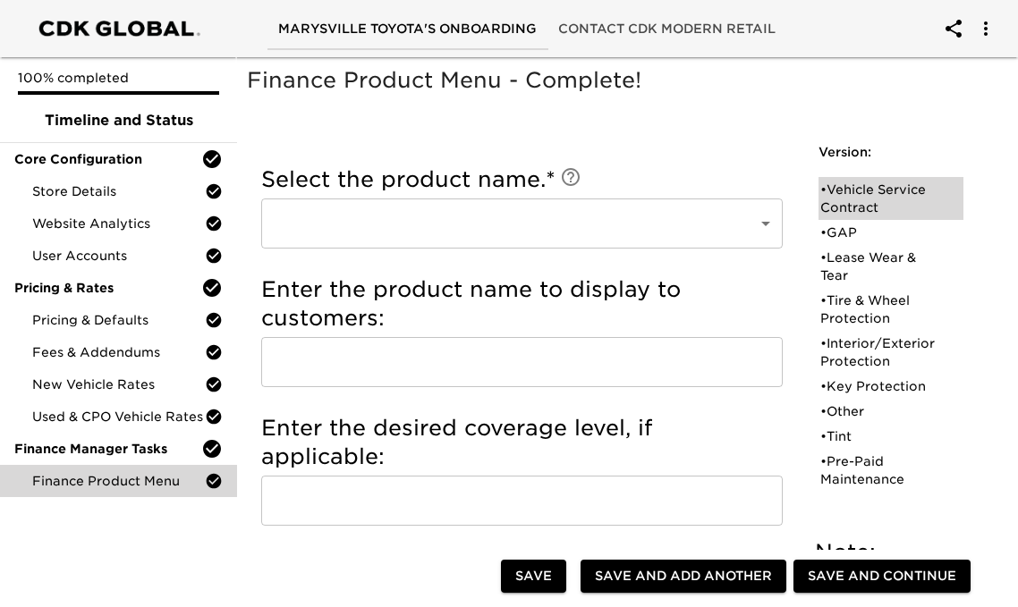
click at [880, 194] on div "• Vehicle Service Contract" at bounding box center [878, 199] width 116 height 36
type input "Vehicle Service Contract"
type input "Vehicle Service Agreement"
type input "10 Years"
type input "Ethos"
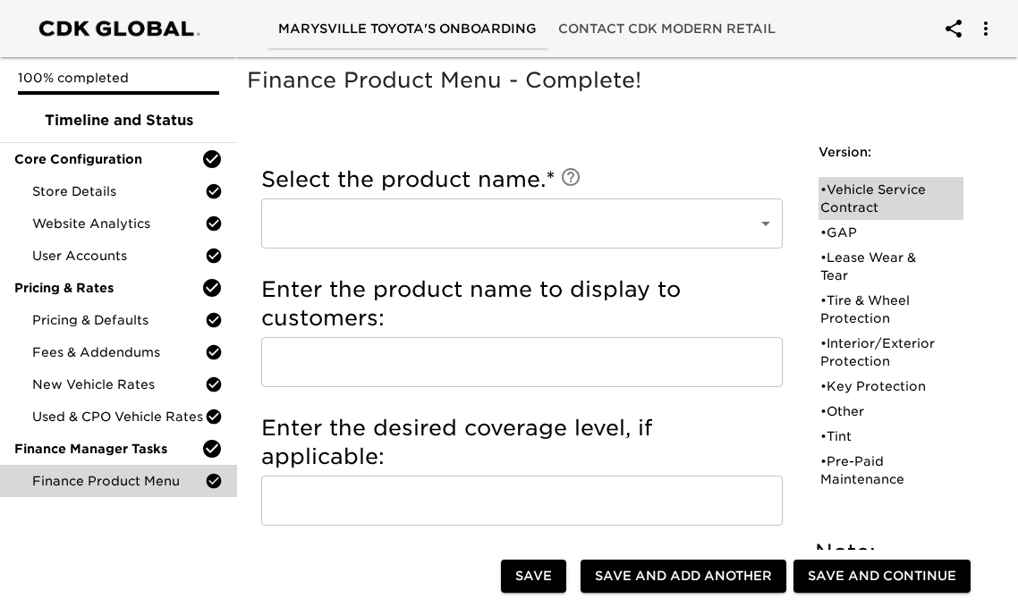
checkbox input "true"
radio input "true"
type input "3PA75592"
radio input "true"
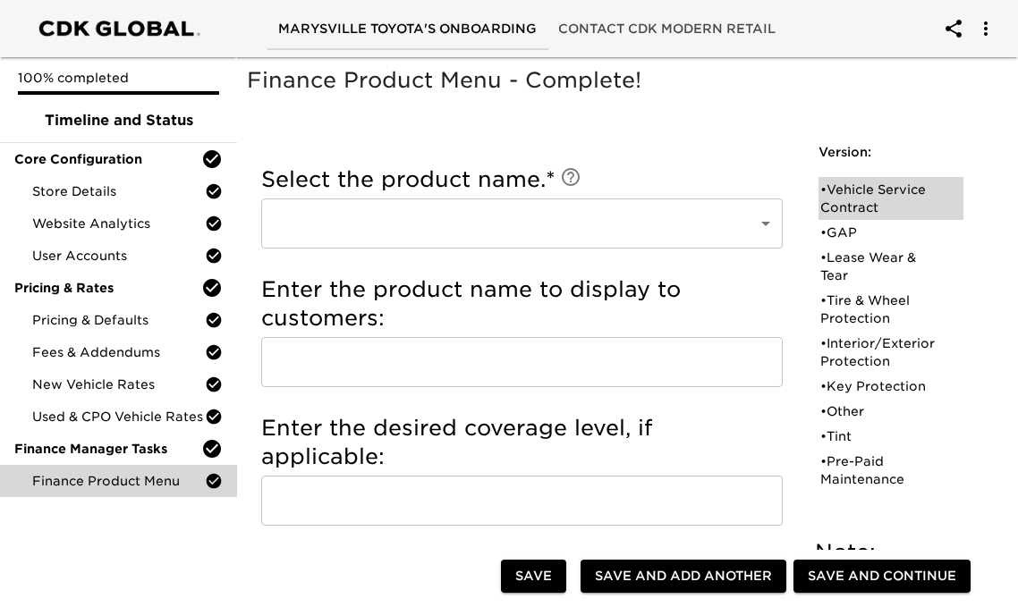
type input "2220"
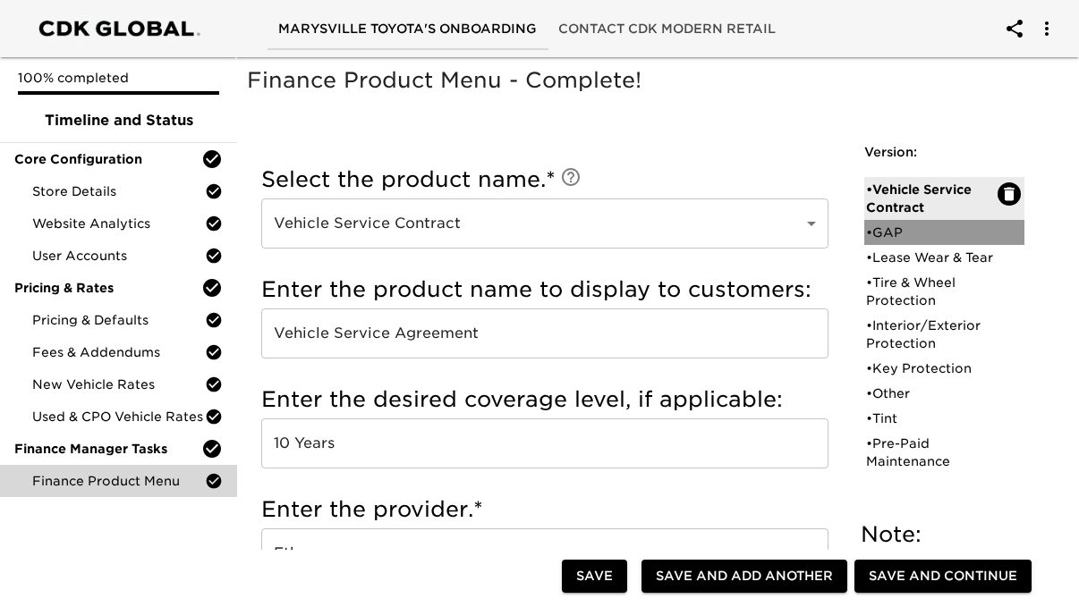
click at [901, 226] on div "• GAP" at bounding box center [932, 233] width 132 height 18
type input "GAP"
type input "Guaranteed Asset Protection"
type input "72"
checkbox input "false"
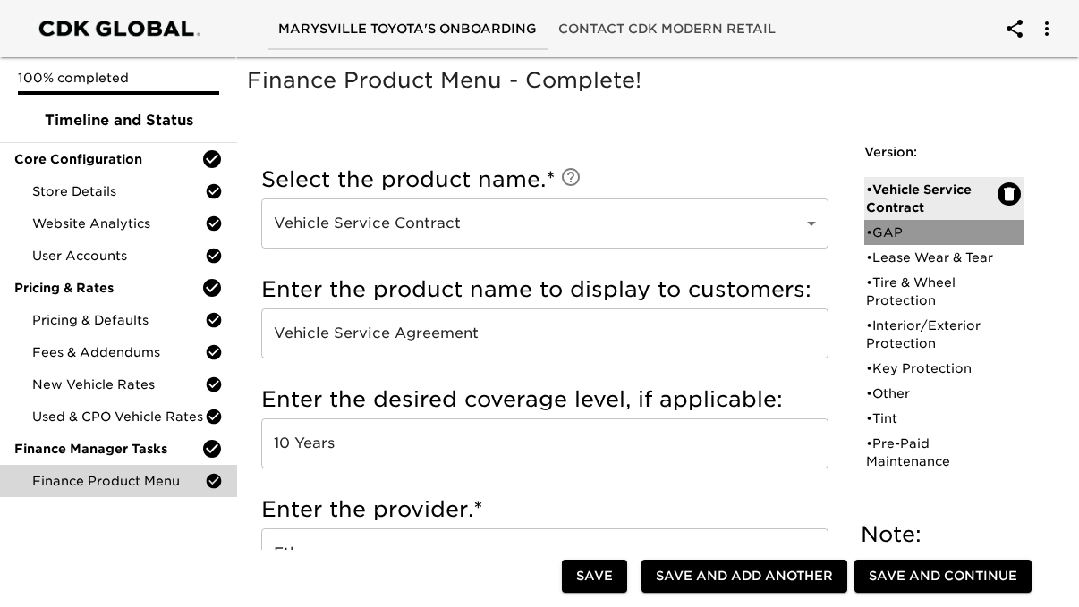
checkbox input "true"
radio input "false"
radio input "true"
checkbox input "true"
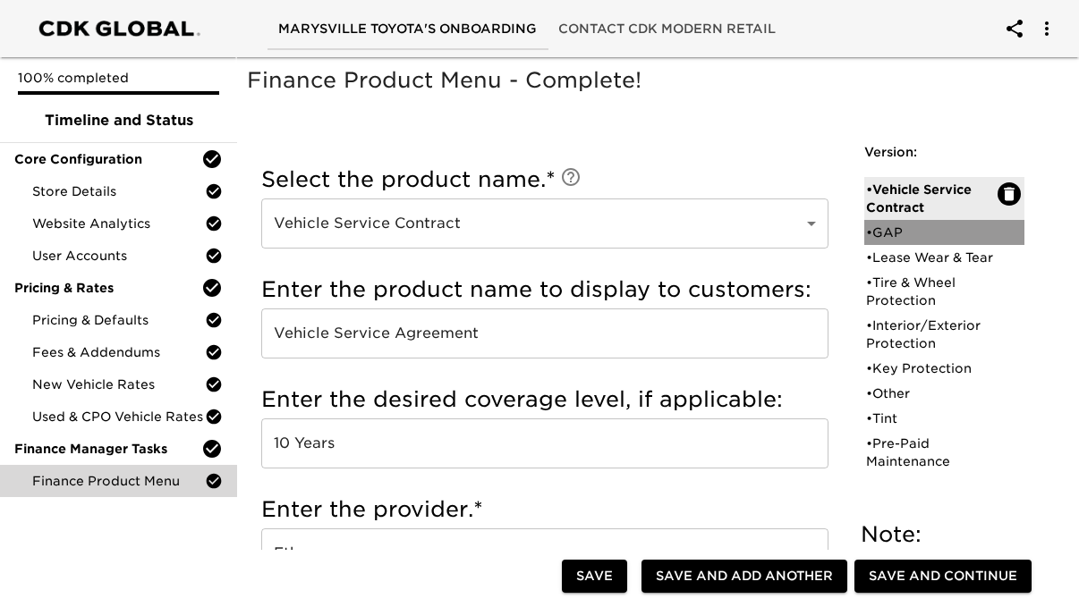
checkbox input "true"
radio input "true"
radio input "false"
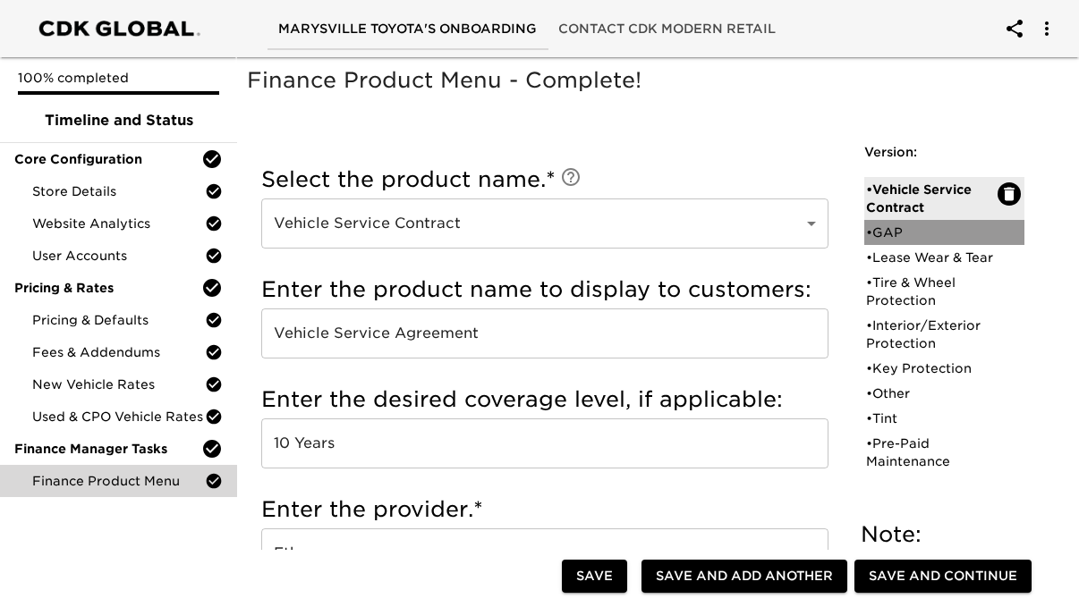
type input "$1195"
radio input "false"
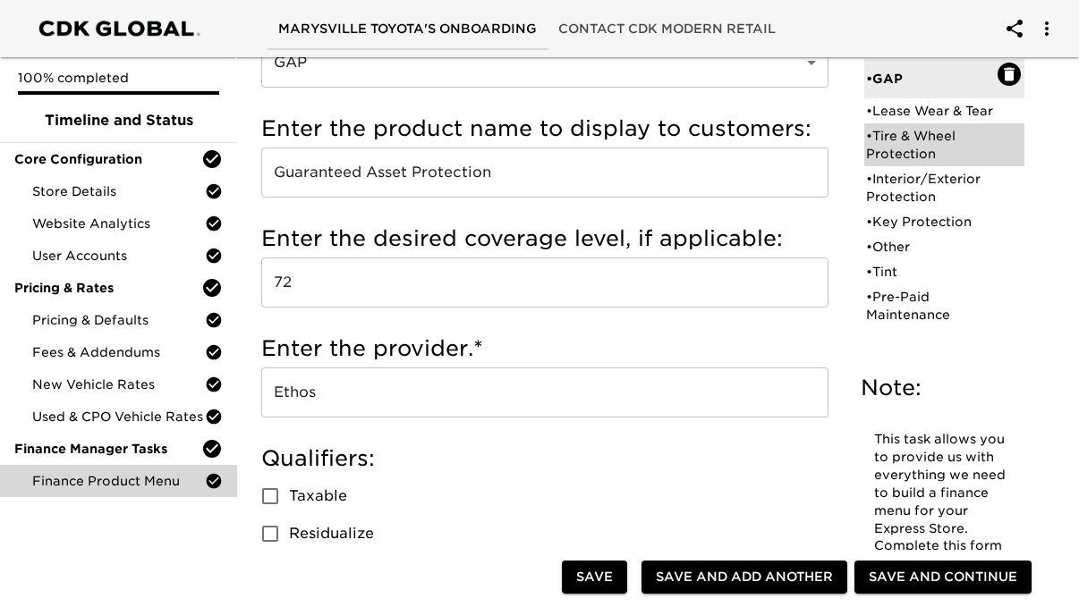
scroll to position [155, 0]
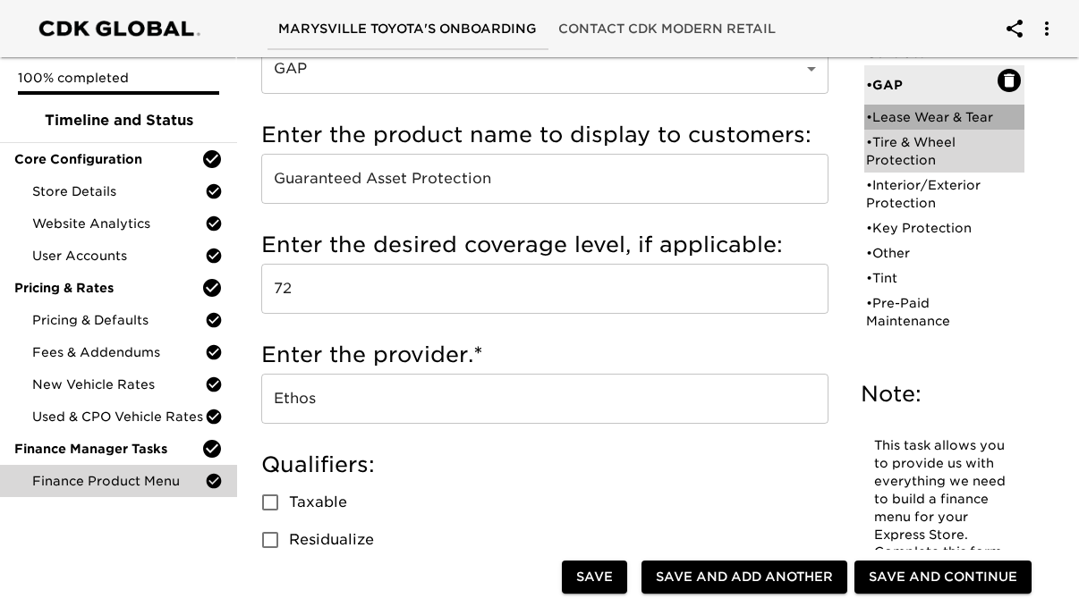
click at [906, 126] on div "• Lease Wear & Tear" at bounding box center [932, 117] width 132 height 18
type input "Lease Wear & Tear"
type input "Excess Wear and Use"
type input "36"
type input "TMIS"
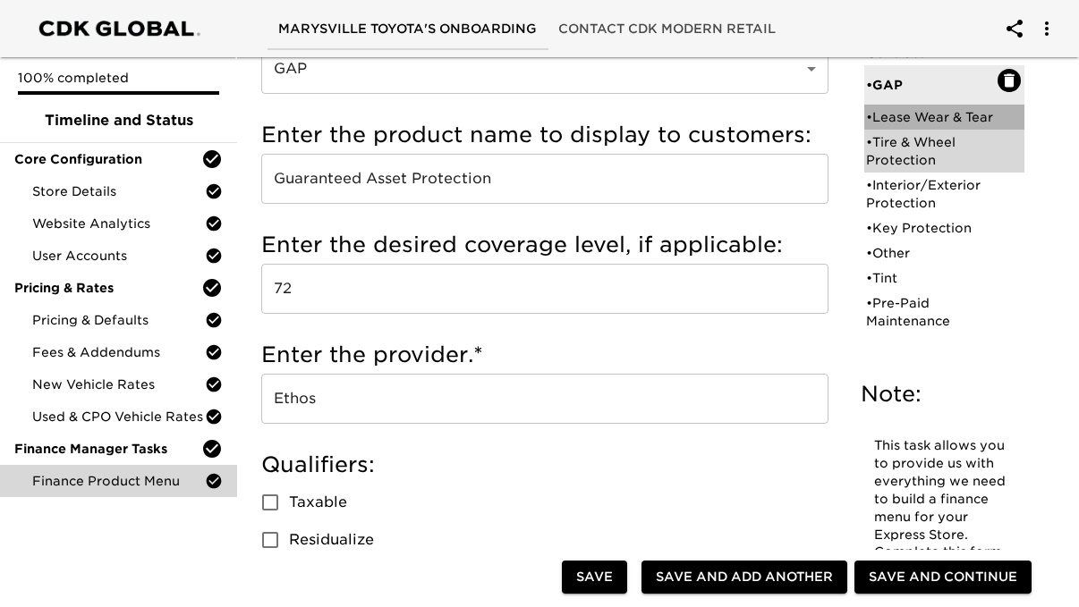
checkbox input "true"
checkbox input "false"
radio input "true"
checkbox input "true"
checkbox input "false"
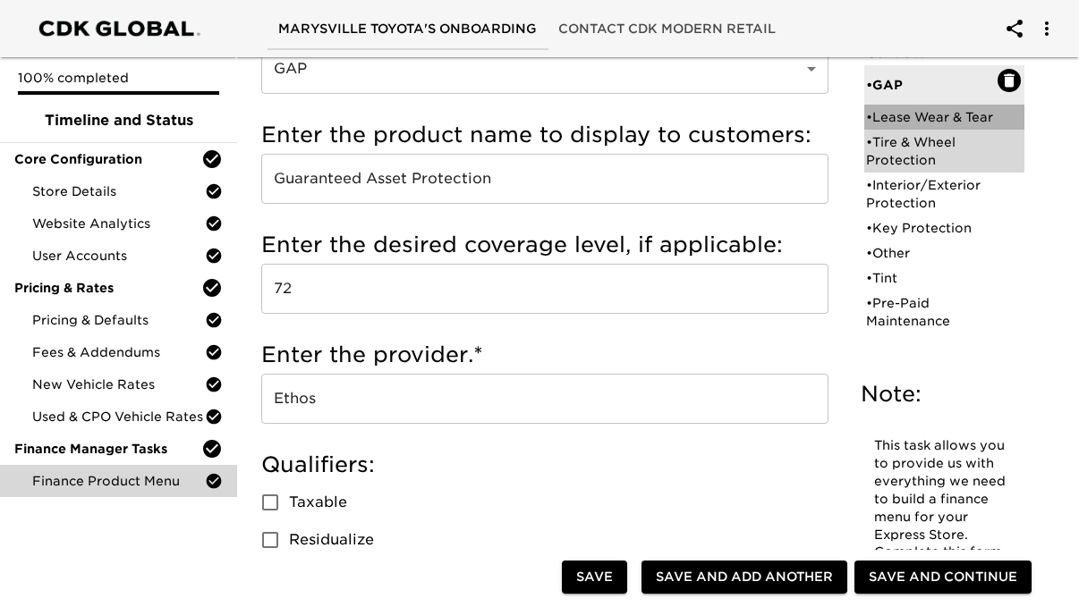
checkbox input "true"
checkbox input "false"
checkbox input "true"
radio input "true"
type input "$795"
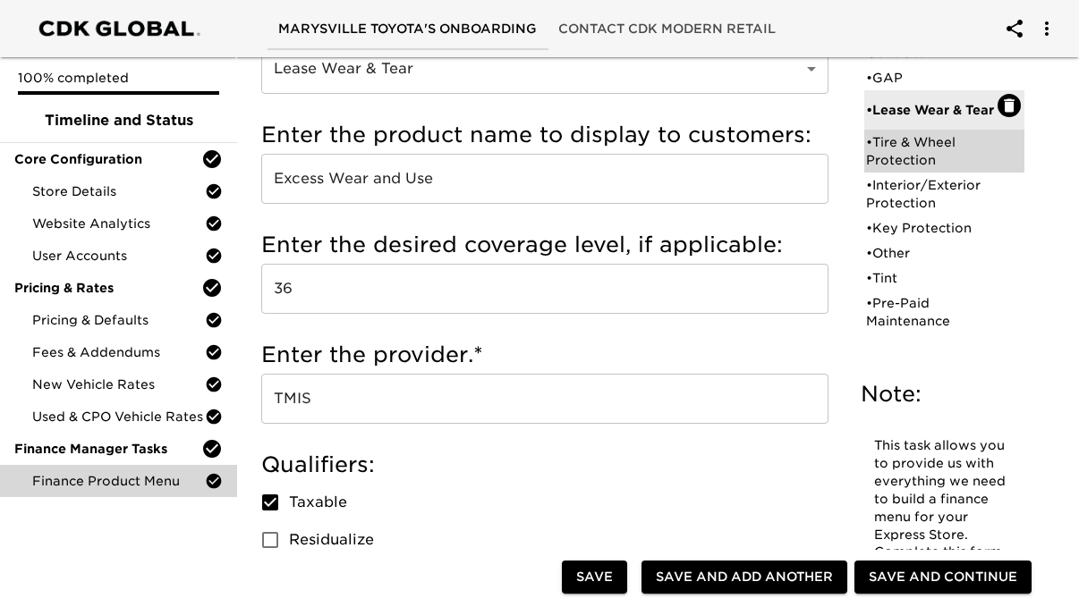
click at [945, 150] on div "• Tire & Wheel Protection" at bounding box center [932, 151] width 132 height 36
type input "Tire & Wheel Protection"
type input "60"
type input "Ethos"
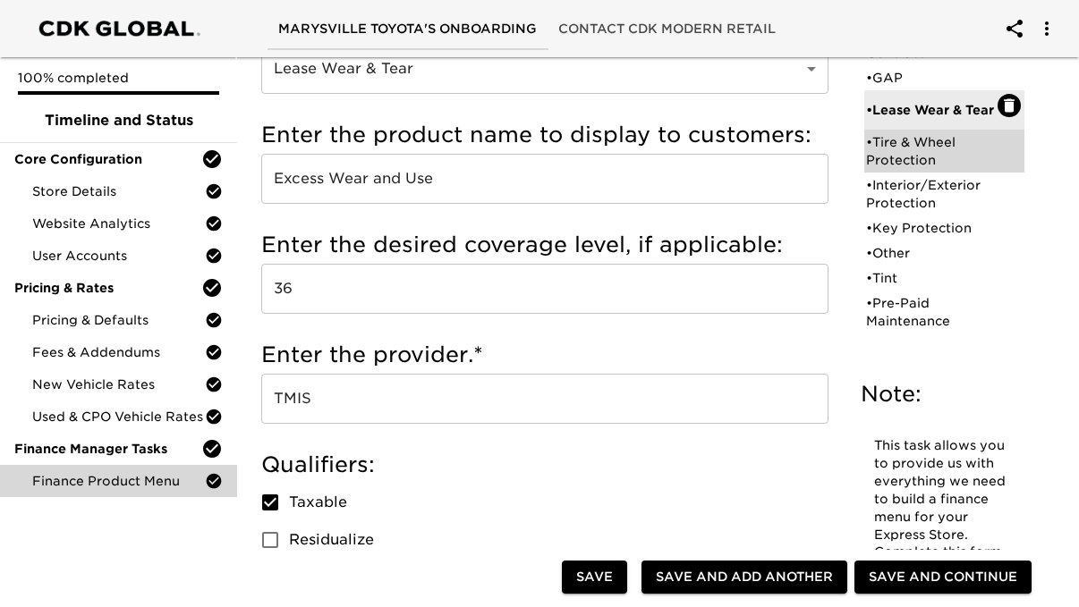
checkbox input "true"
radio input "true"
radio input "false"
checkbox input "false"
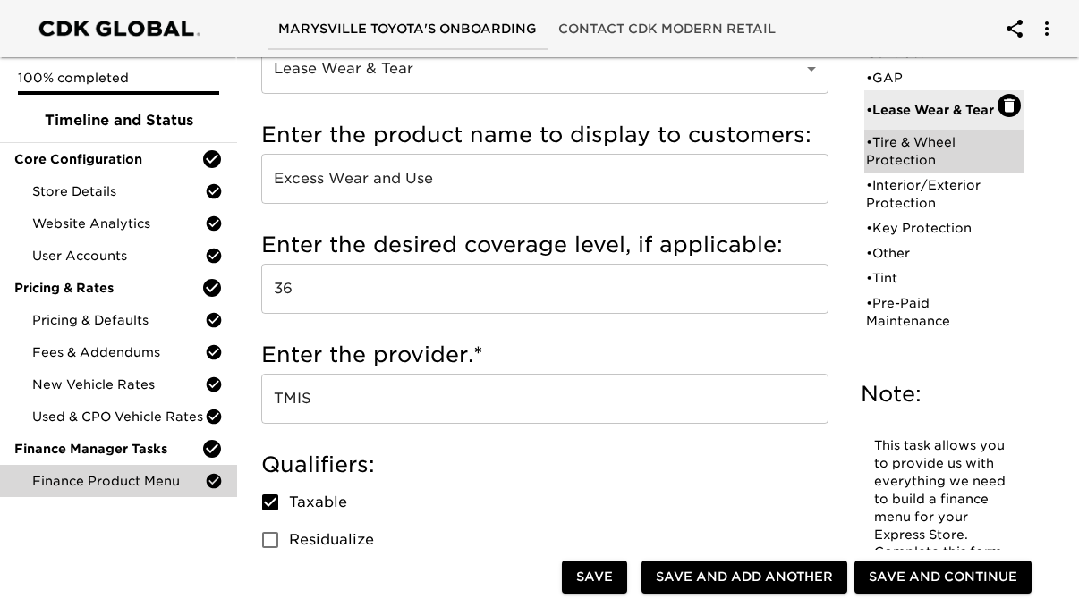
checkbox input "false"
radio input "true"
type input "$1363"
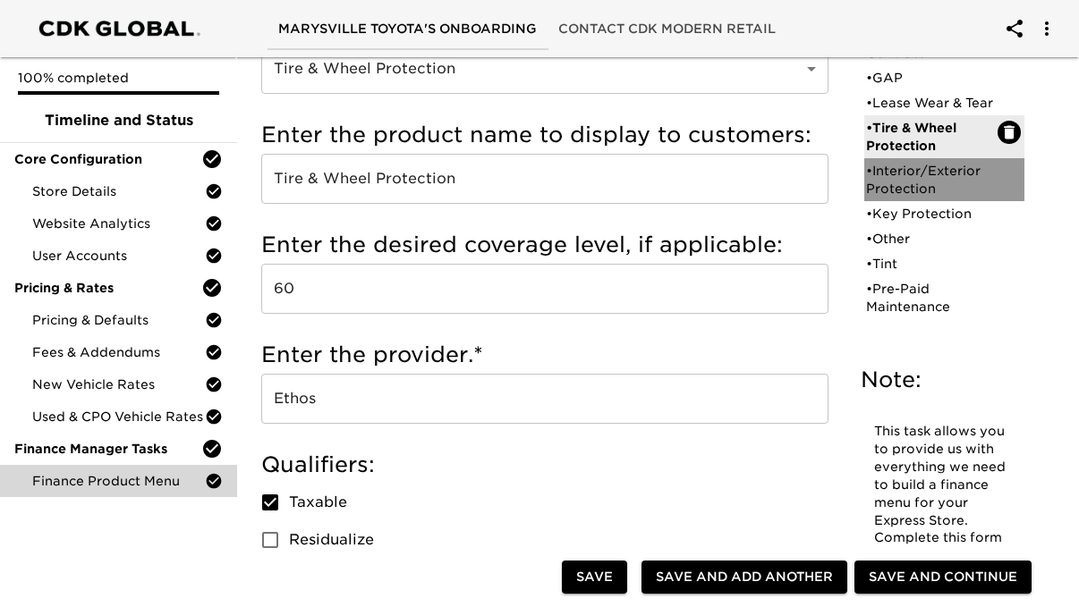
click at [947, 198] on div "• Interior/Exterior Protection" at bounding box center [932, 180] width 132 height 36
type input "Interior/Exterior Protection"
type input "Northwest Protection Package"
type input "72"
checkbox input "true"
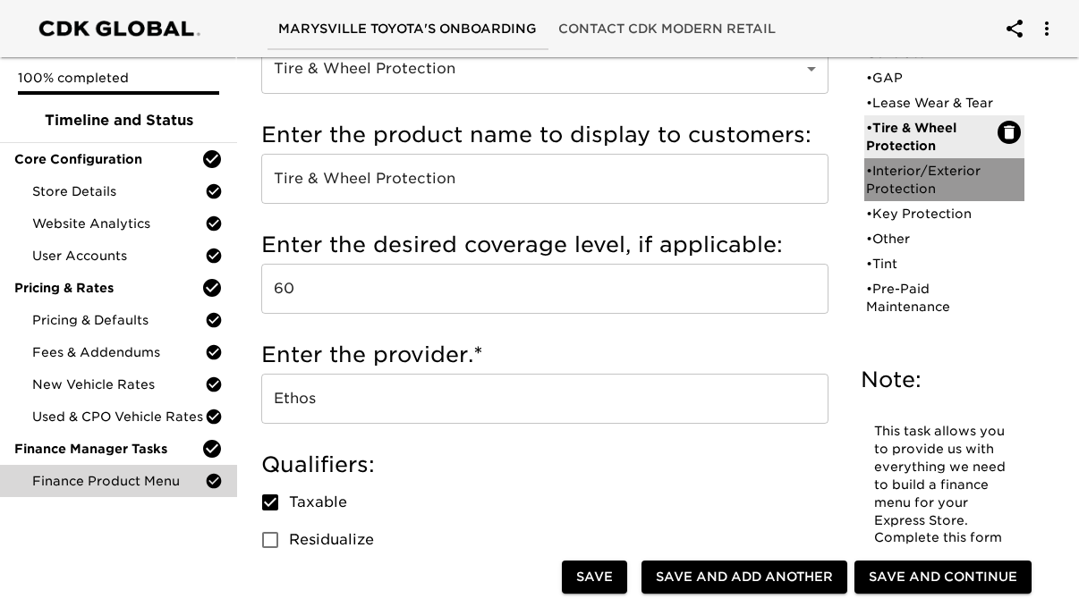
radio input "true"
type input "$1422"
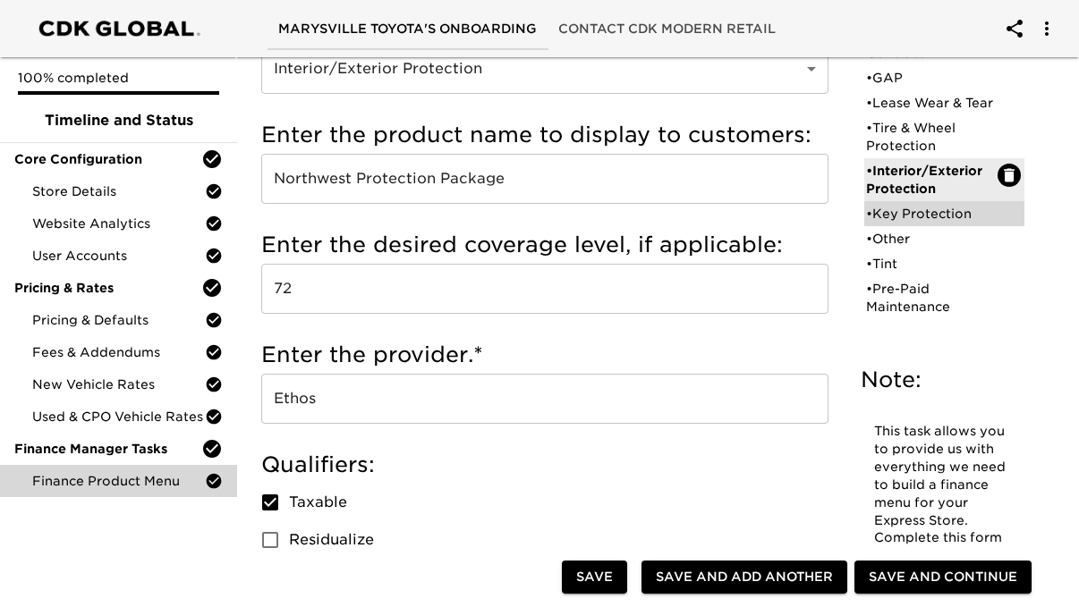
click at [944, 223] on div "• Key Protection" at bounding box center [932, 214] width 132 height 18
type input "Key Protection"
type input "Key Replacement"
type input "60"
checkbox input "true"
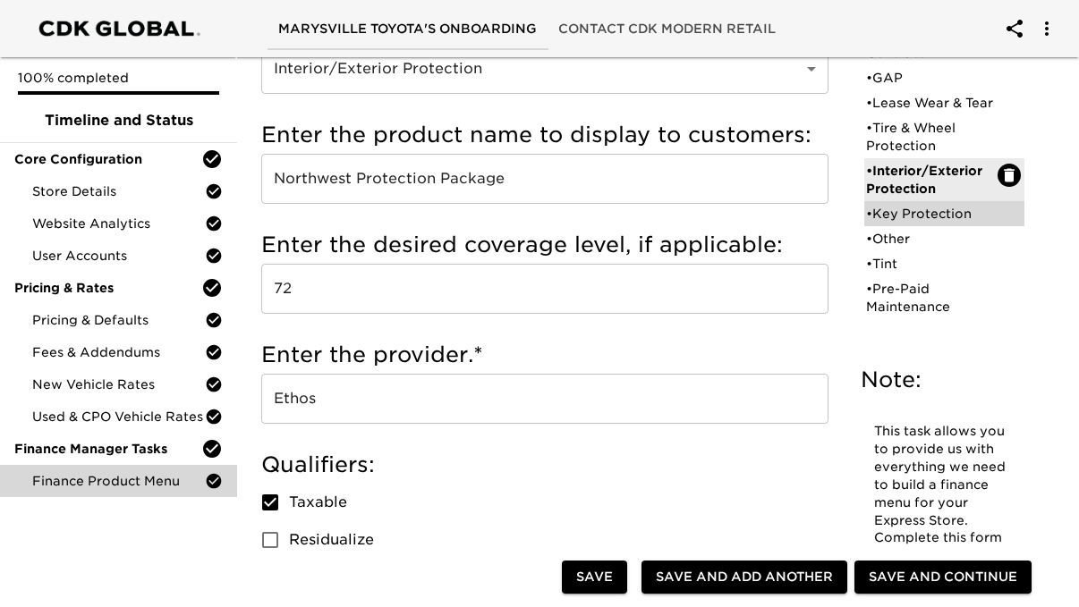
radio input "true"
type input "$795"
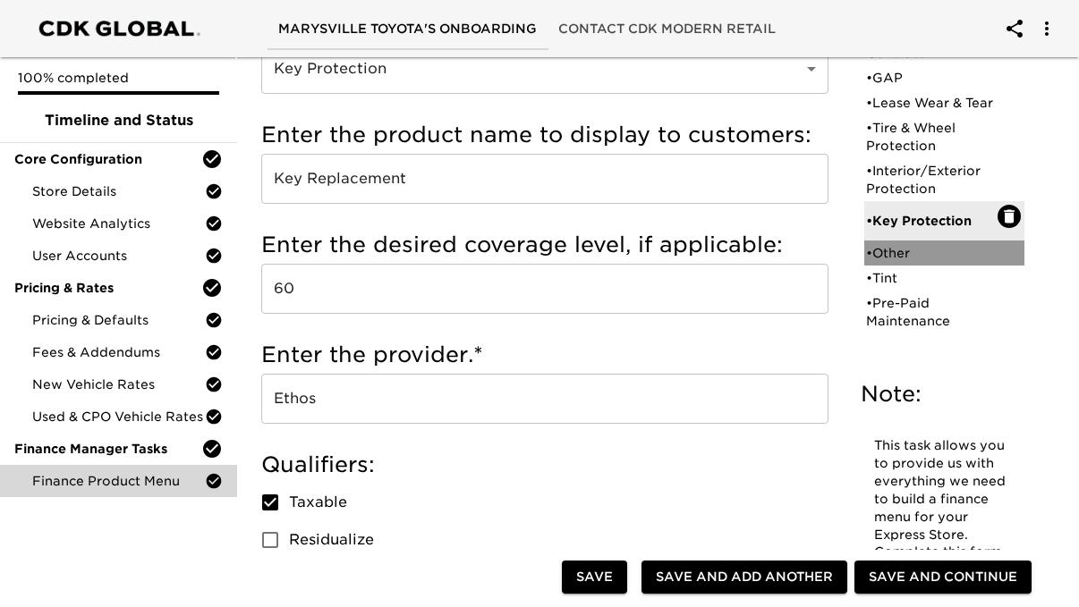
click at [931, 262] on div "• Other" at bounding box center [932, 253] width 132 height 18
type input "Other"
type input "Chip Protection"
type input "10 Years"
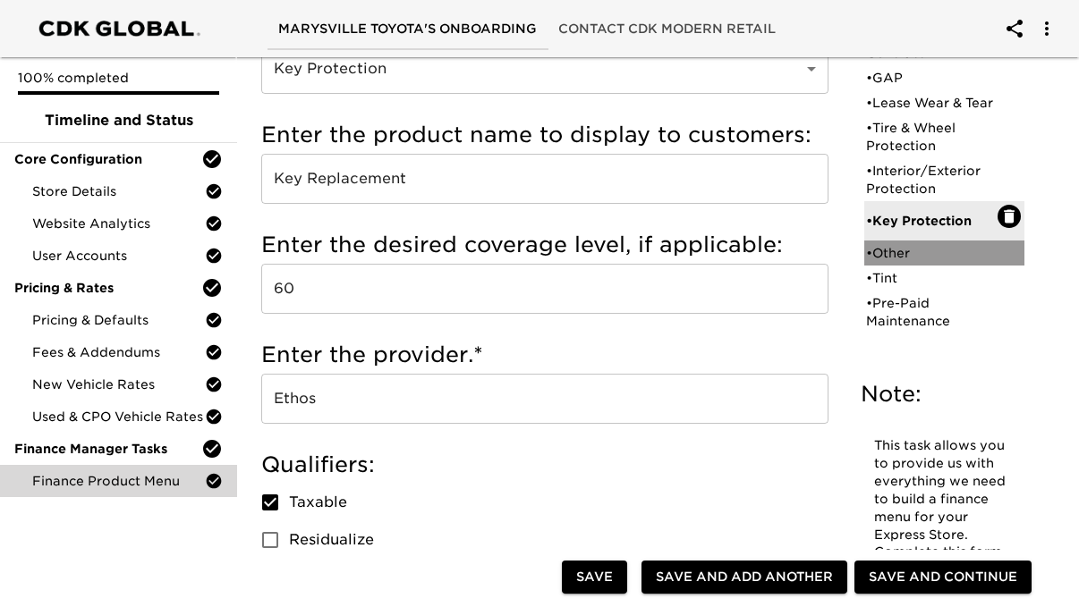
checkbox input "true"
radio input "true"
type input "$1533"
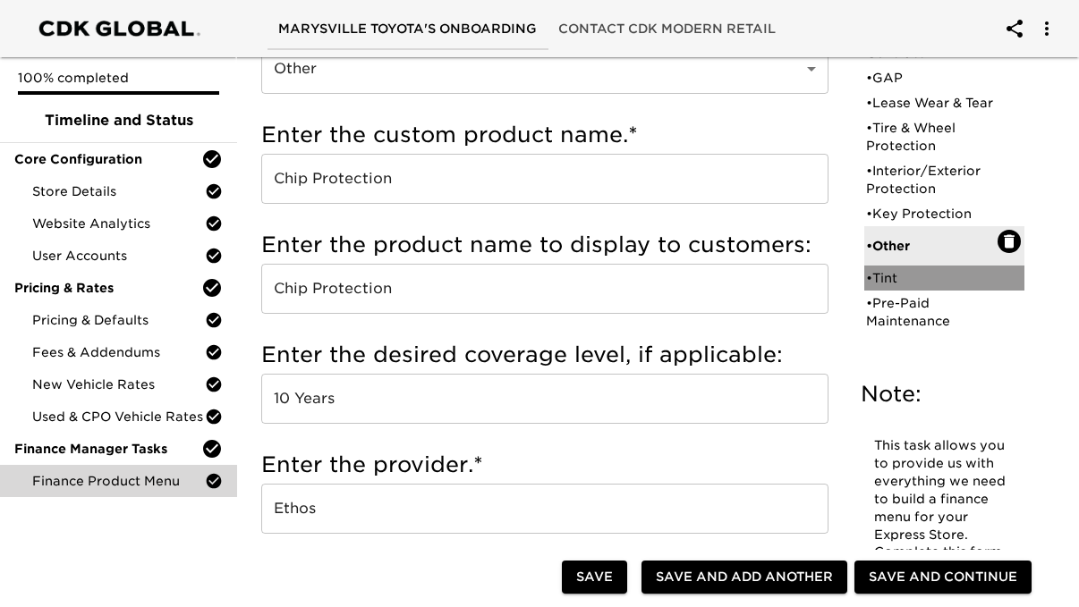
click at [922, 287] on div "• Tint" at bounding box center [932, 278] width 132 height 18
type input "Tint"
type input "Ceramic Window Tint"
type input "60 months"
type input "Iden's Dealer Services"
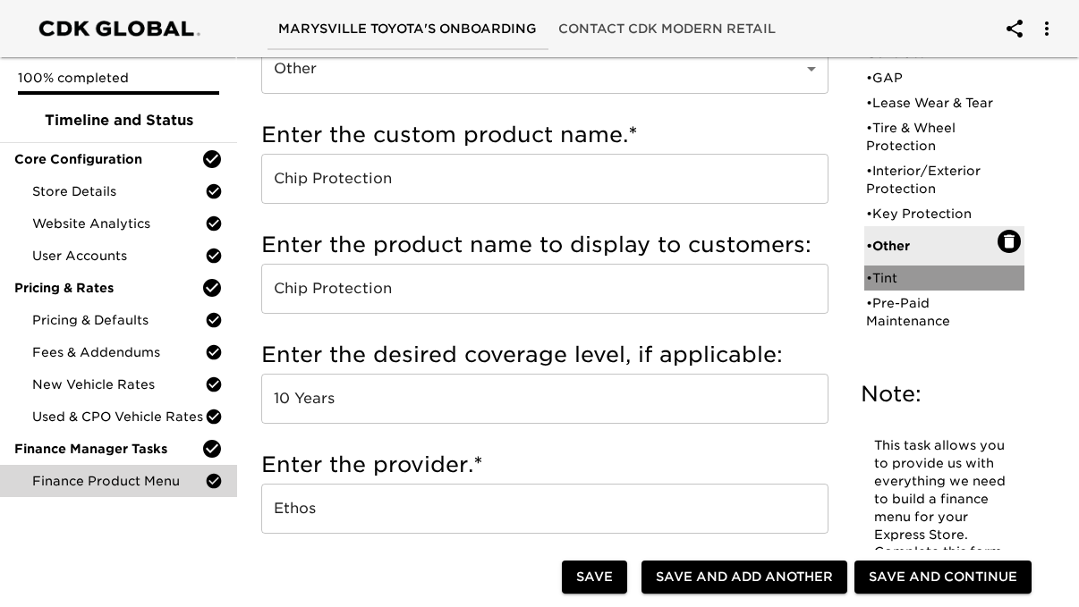
checkbox input "true"
radio input "true"
type input "$995"
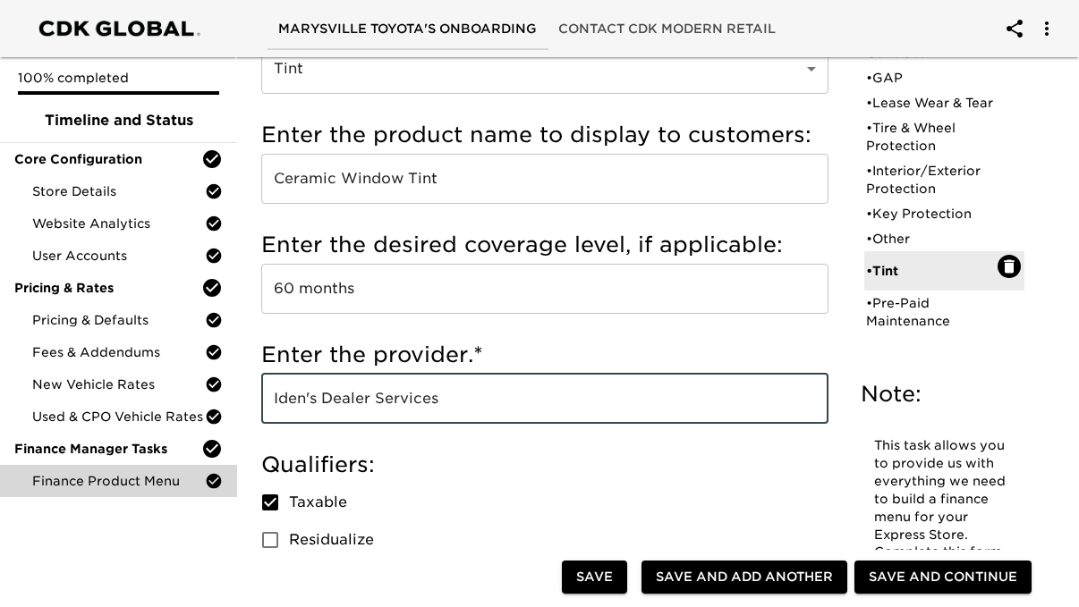
click at [482, 399] on input "Iden's Dealer Services" at bounding box center [544, 399] width 567 height 50
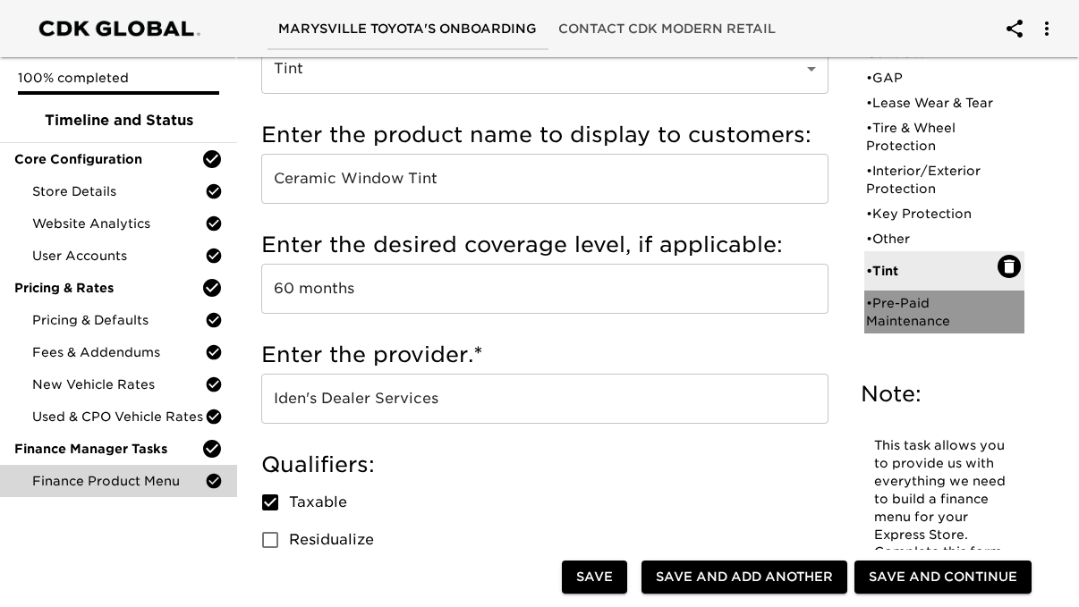
click at [909, 312] on div "• Pre-Paid Maintenance" at bounding box center [932, 312] width 132 height 36
type input "Pre-Paid Maintenance"
type input "Toyota Pre-Paid Maintenance"
type input "60"
type input "TMIS"
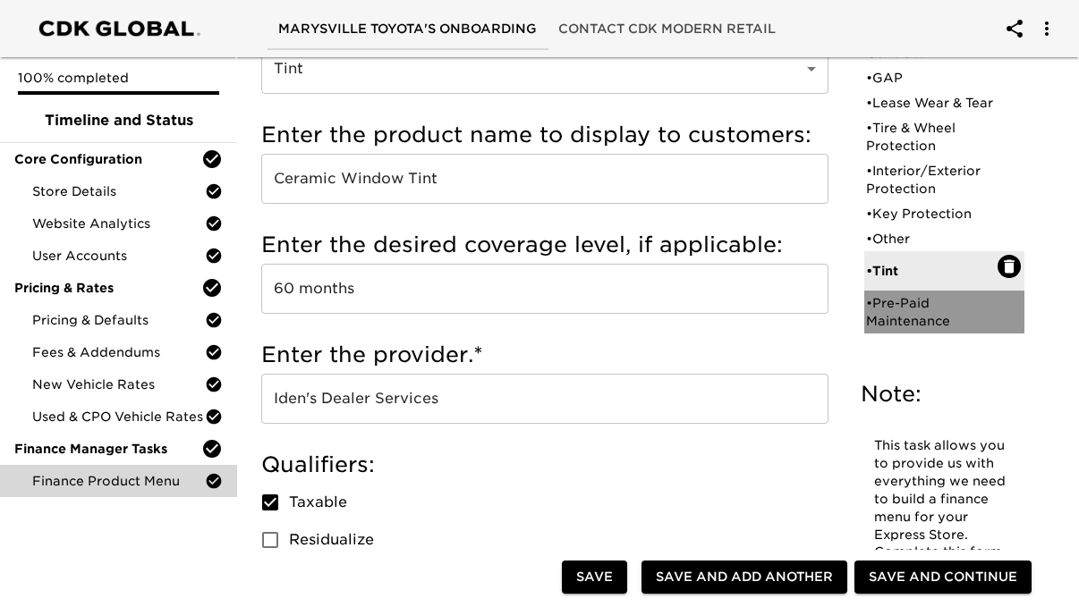
checkbox input "true"
radio input "true"
radio input "false"
radio input "true"
type input "46104"
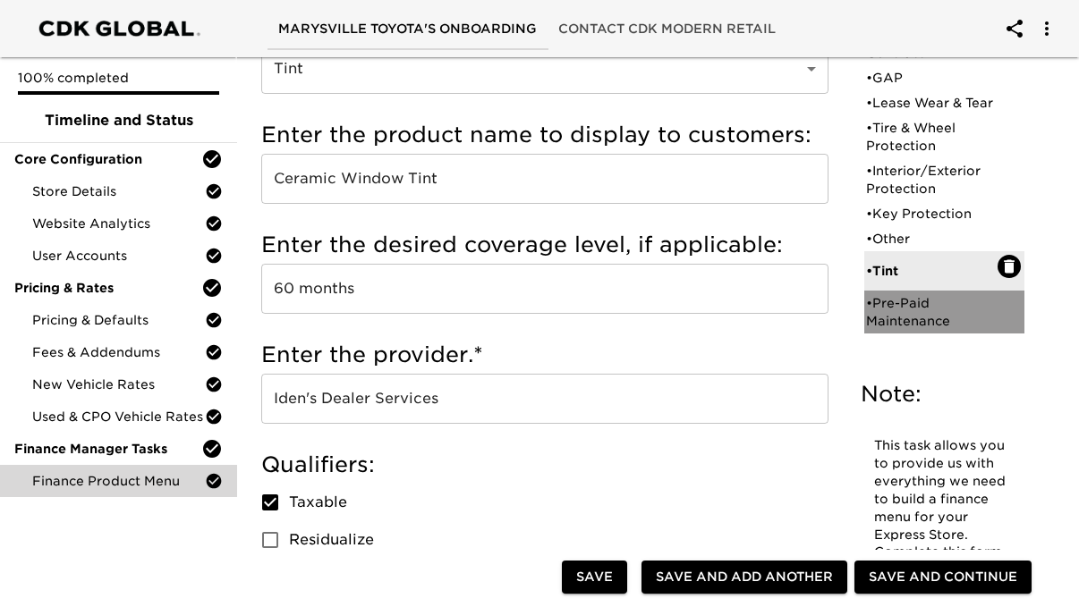
radio input "true"
type input "$700"
